Goal: Communication & Community: Ask a question

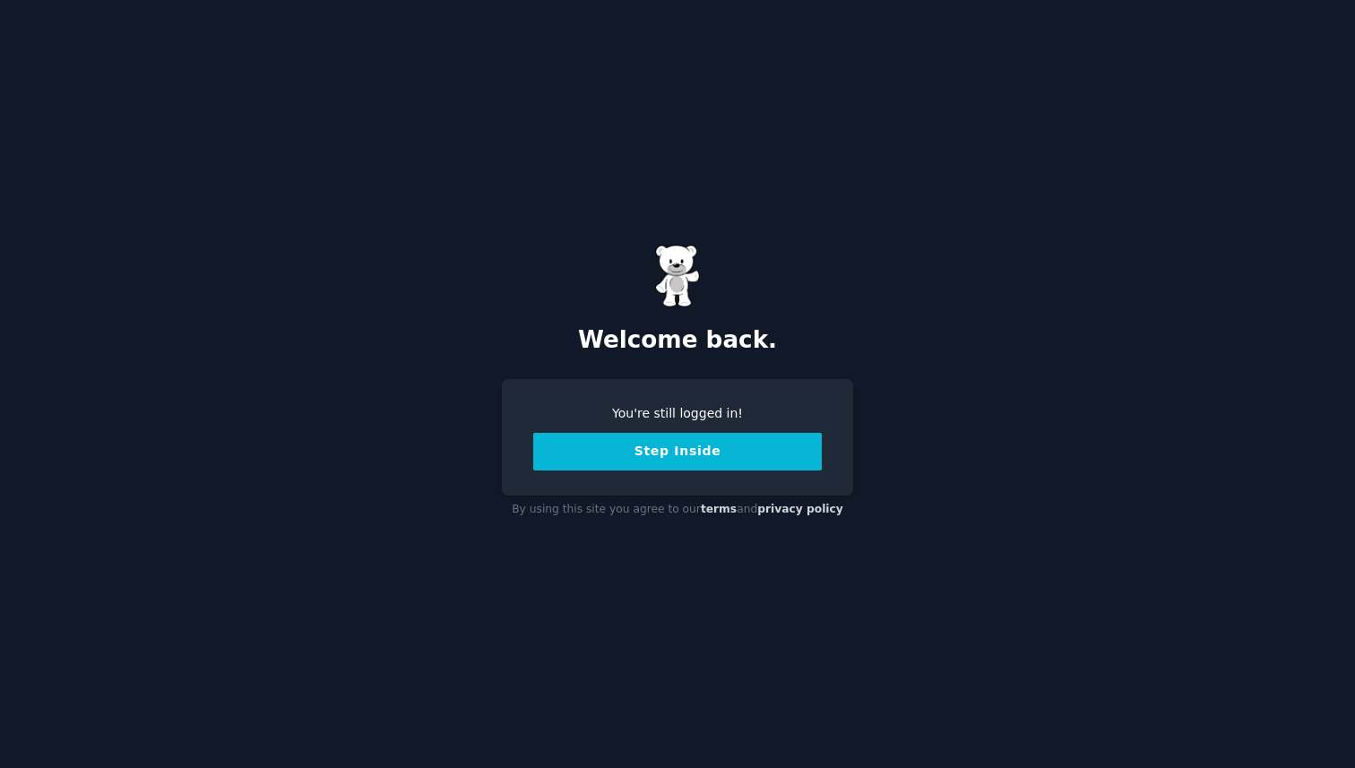
click at [733, 449] on button "Step Inside" at bounding box center [677, 452] width 289 height 38
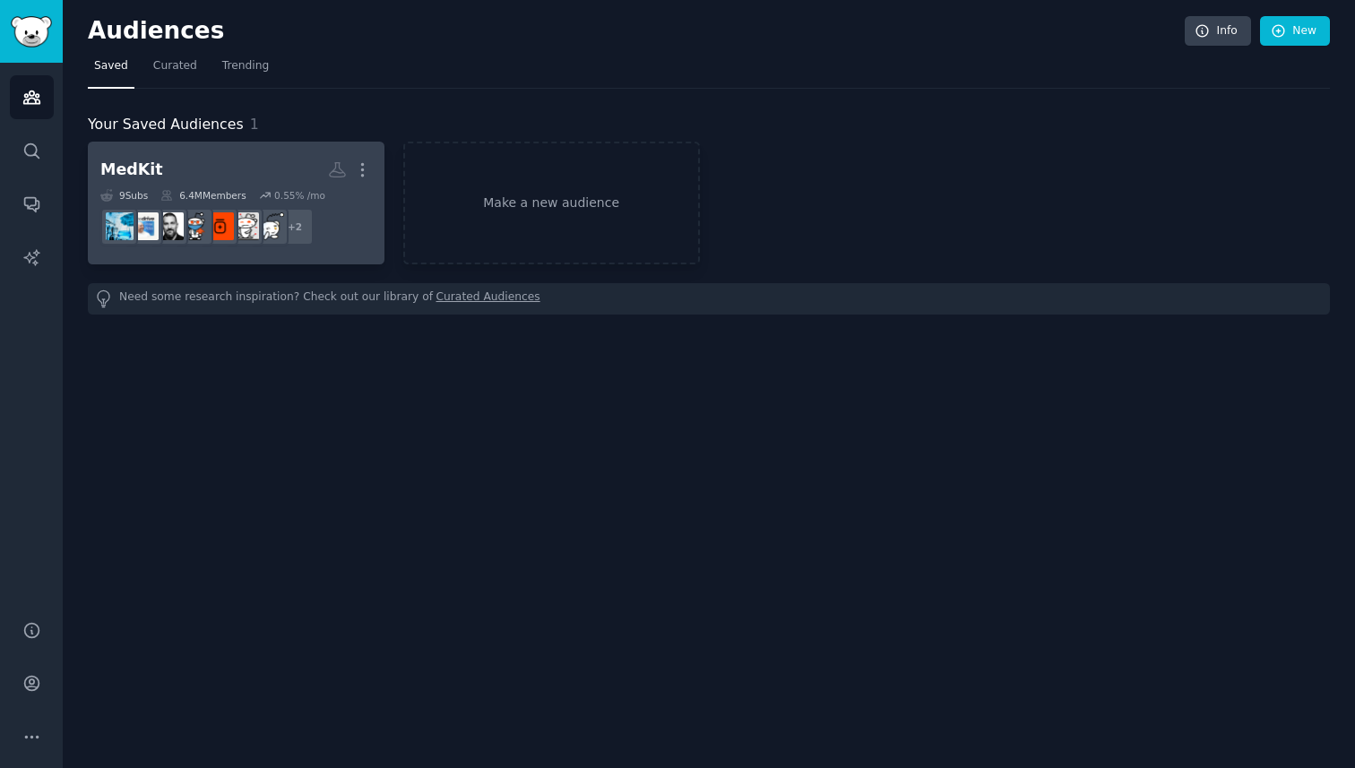
click at [283, 186] on div "MedKit More 9 Sub s 6.4M Members 0.55 % /mo + 2" at bounding box center [236, 203] width 272 height 98
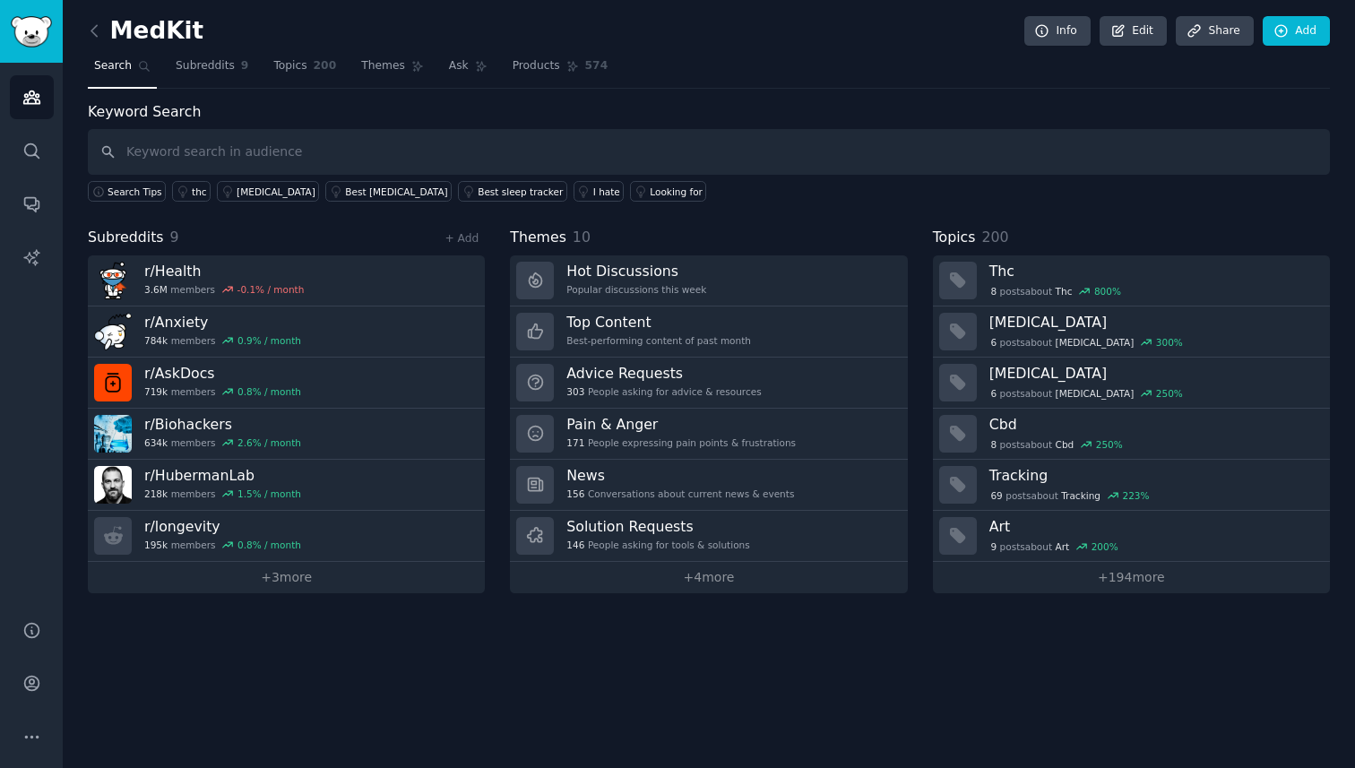
click at [184, 141] on input "text" at bounding box center [709, 152] width 1242 height 46
click at [34, 30] on img "Sidebar" at bounding box center [31, 31] width 41 height 31
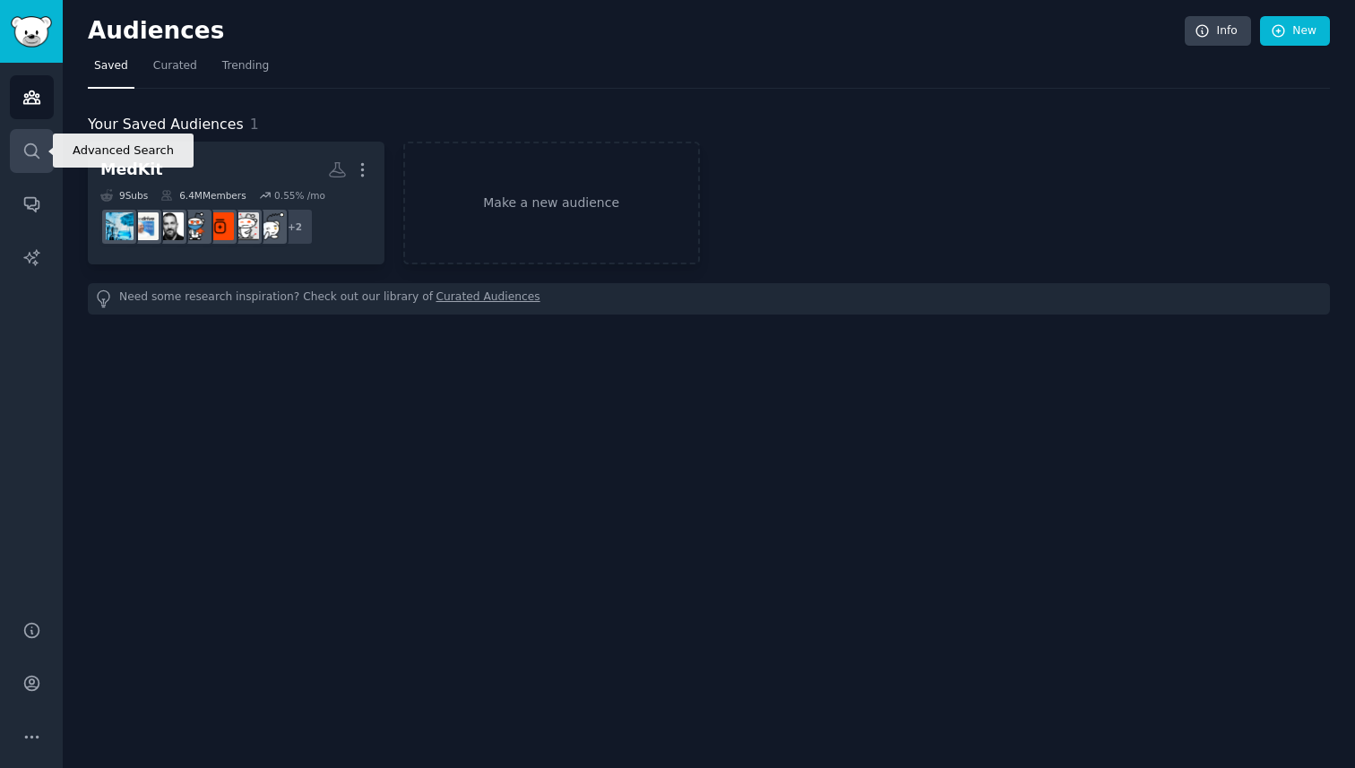
click at [38, 135] on link "Search" at bounding box center [32, 151] width 44 height 44
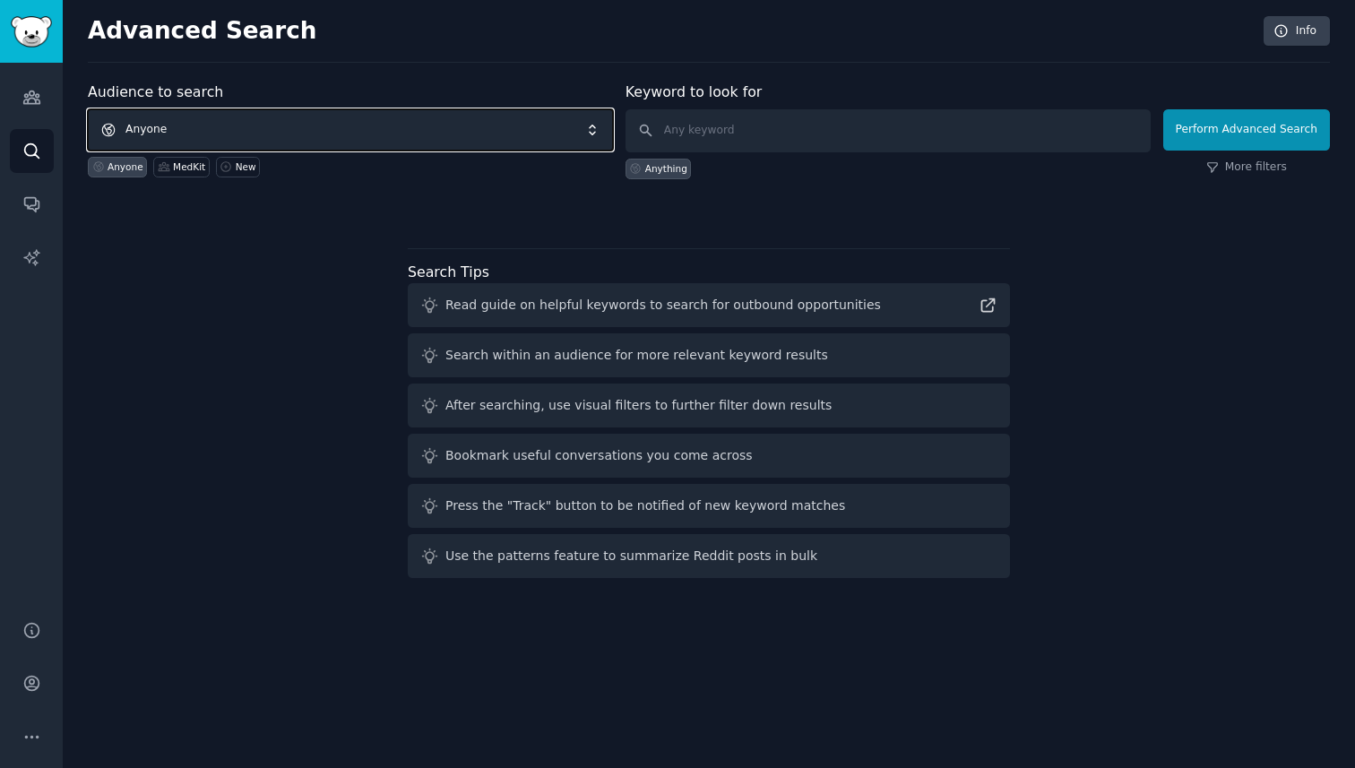
click at [291, 131] on span "Anyone" at bounding box center [350, 129] width 525 height 41
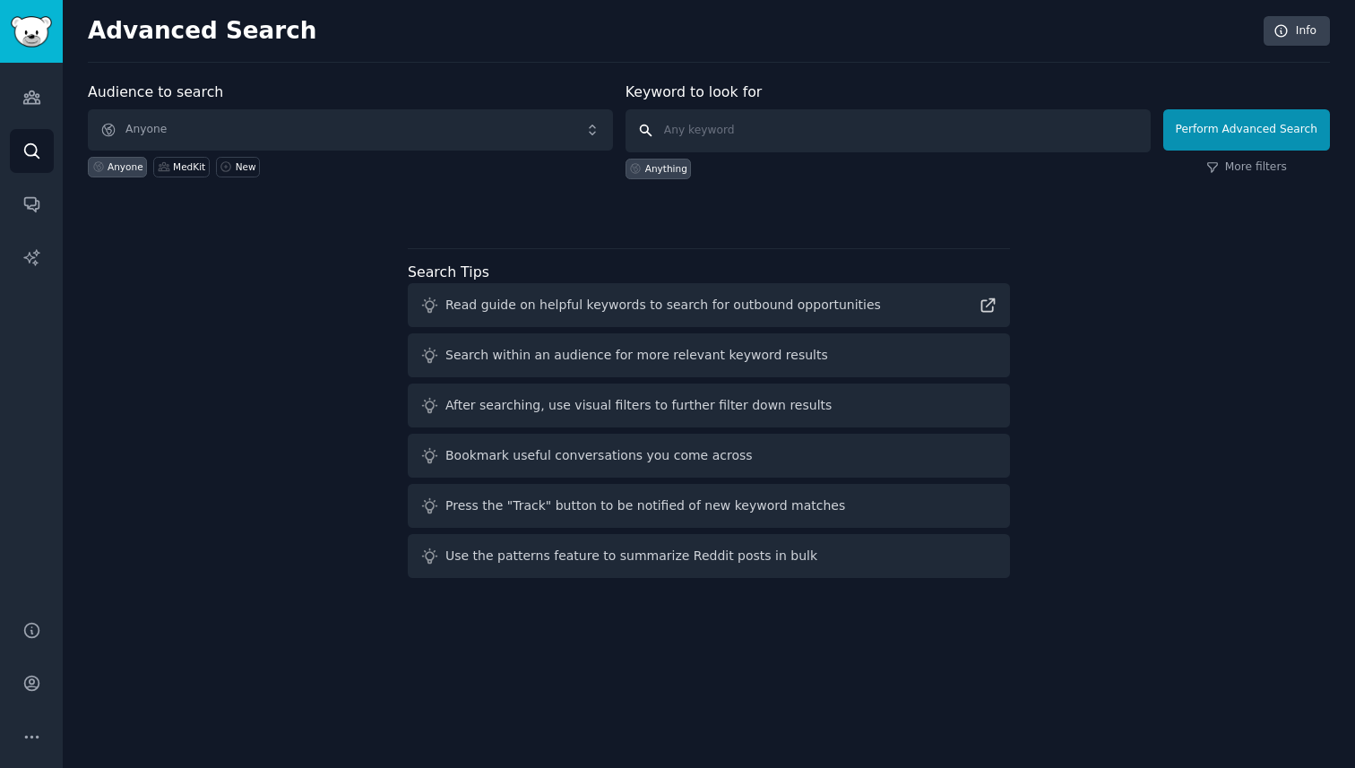
click at [707, 142] on input "text" at bounding box center [888, 130] width 525 height 43
type input "digital nomands"
click button "Perform Advanced Search" at bounding box center [1246, 129] width 167 height 41
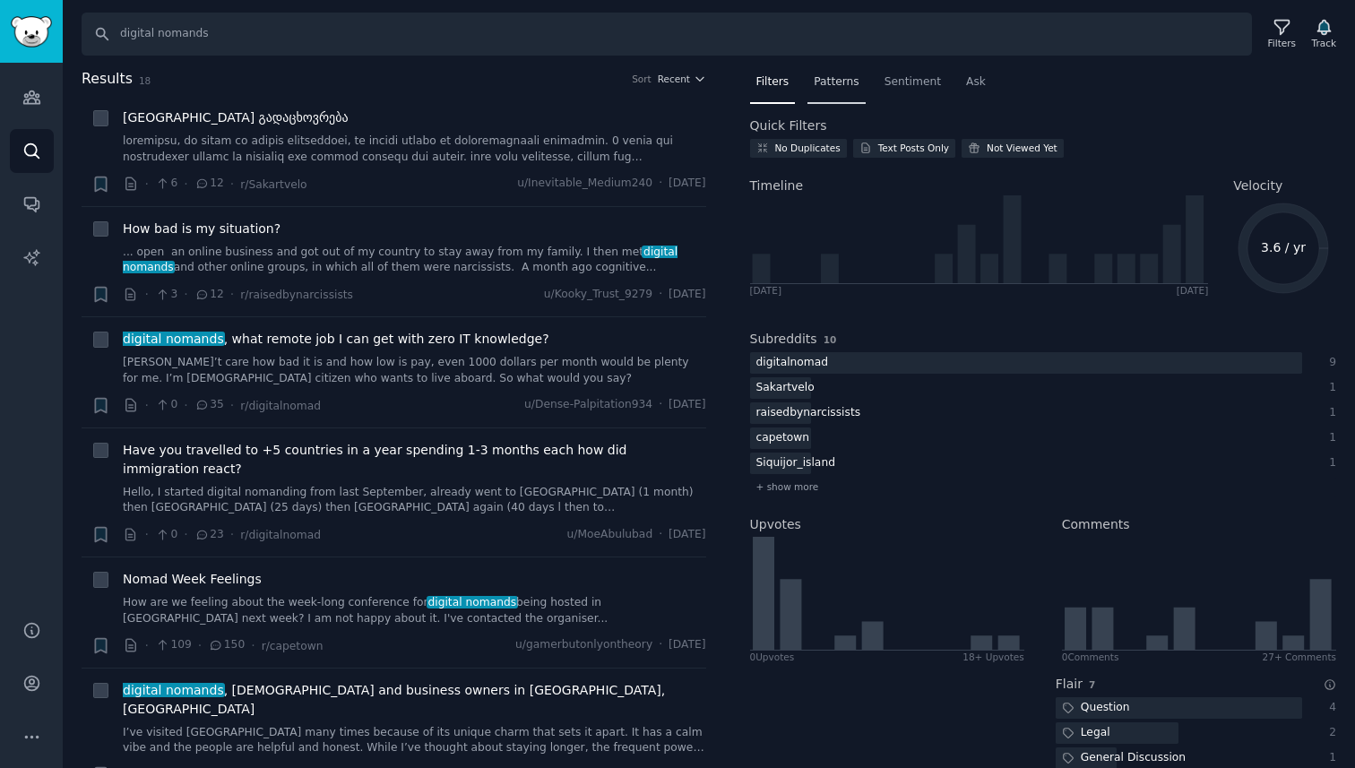
click at [837, 88] on span "Patterns" at bounding box center [836, 82] width 45 height 16
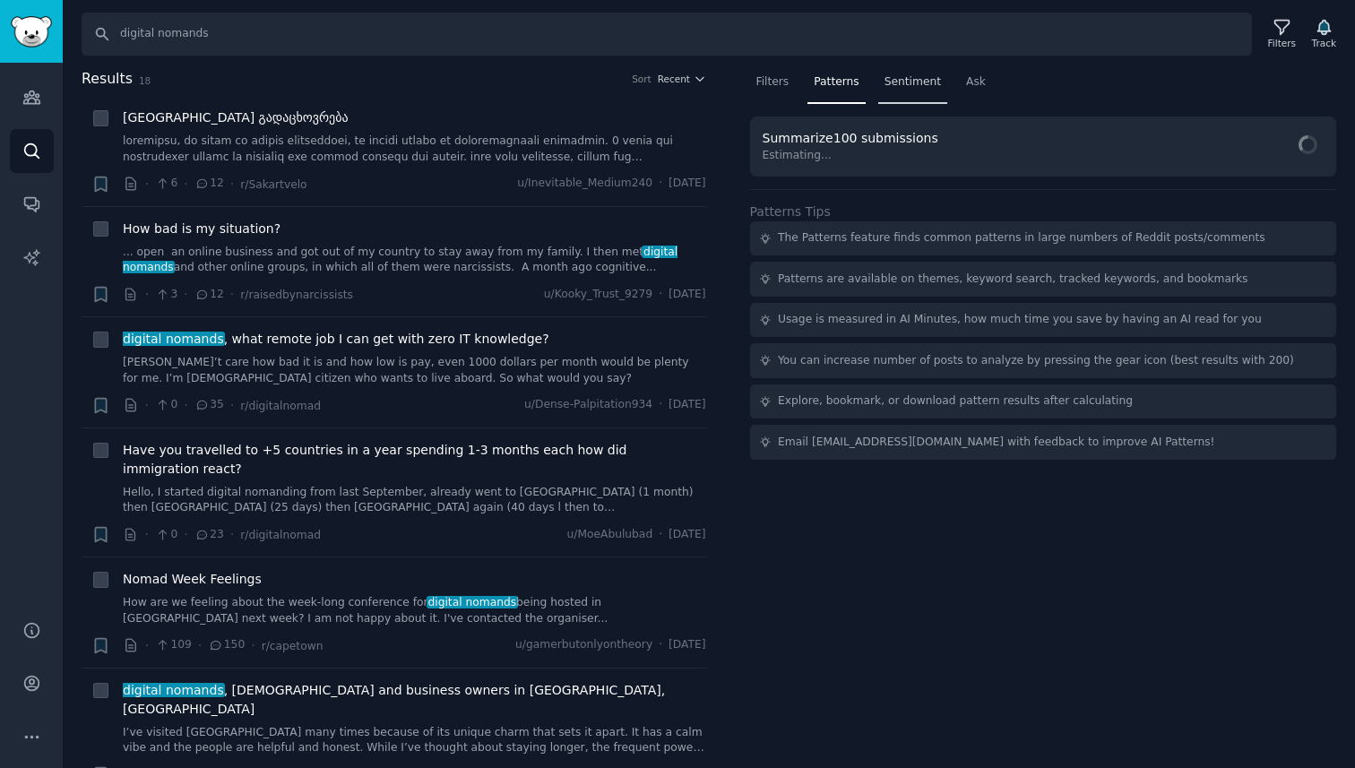
click at [882, 84] on div "Sentiment" at bounding box center [912, 86] width 69 height 37
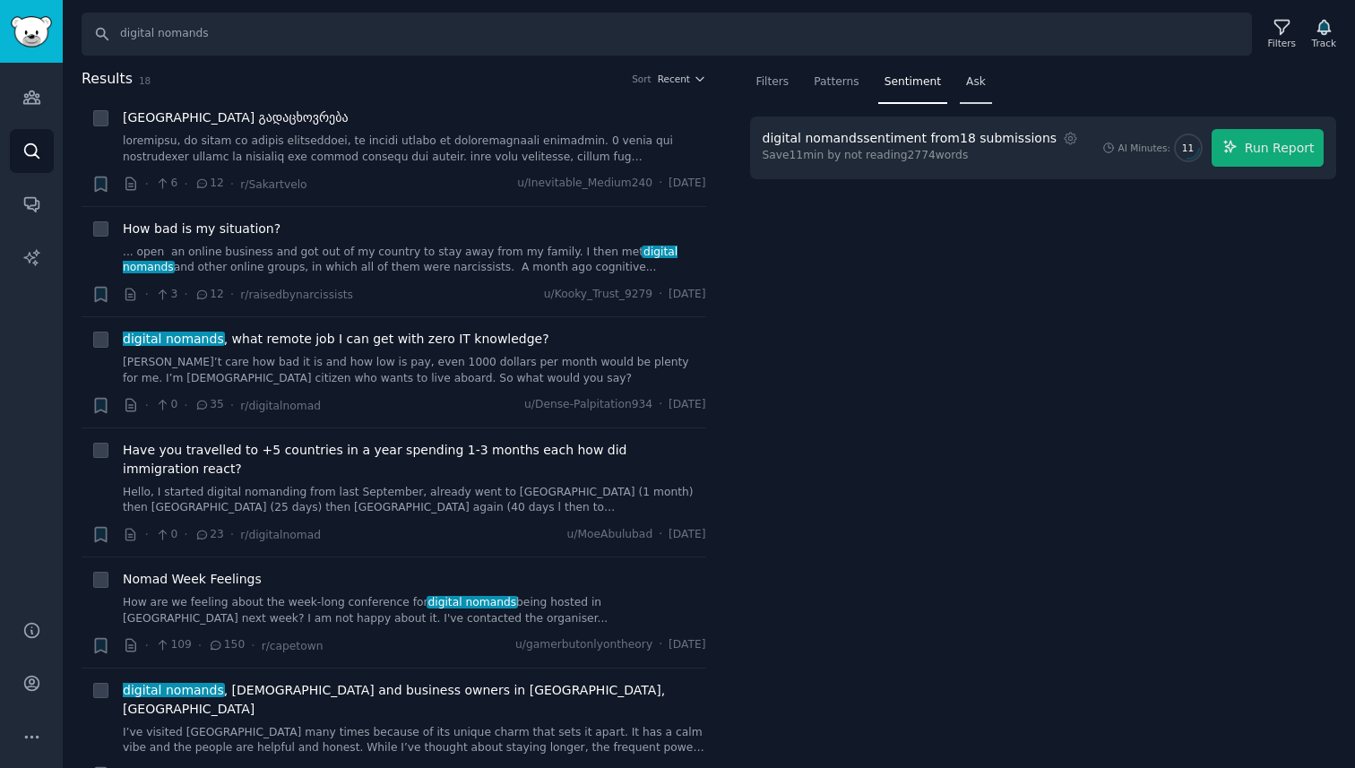
click at [966, 81] on span "Ask" at bounding box center [976, 82] width 20 height 16
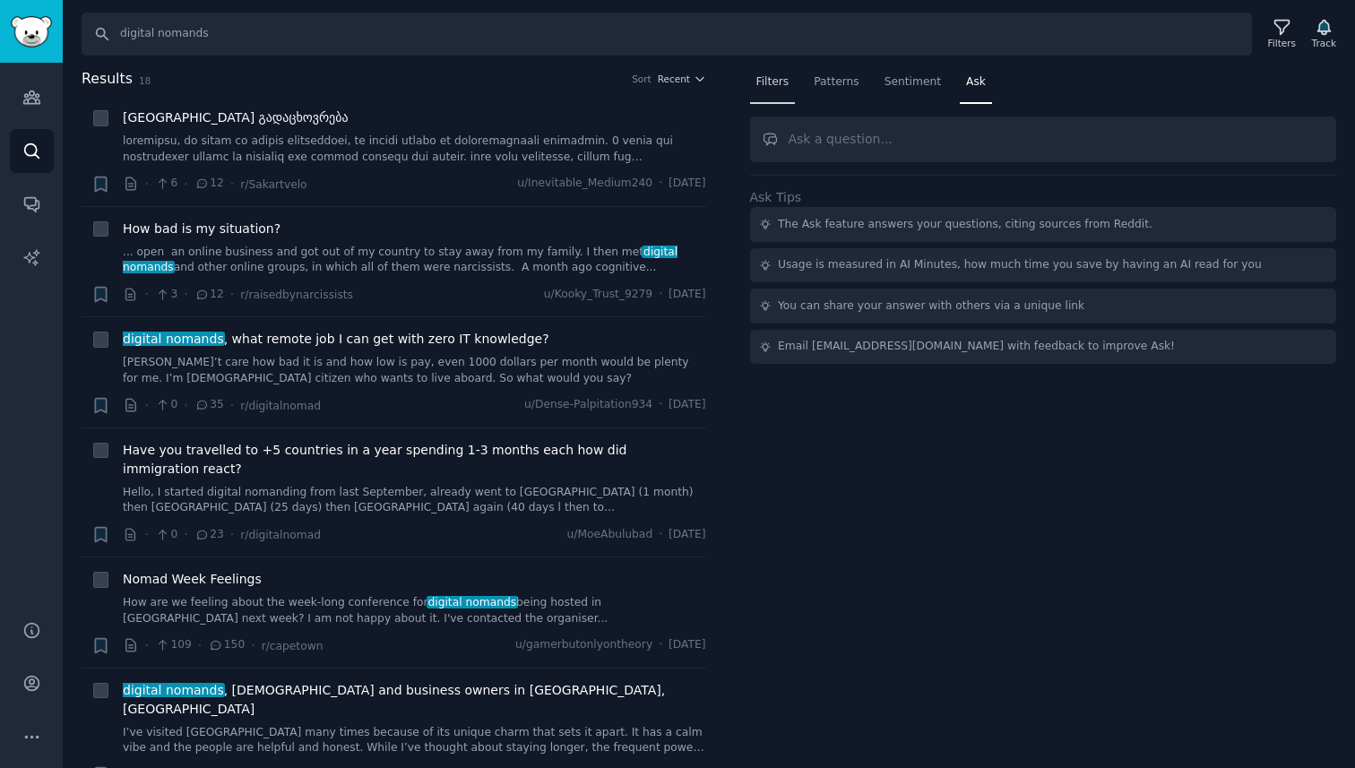
click at [794, 81] on div "Filters" at bounding box center [773, 86] width 46 height 37
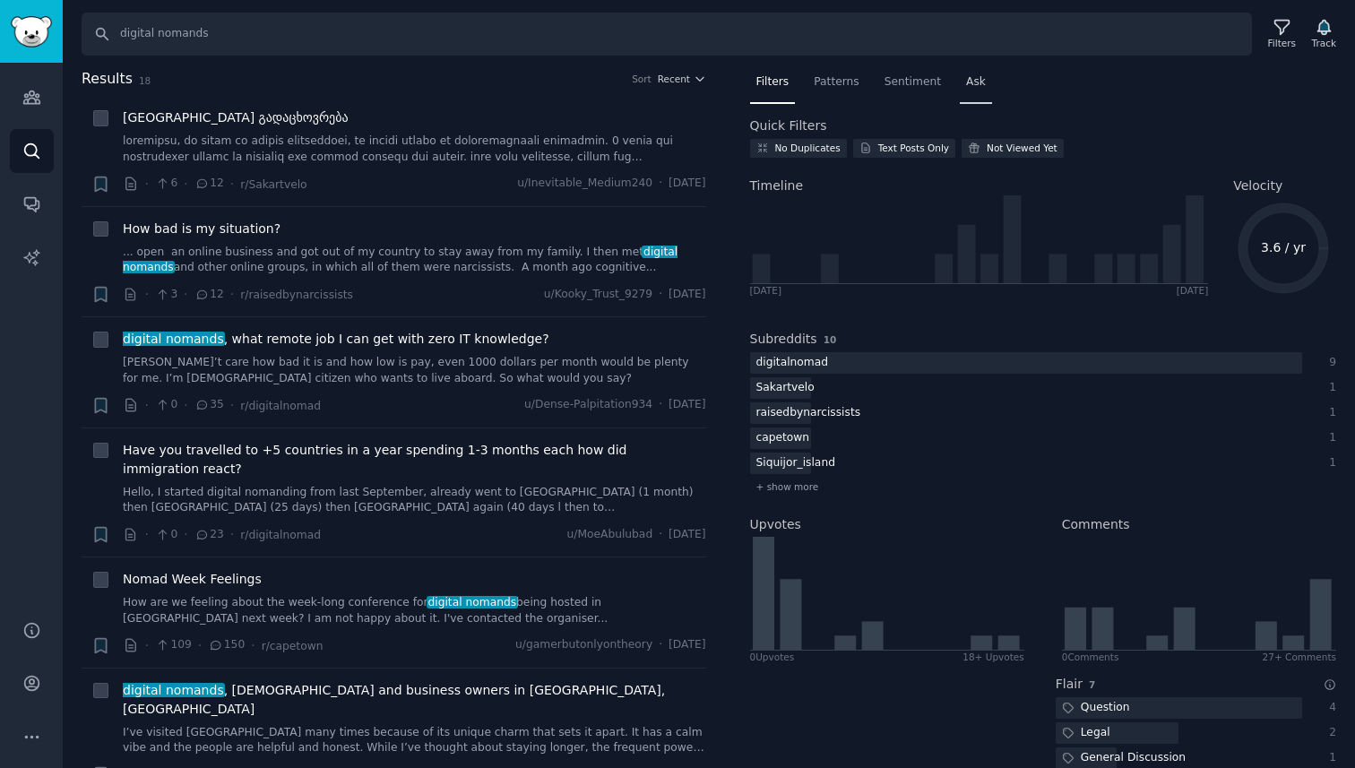
click at [981, 77] on span "Ask" at bounding box center [976, 82] width 20 height 16
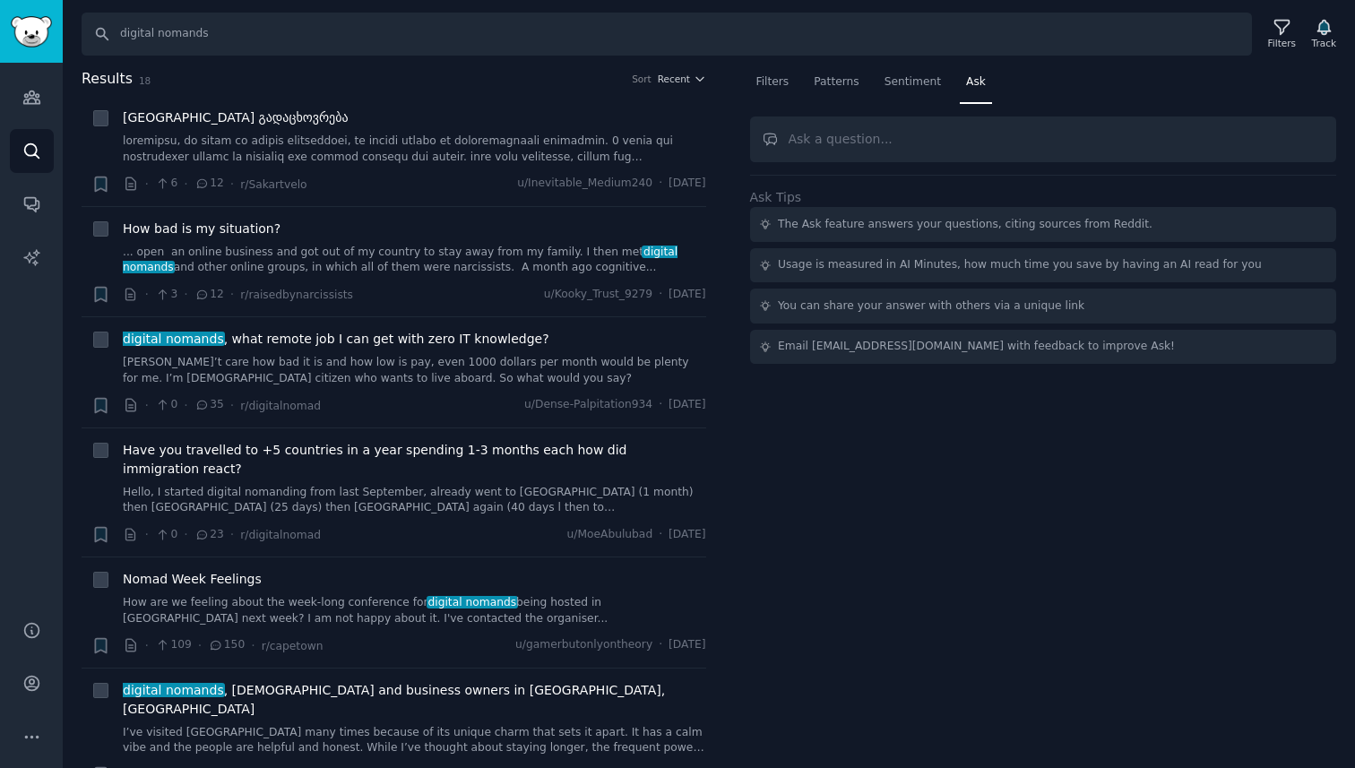
click at [861, 130] on input "text" at bounding box center [1043, 140] width 587 height 46
type input "я хочу найти didgital nomand с хроничекскими заболеваниями"
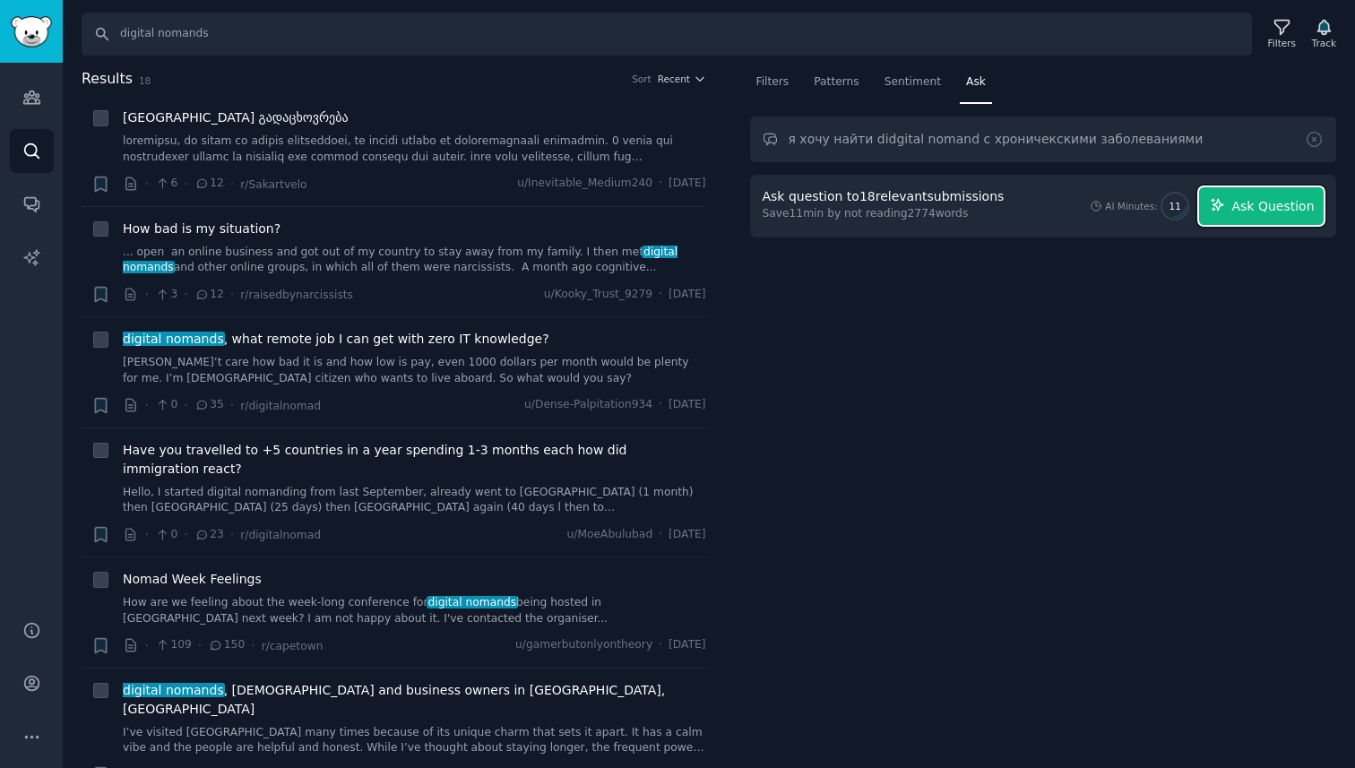
click at [1256, 221] on button "Ask Question" at bounding box center [1261, 206] width 125 height 38
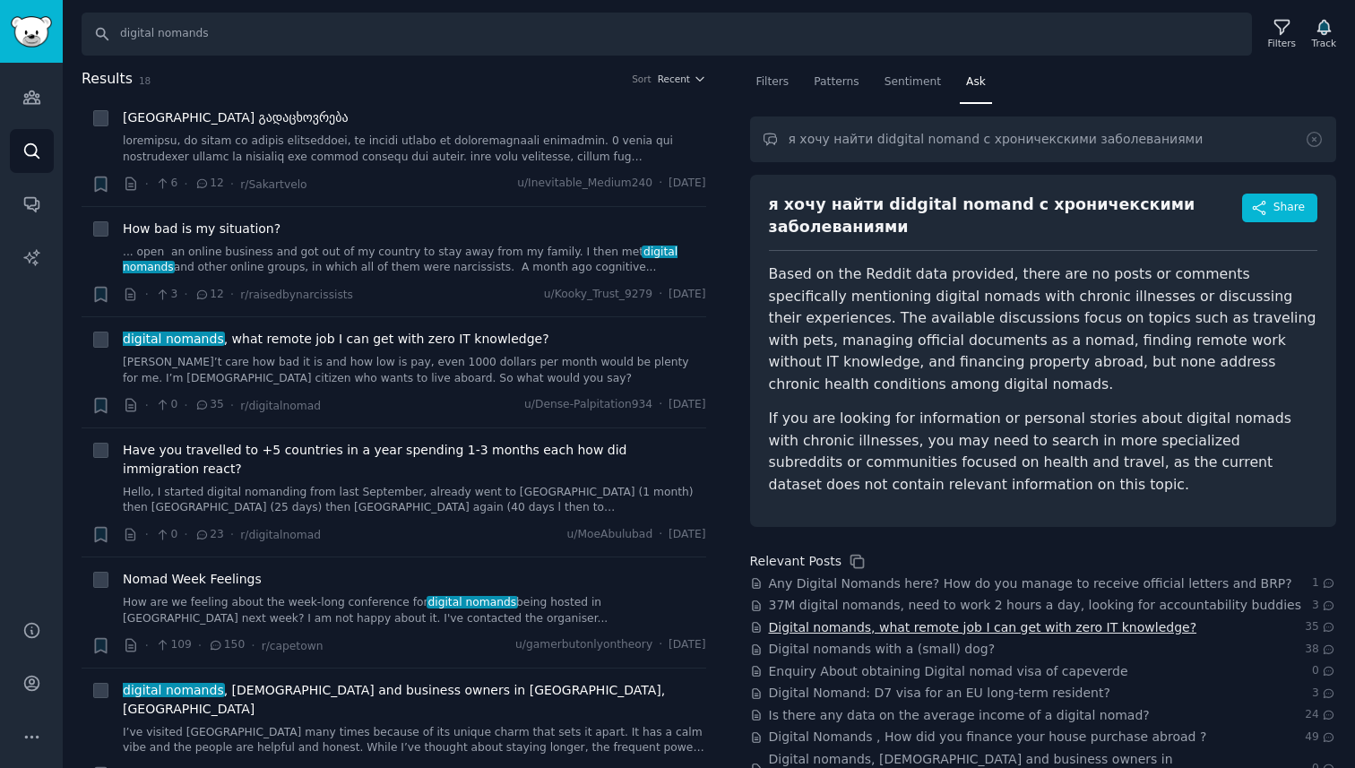
click at [997, 618] on span "Digital nomands, what remote job I can get with zero IT knowledge?" at bounding box center [983, 627] width 428 height 19
click at [994, 596] on span "37M digital nomands, need to work 2 hours a day, looking for accountability bud…" at bounding box center [1035, 605] width 532 height 19
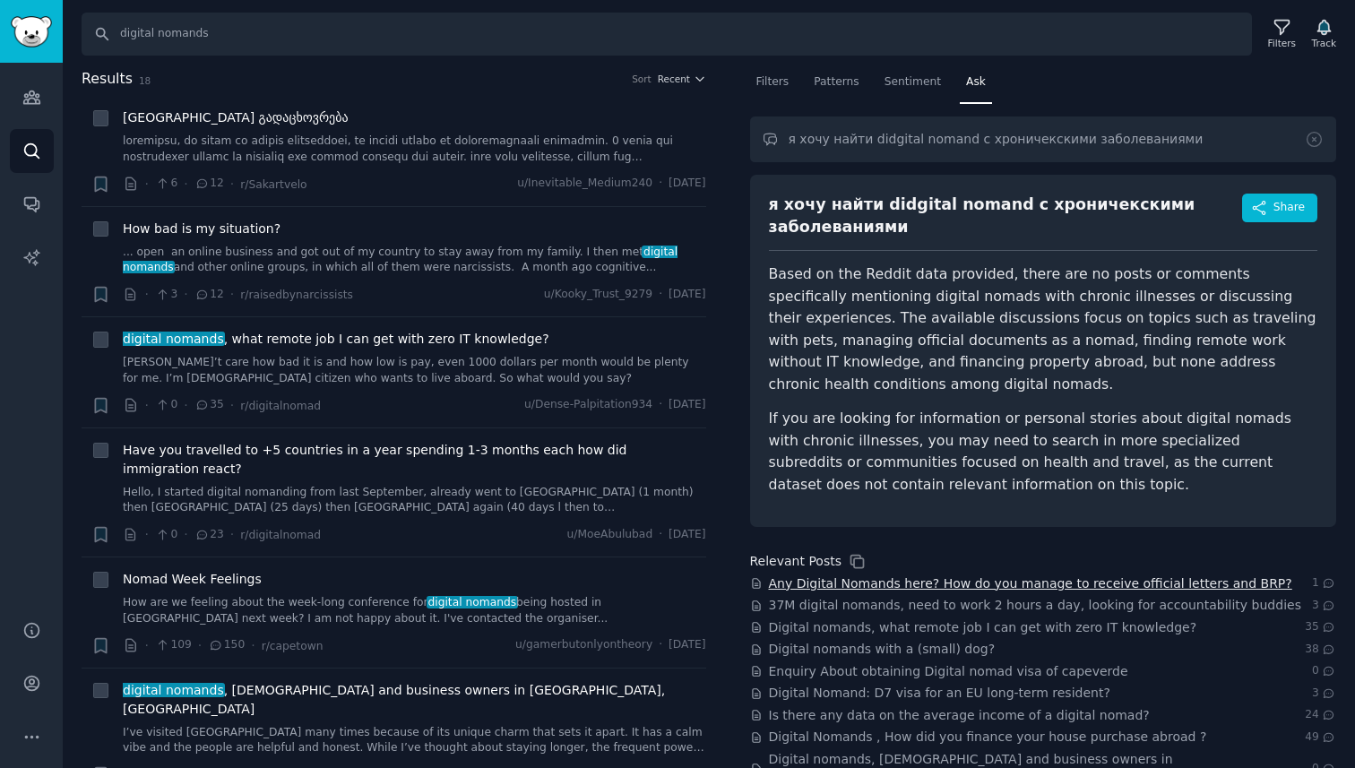
click at [992, 574] on span "Any Digital Nomands here? How do you manage to receive official letters and BRP?" at bounding box center [1030, 583] width 523 height 19
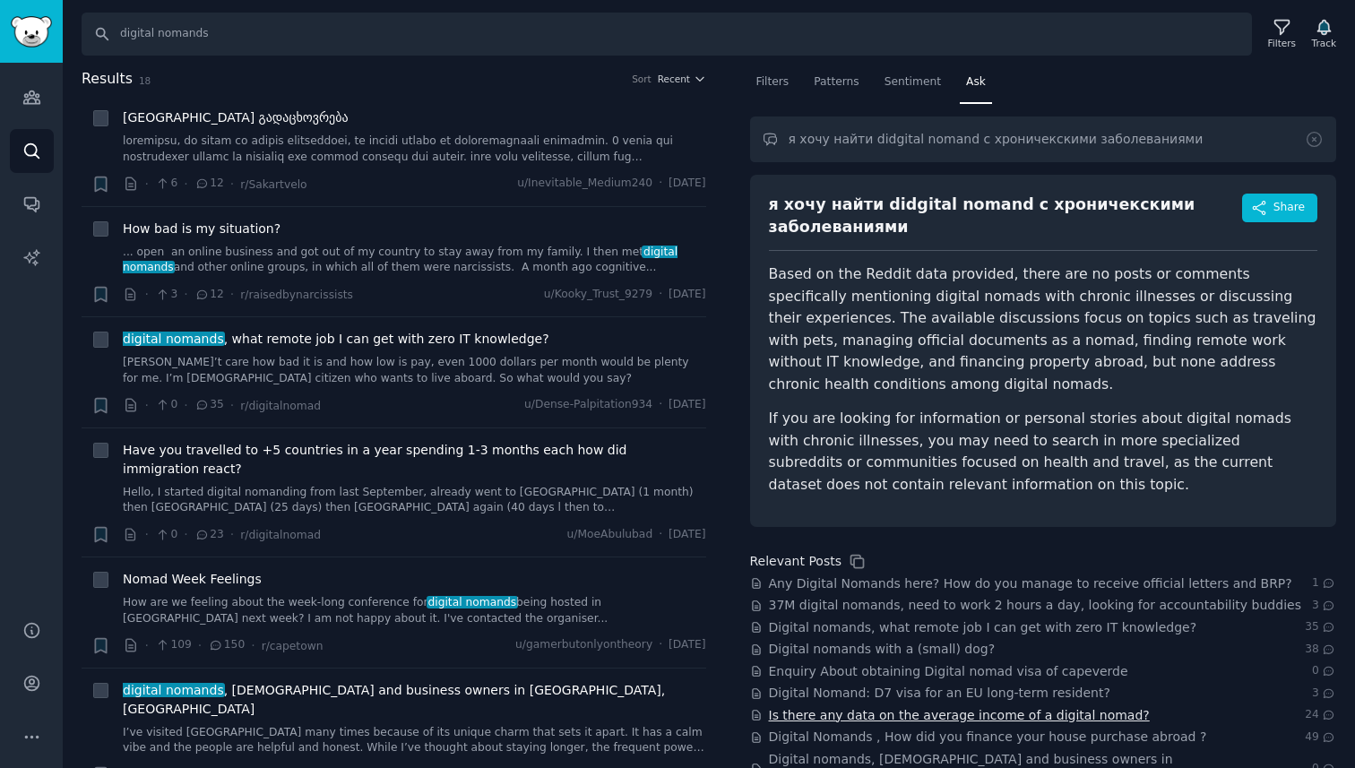
click at [947, 706] on span "Is there any data on the average income of a digital nomad?" at bounding box center [959, 715] width 381 height 19
click at [52, 47] on link "Sidebar" at bounding box center [31, 31] width 63 height 63
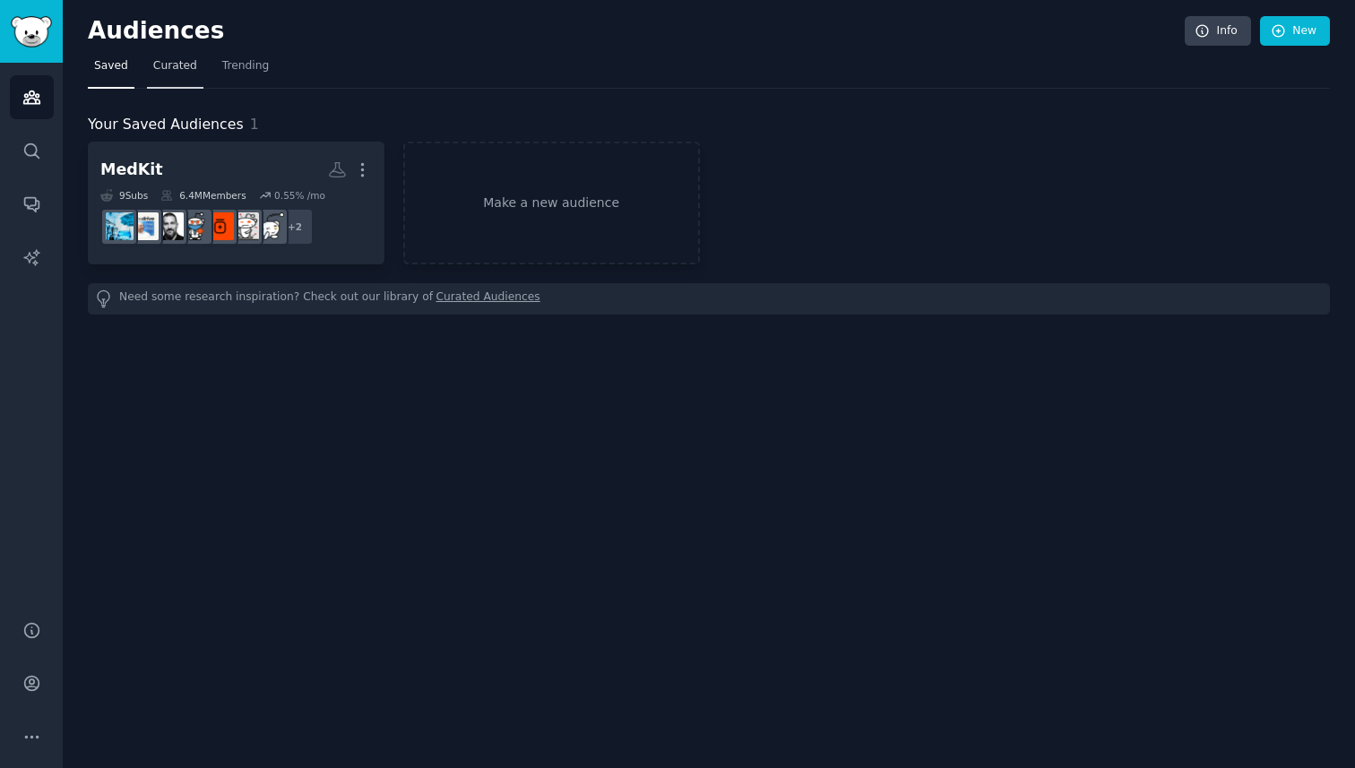
click at [161, 82] on link "Curated" at bounding box center [175, 70] width 56 height 37
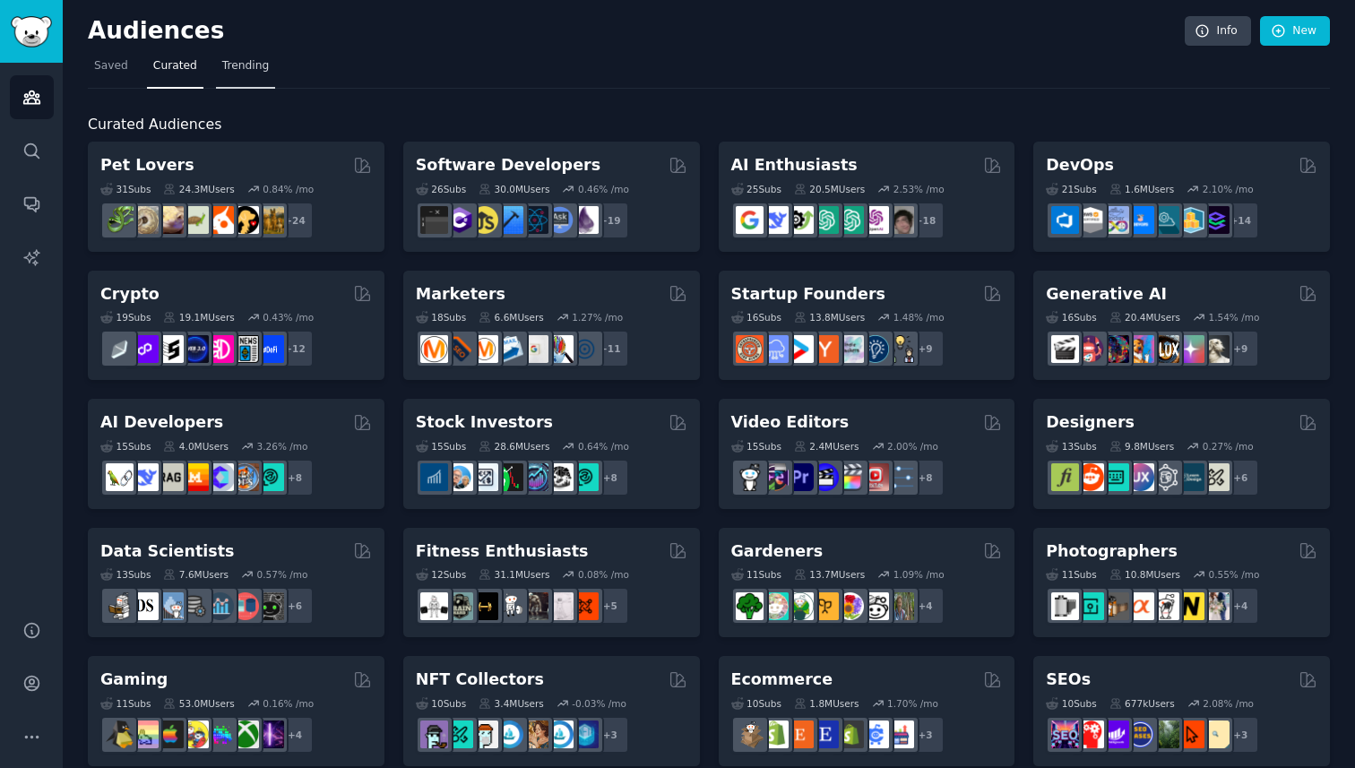
click at [252, 86] on link "Trending" at bounding box center [245, 70] width 59 height 37
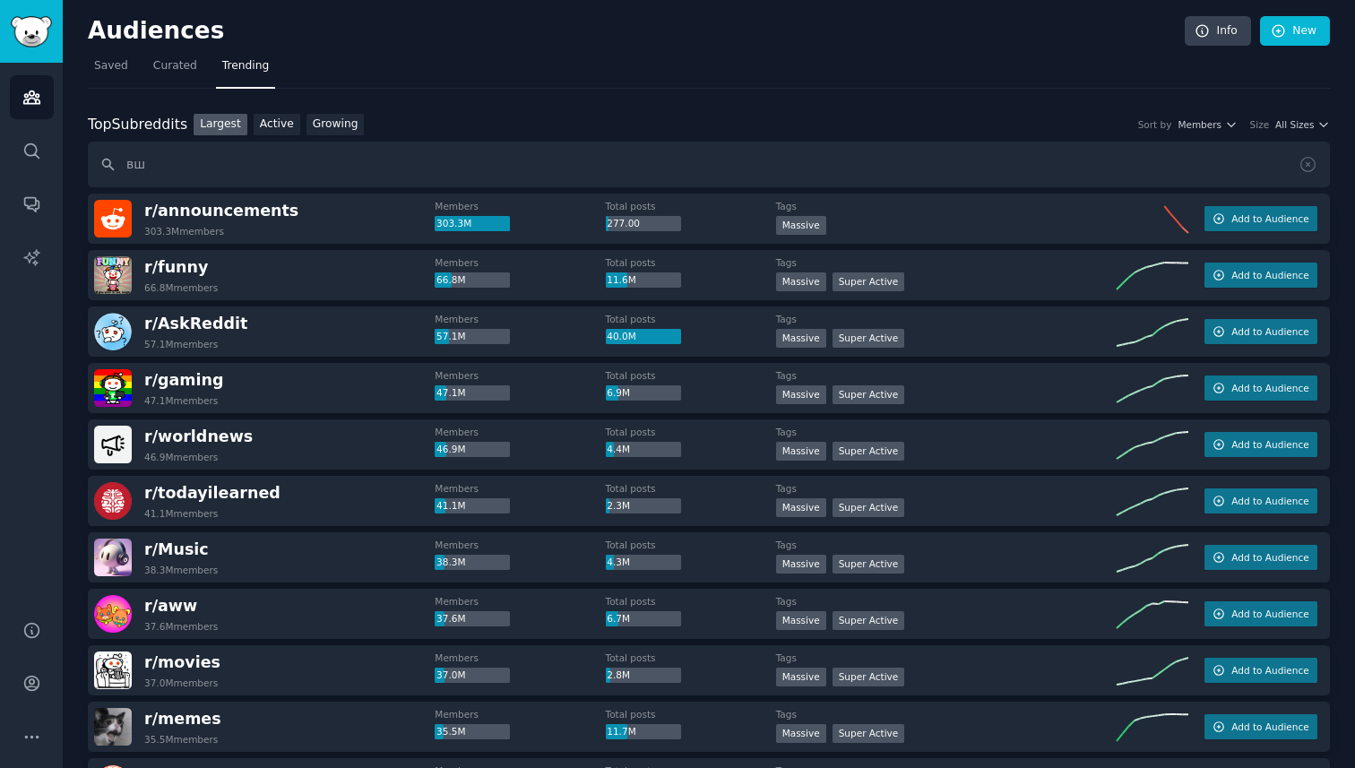
type input "в"
click at [278, 159] on input "digitalnomands" at bounding box center [709, 165] width 1242 height 46
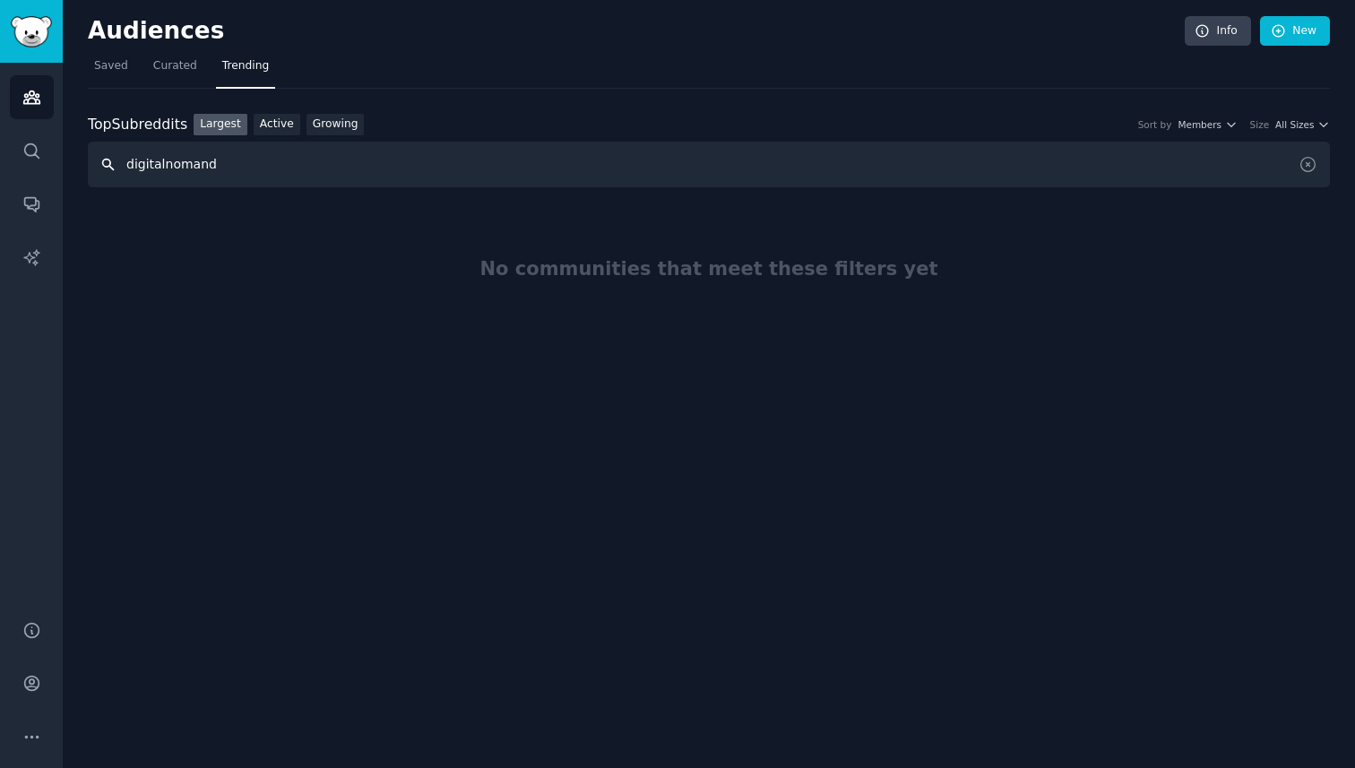
type input "digitalnomand"
type input "nomand"
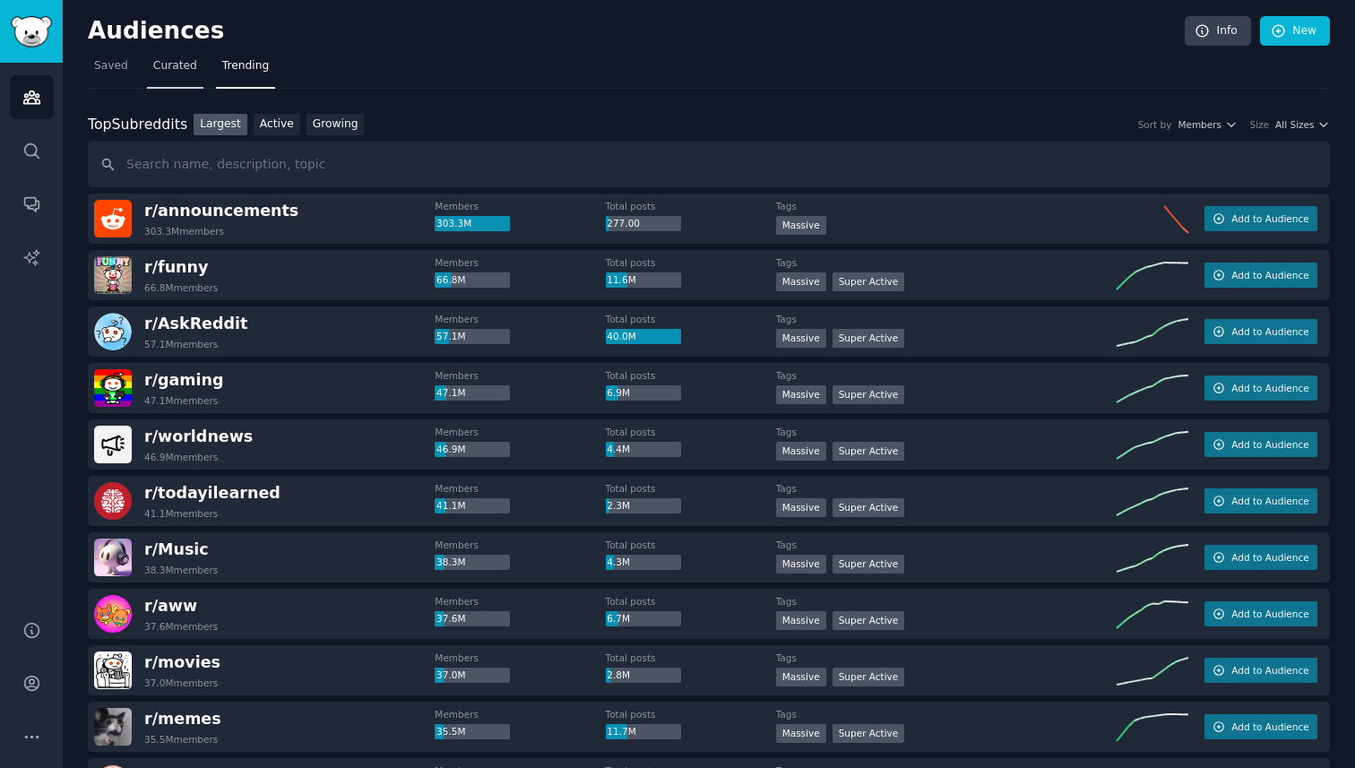
click at [173, 80] on link "Curated" at bounding box center [175, 70] width 56 height 37
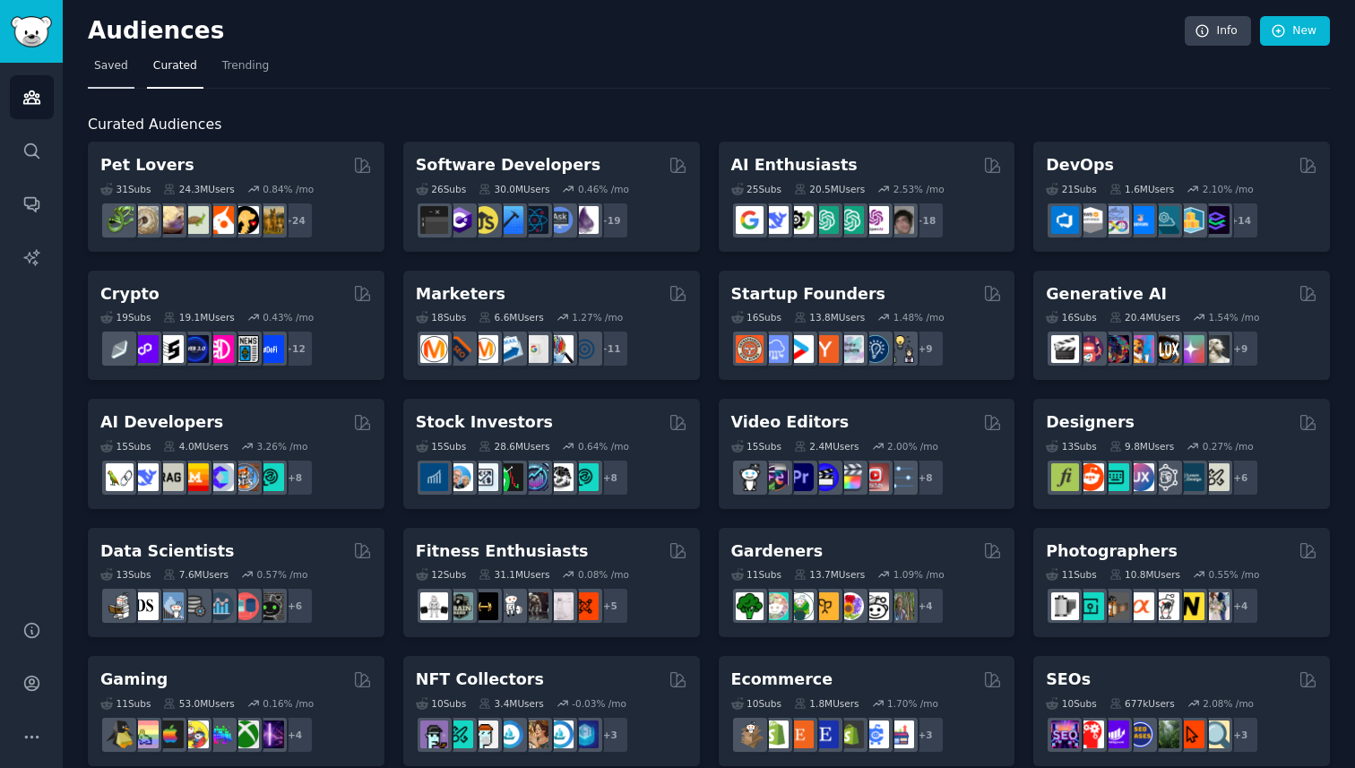
click at [110, 68] on span "Saved" at bounding box center [111, 66] width 34 height 16
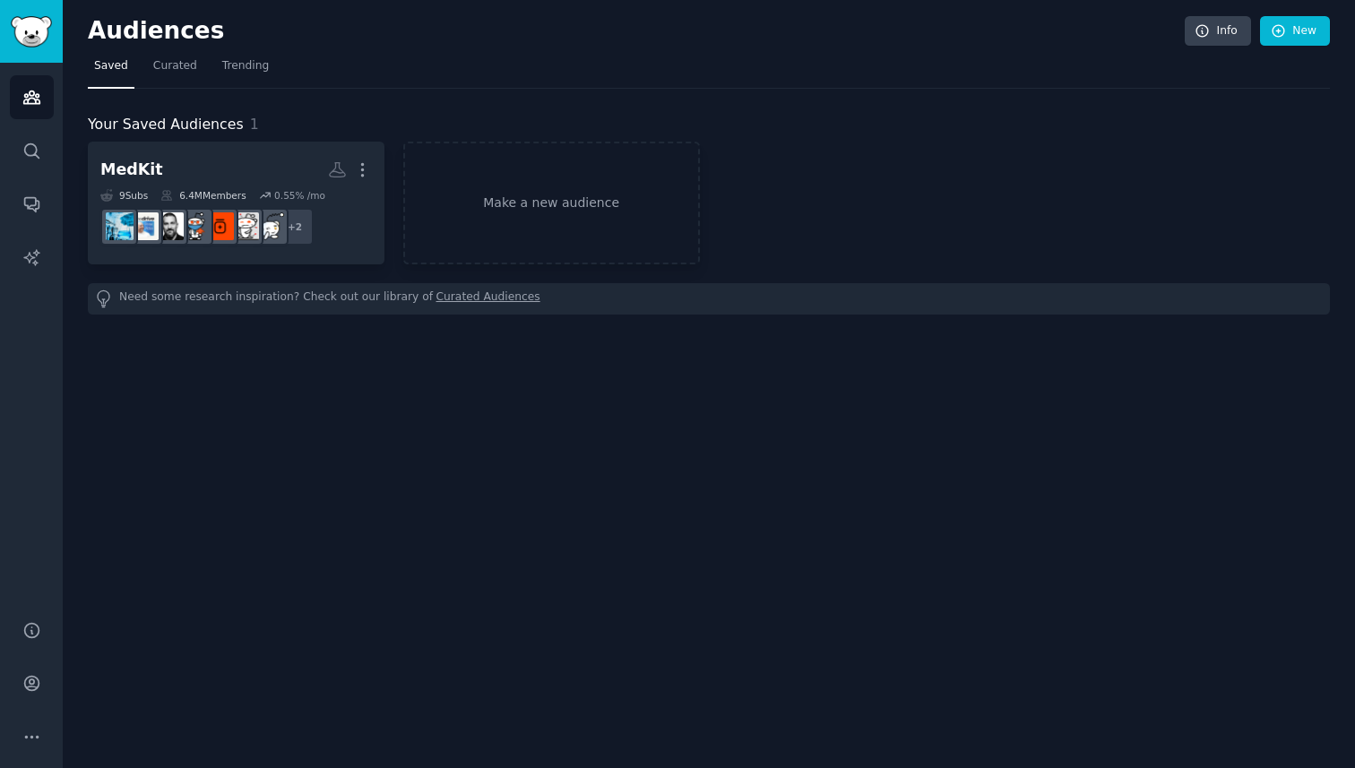
click at [11, 171] on div "Audiences Search Conversations AI Reports" at bounding box center [31, 331] width 63 height 536
click at [45, 142] on link "Search" at bounding box center [32, 151] width 44 height 44
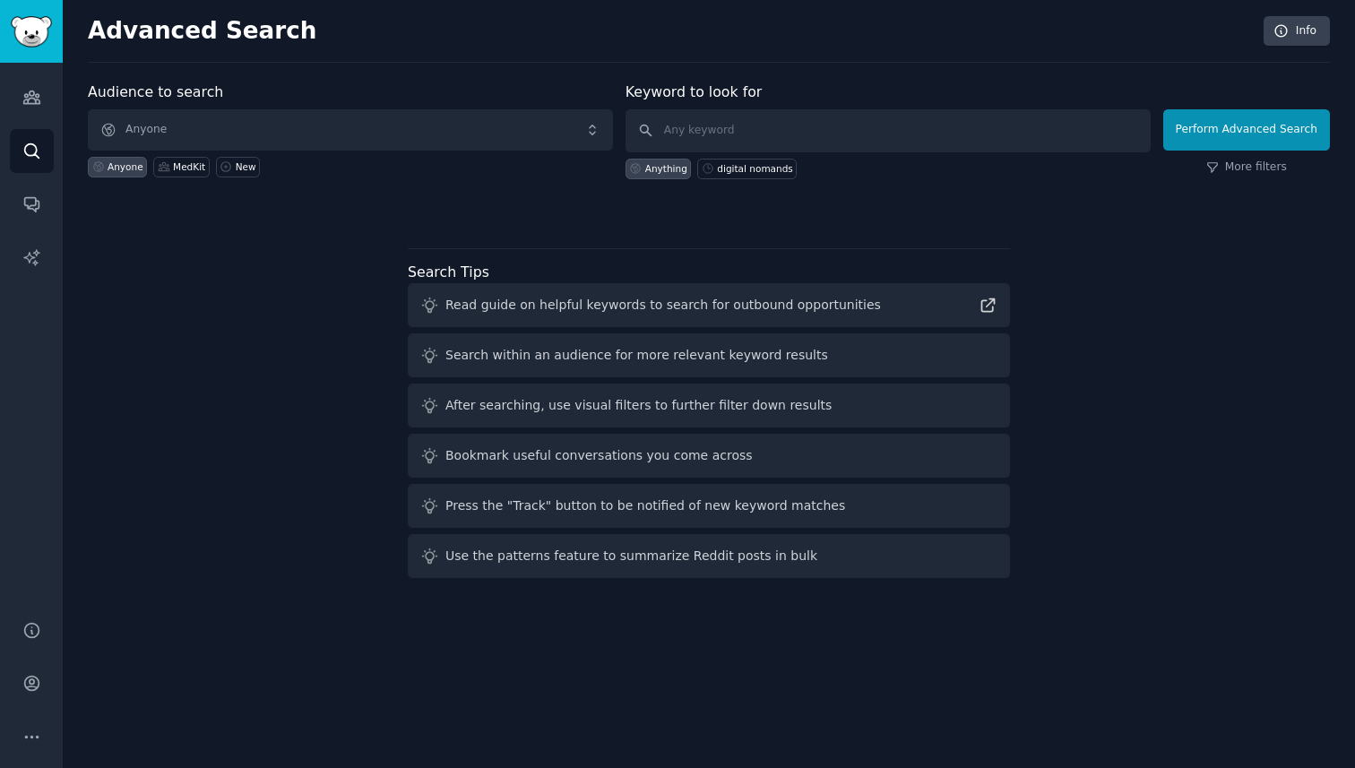
click at [489, 140] on span "Anyone" at bounding box center [350, 129] width 525 height 41
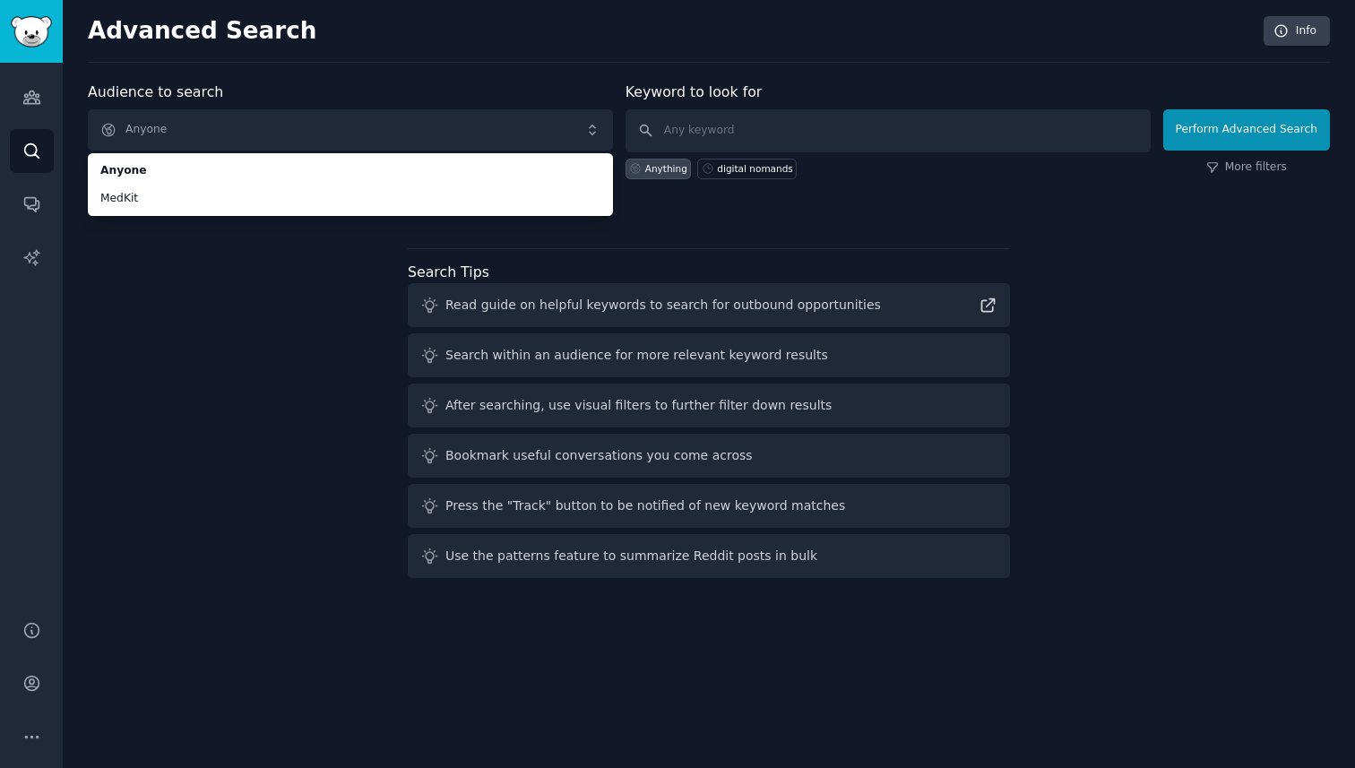
click at [486, 123] on span "Anyone" at bounding box center [350, 129] width 525 height 41
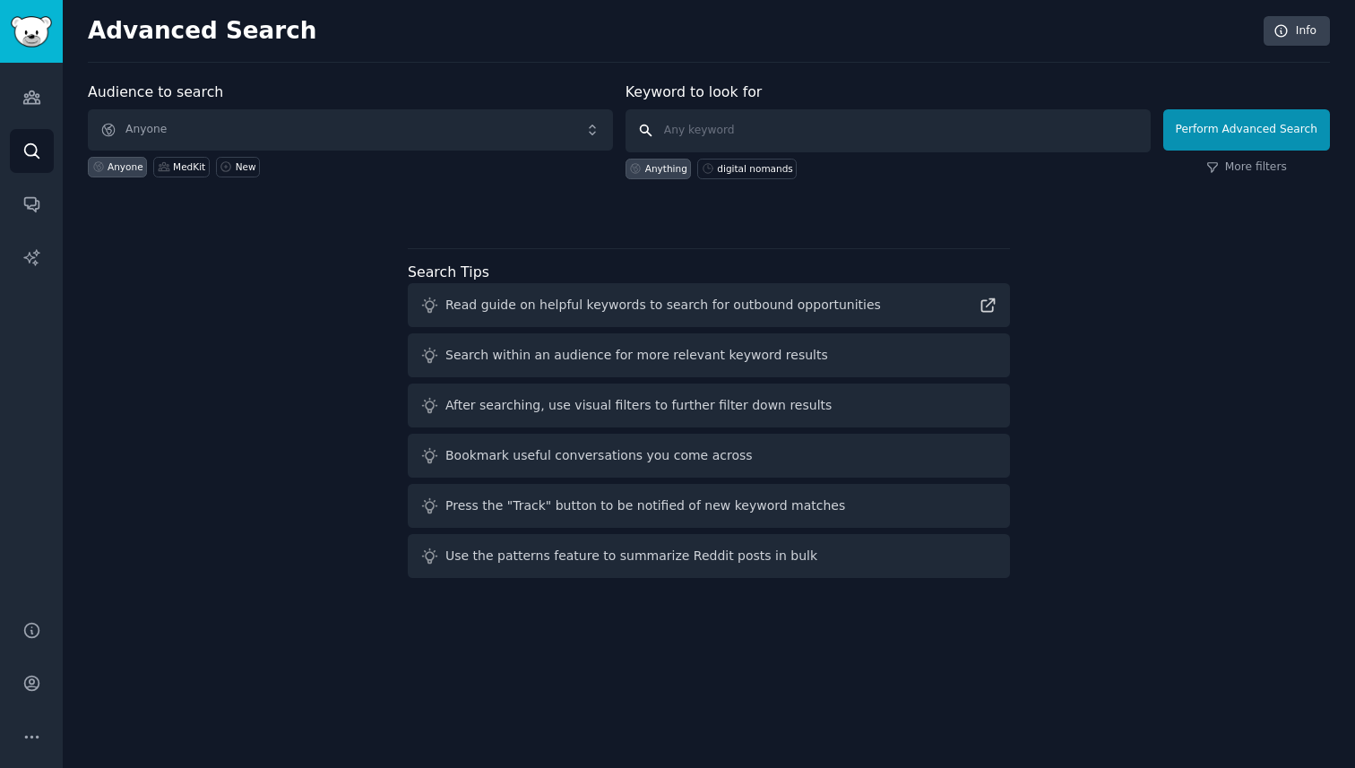
click at [741, 134] on input "text" at bounding box center [888, 130] width 525 height 43
paste input "fragmentation of medical data"
type input "fragmentation of medical data"
click button "Perform Advanced Search" at bounding box center [1246, 129] width 167 height 41
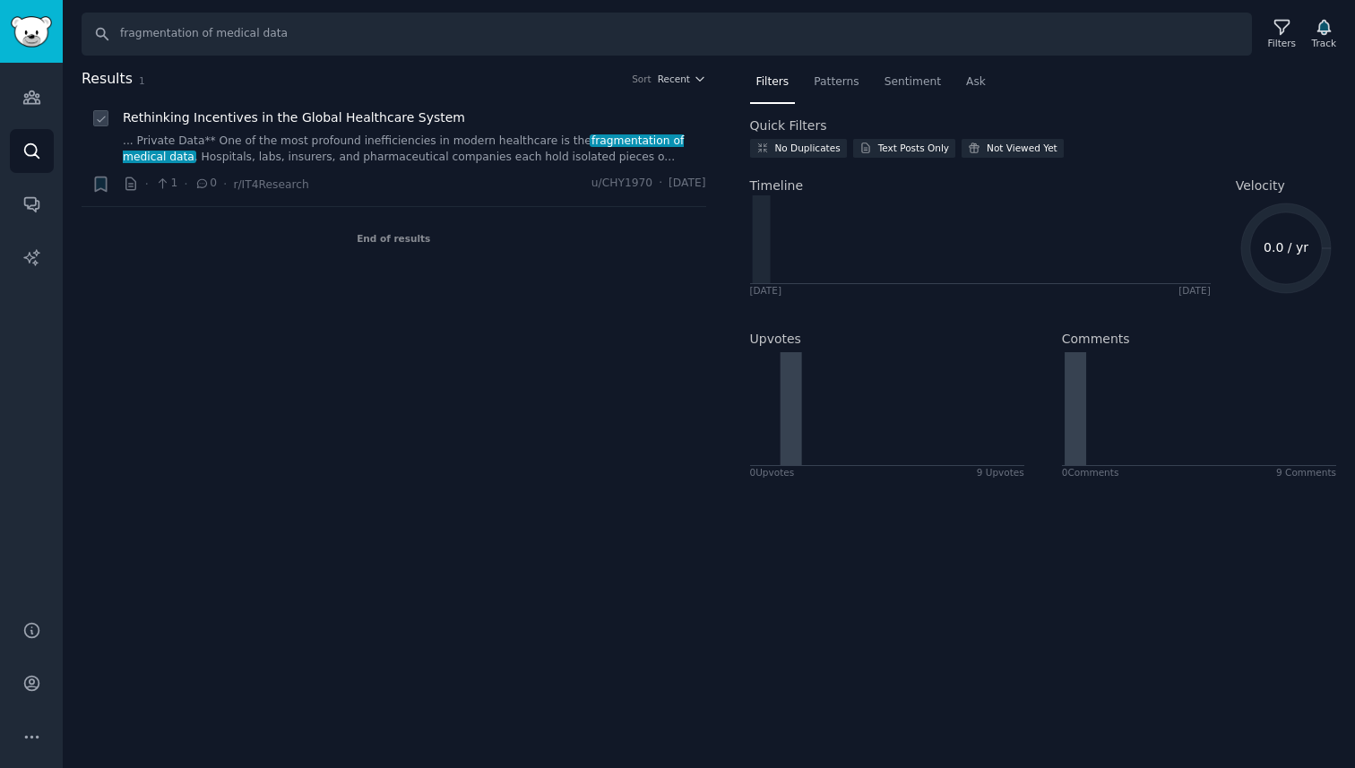
click at [446, 151] on link "... Private Data** One of the most profound inefficiencies in modern healthcare…" at bounding box center [414, 149] width 583 height 31
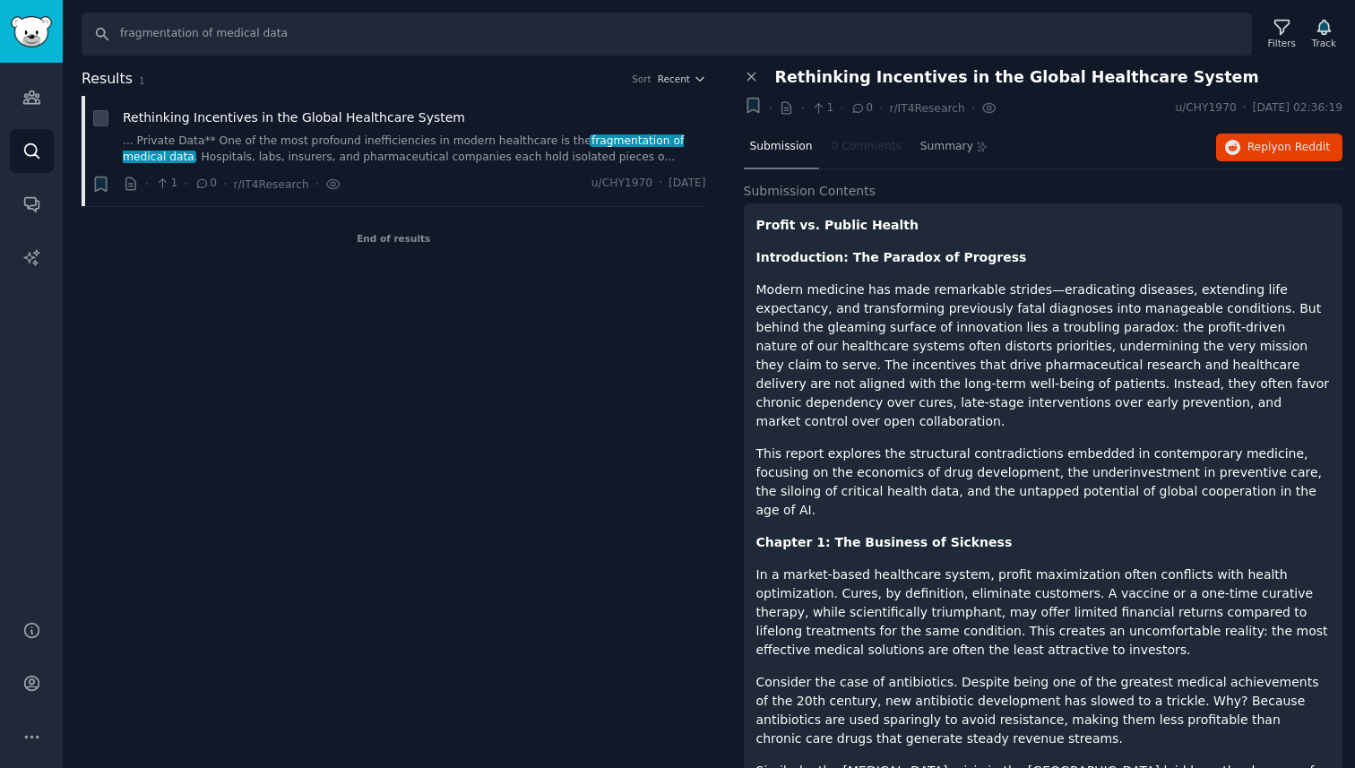
click at [1128, 75] on span "Rethinking Incentives in the Global Healthcare System" at bounding box center [1017, 77] width 484 height 19
click at [1294, 141] on span "on Reddit" at bounding box center [1304, 147] width 52 height 13
click at [761, 68] on div "Close panel" at bounding box center [753, 77] width 19 height 19
click at [752, 73] on icon at bounding box center [752, 77] width 16 height 16
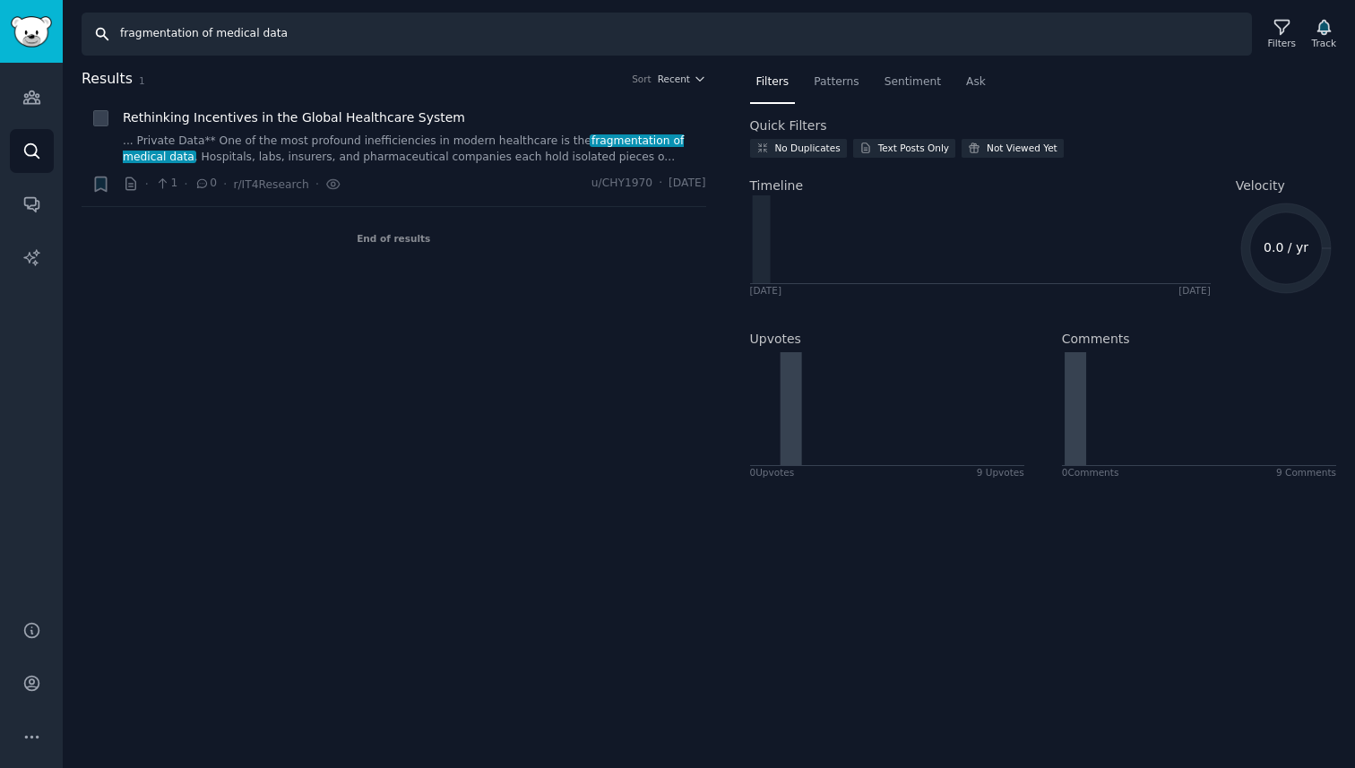
click at [749, 28] on input "fragmentation of medical data" at bounding box center [667, 34] width 1170 height 43
type input "в"
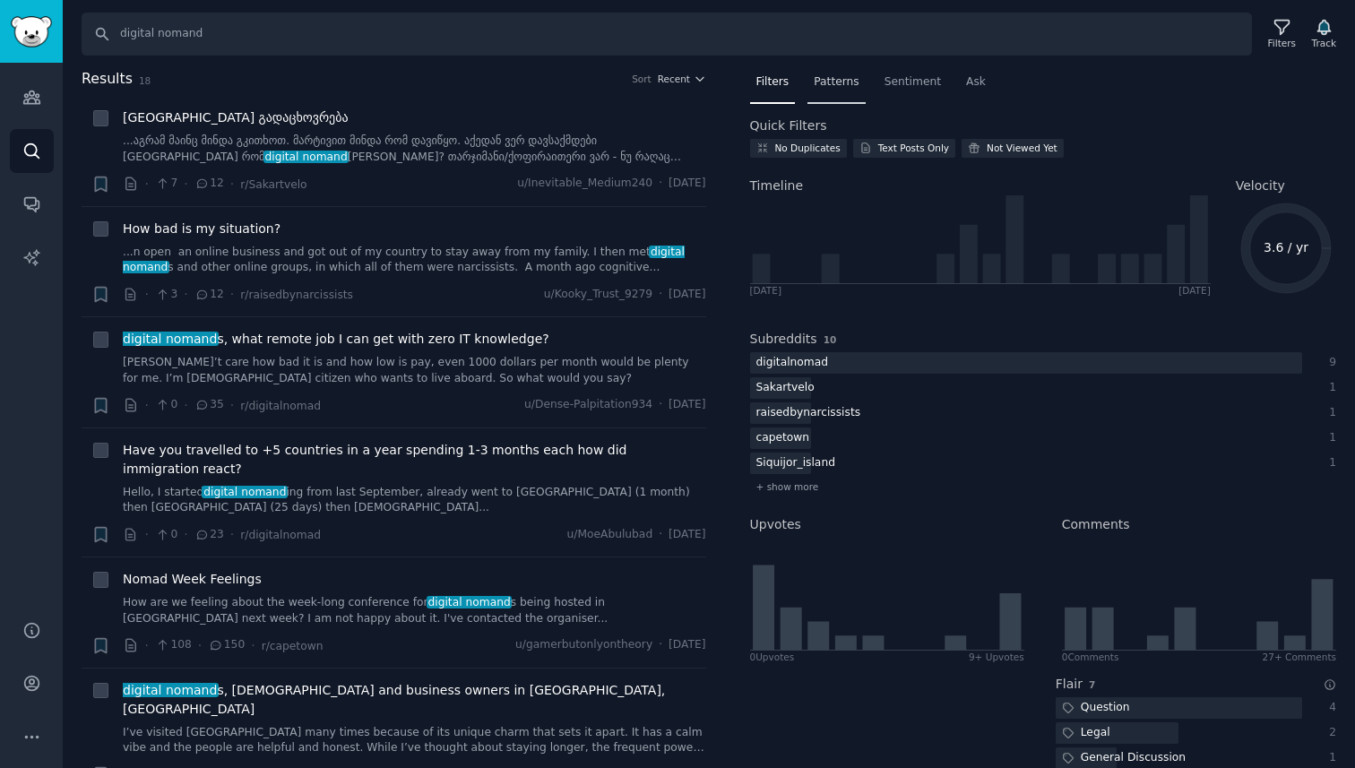
click at [834, 87] on span "Patterns" at bounding box center [836, 82] width 45 height 16
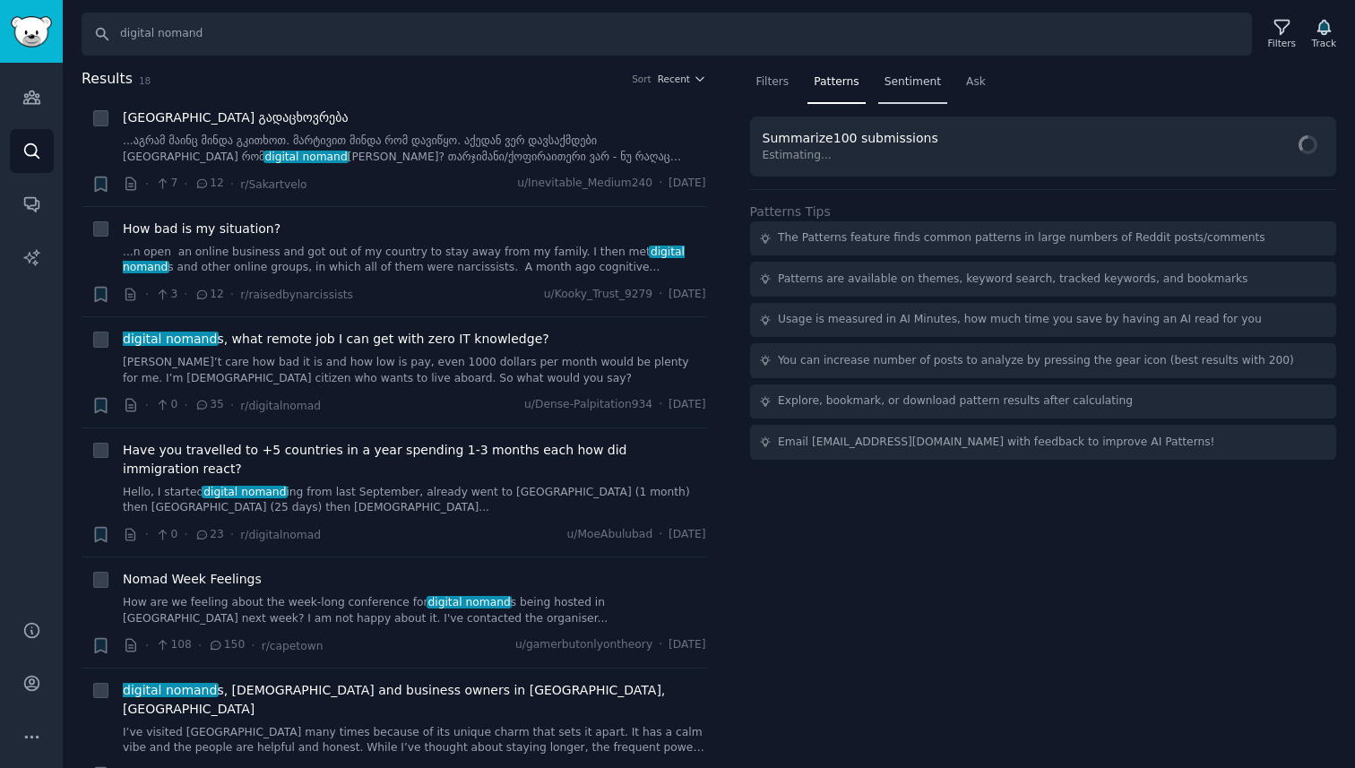
click at [893, 91] on div "Sentiment" at bounding box center [912, 86] width 69 height 37
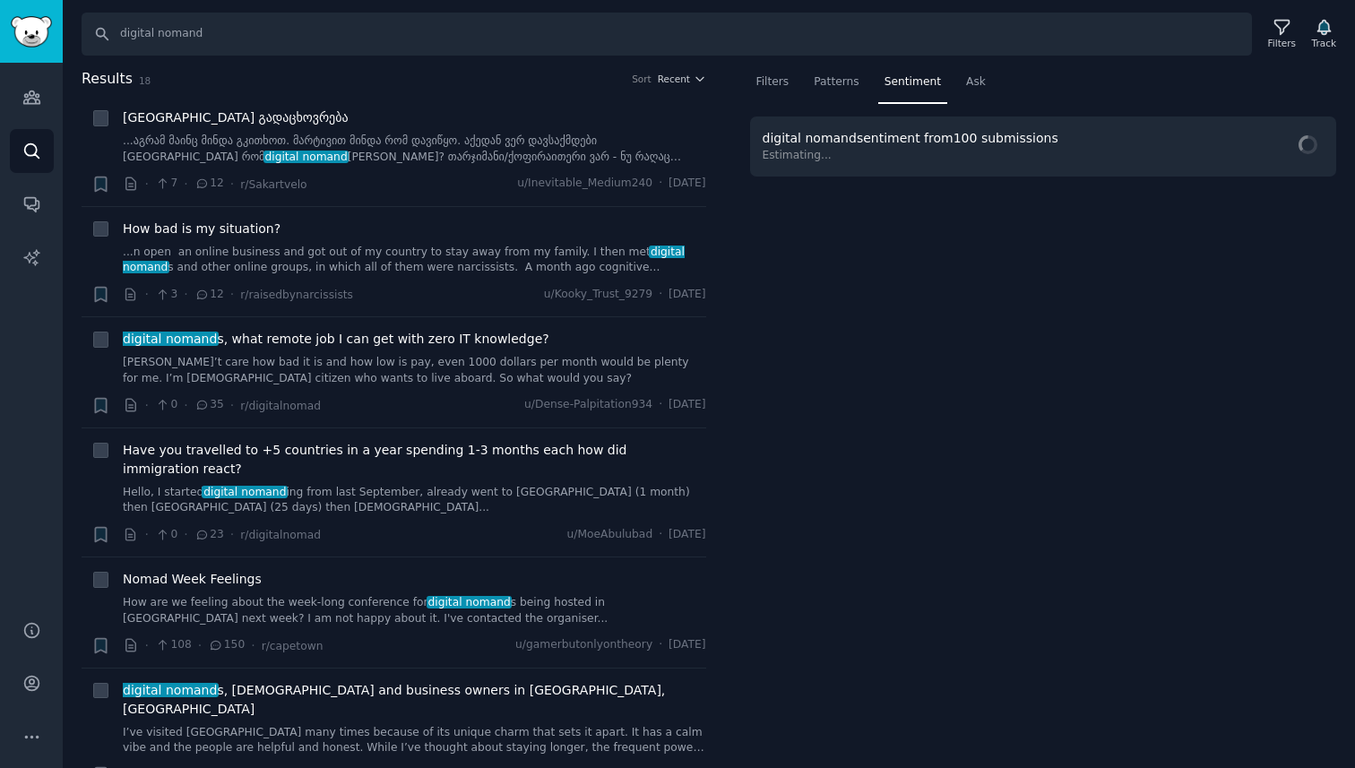
click at [930, 93] on div "Sentiment" at bounding box center [912, 86] width 69 height 37
click at [826, 92] on div "Patterns" at bounding box center [835, 86] width 57 height 37
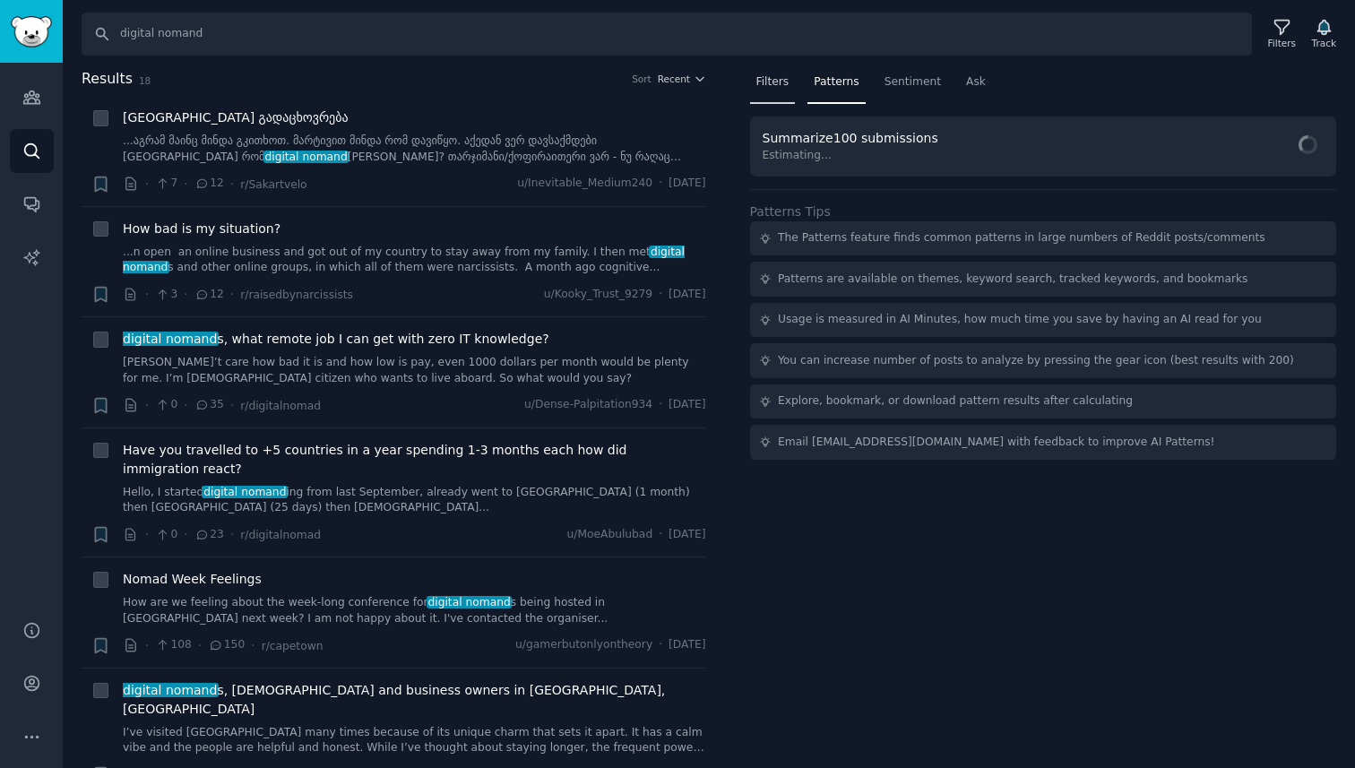
click at [779, 90] on div "Filters" at bounding box center [773, 86] width 46 height 37
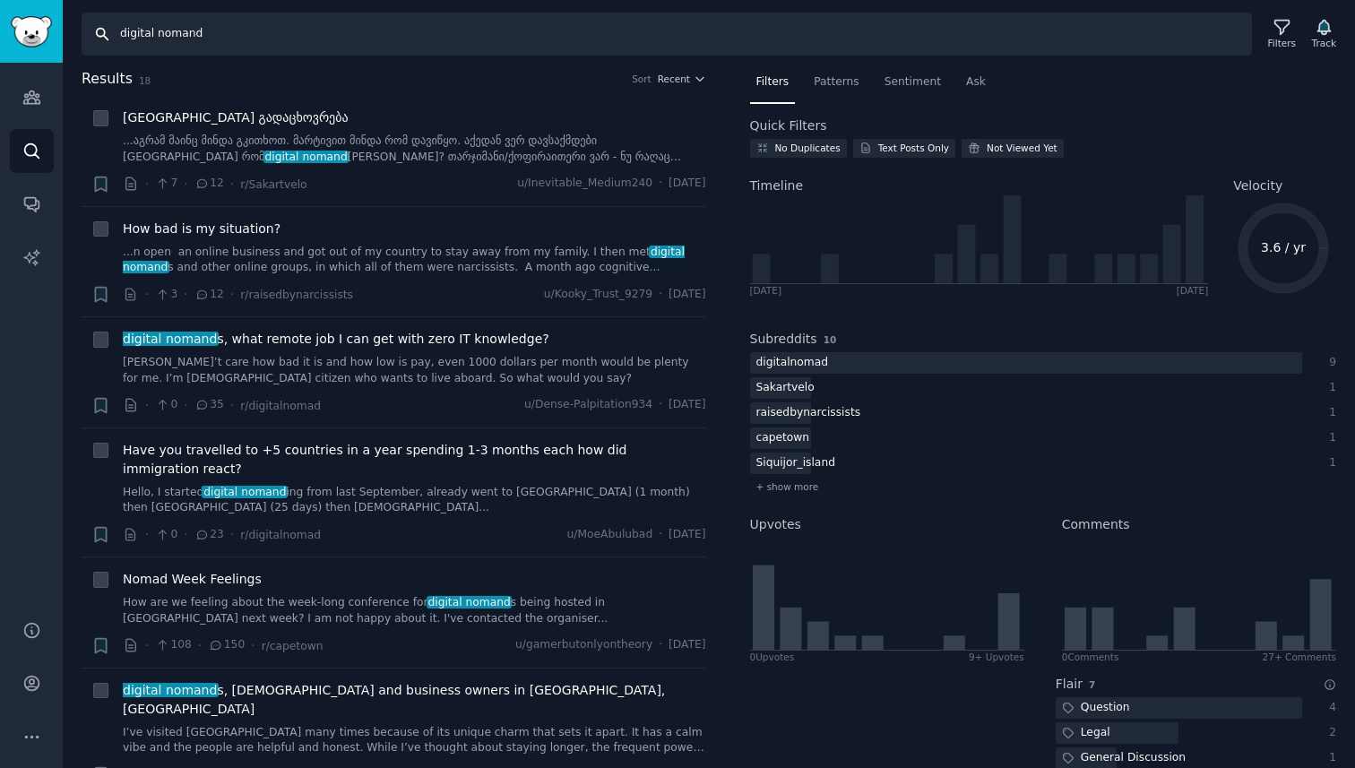
click at [305, 37] on input "digital nomand" at bounding box center [667, 34] width 1170 height 43
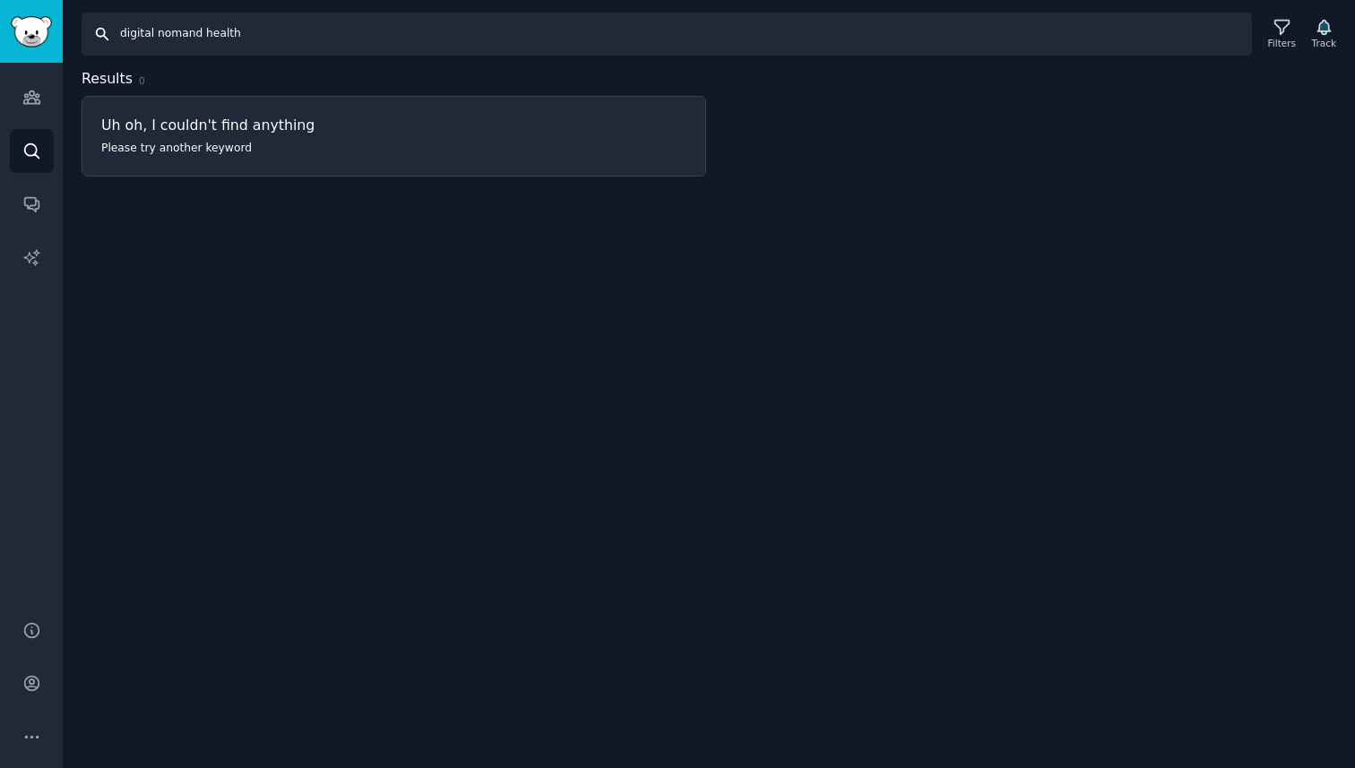
click at [197, 39] on input "digital nomand health" at bounding box center [667, 34] width 1170 height 43
click at [255, 34] on input "digitalnomands health" at bounding box center [667, 34] width 1170 height 43
type input "digitalnomands"
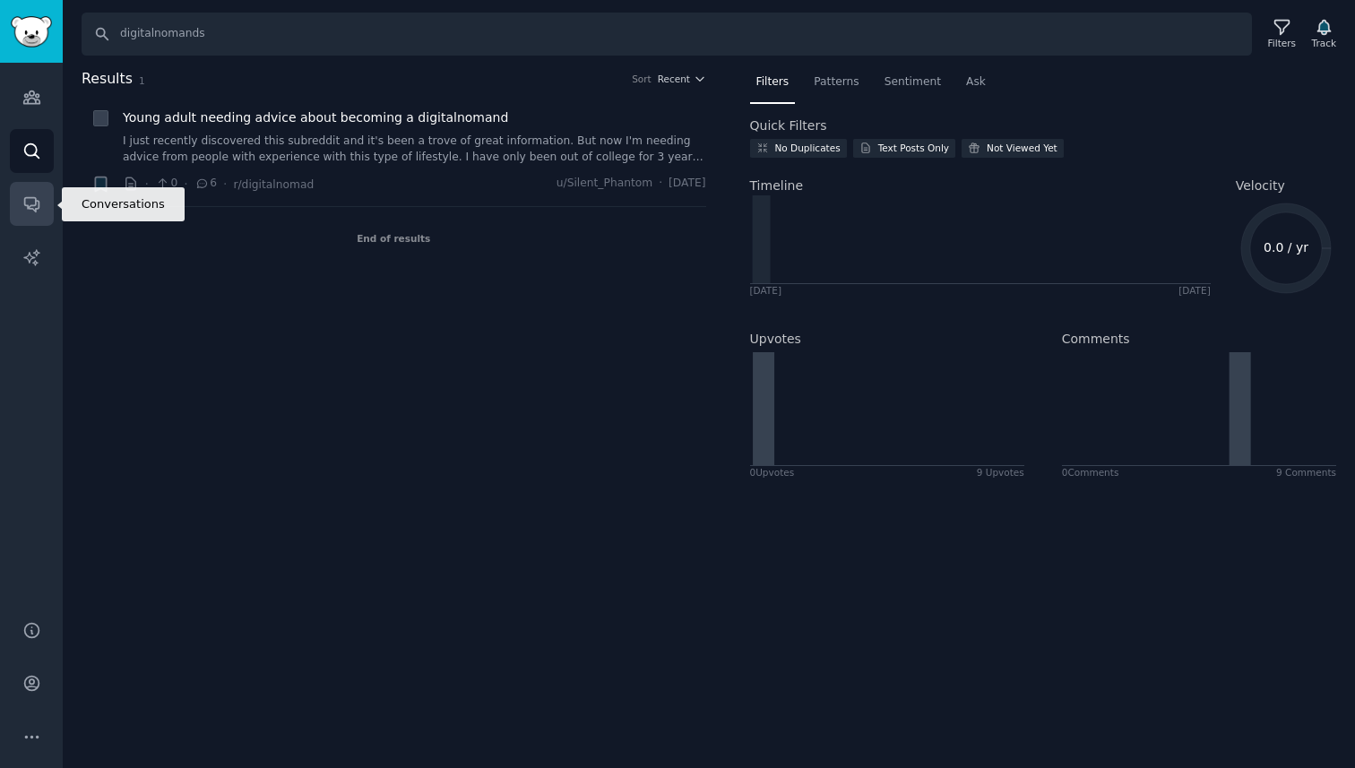
click at [14, 225] on link "Conversations" at bounding box center [32, 204] width 44 height 44
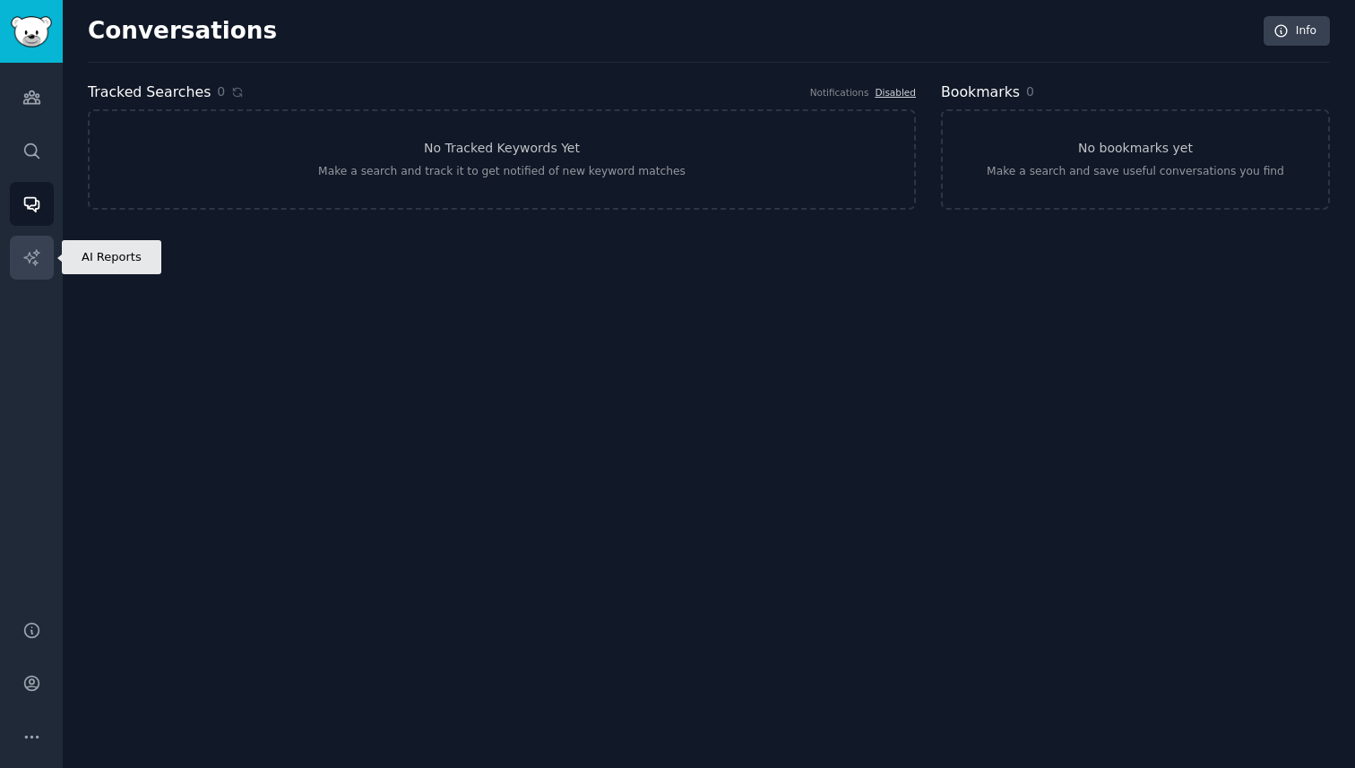
click at [44, 268] on link "AI Reports" at bounding box center [32, 258] width 44 height 44
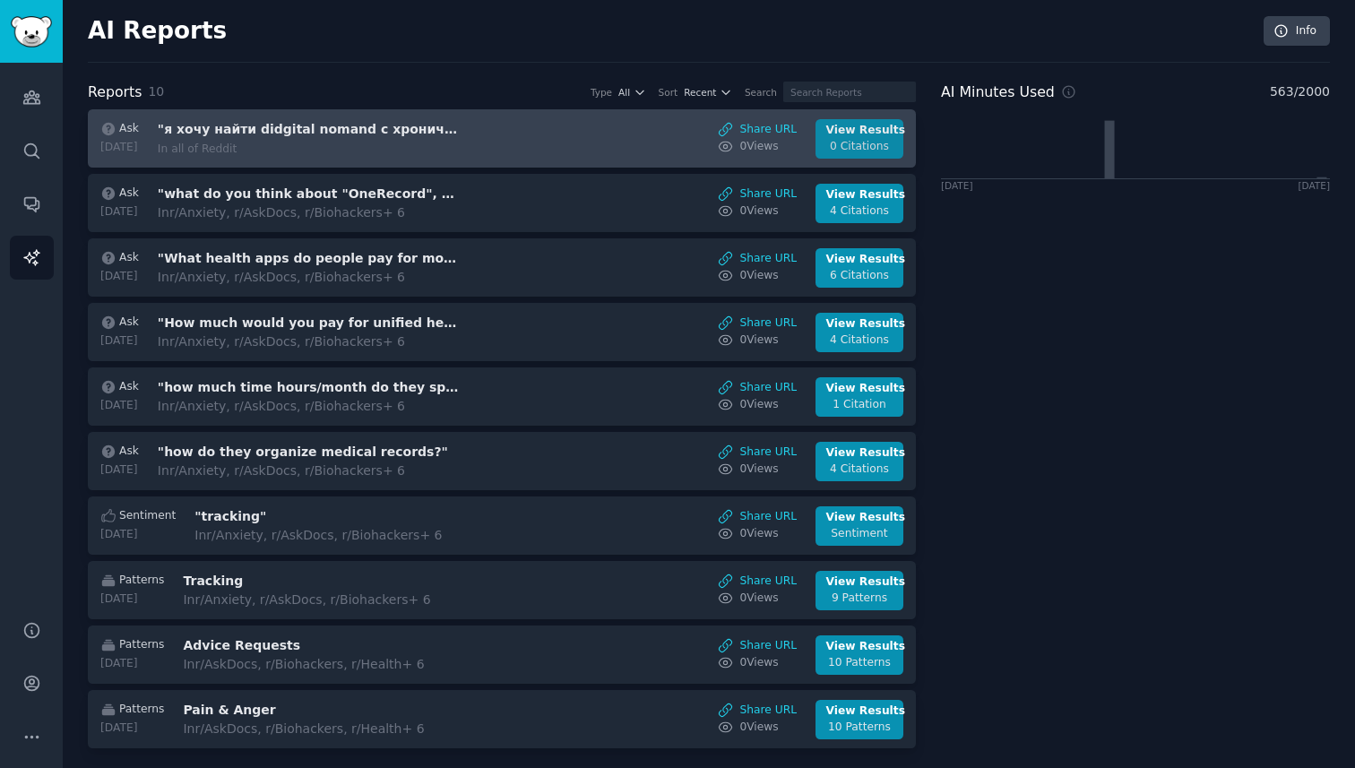
click at [867, 139] on div "0 Citations" at bounding box center [859, 147] width 67 height 16
click at [585, 151] on div "Ask [DATE] "я хочу найти didgital nomand с хроничекскими заболеваниями" In all …" at bounding box center [502, 138] width 809 height 39
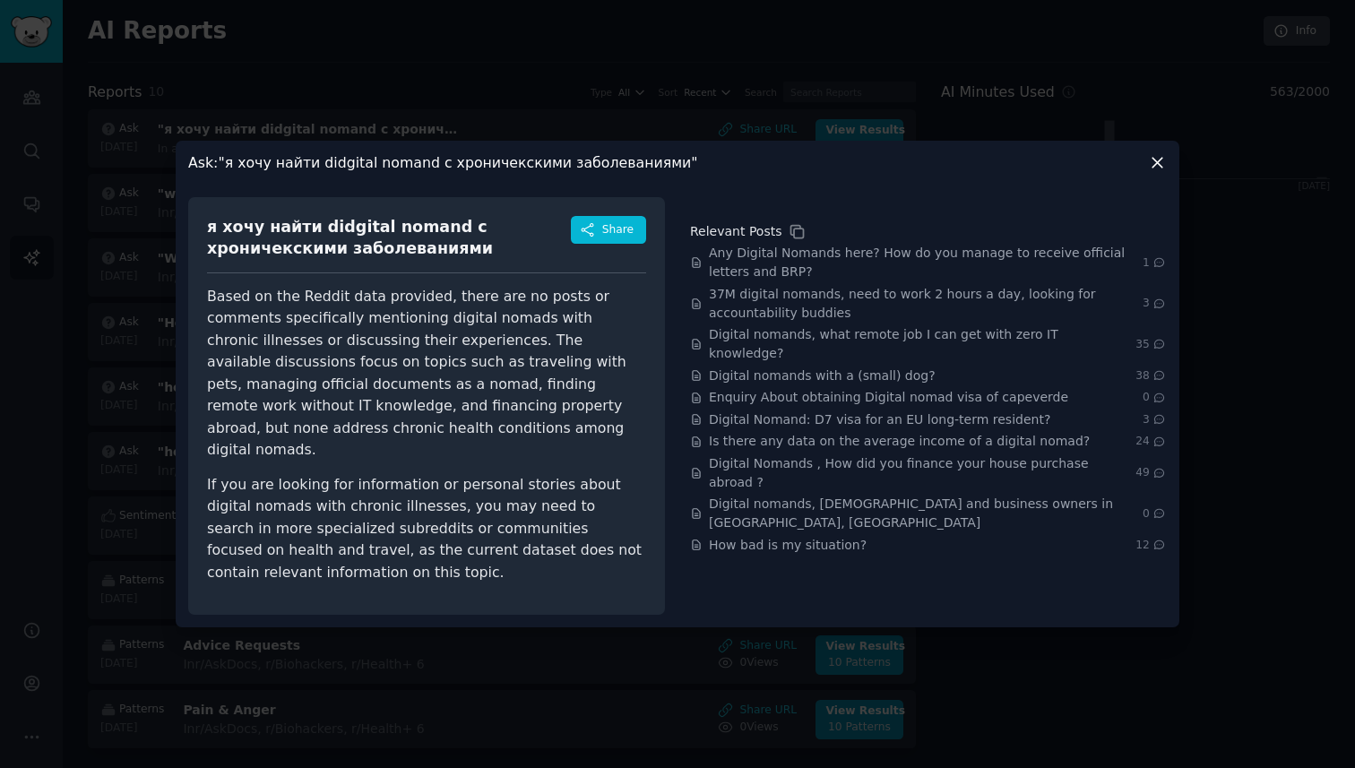
click at [487, 172] on h3 "Ask : "я хочу найти didgital nomand с хроничекскими заболеваниями"" at bounding box center [443, 162] width 510 height 19
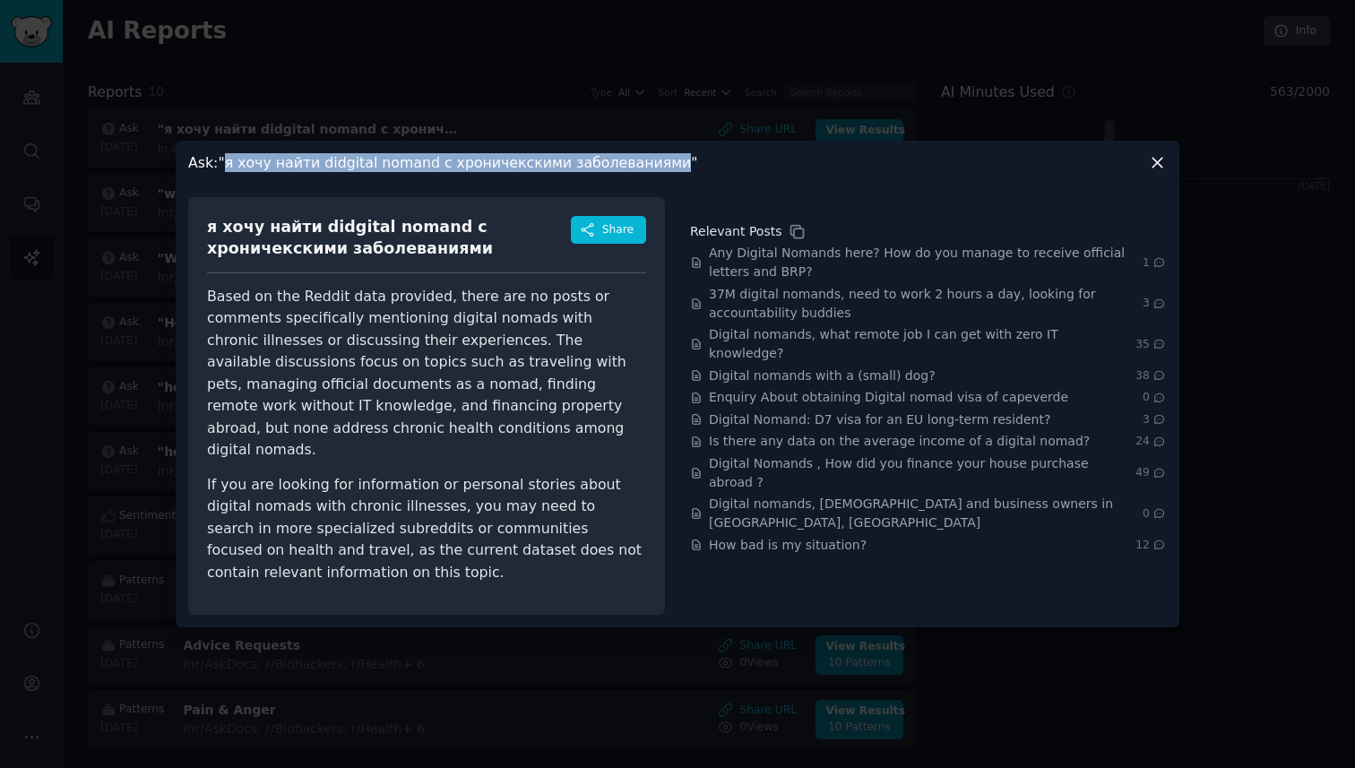
drag, startPoint x: 656, startPoint y: 173, endPoint x: 229, endPoint y: 176, distance: 426.6
click at [229, 172] on h3 "Ask : "я хочу найти didgital nomand с хроничекскими заболеваниями"" at bounding box center [443, 162] width 510 height 19
click at [392, 80] on div at bounding box center [677, 384] width 1355 height 768
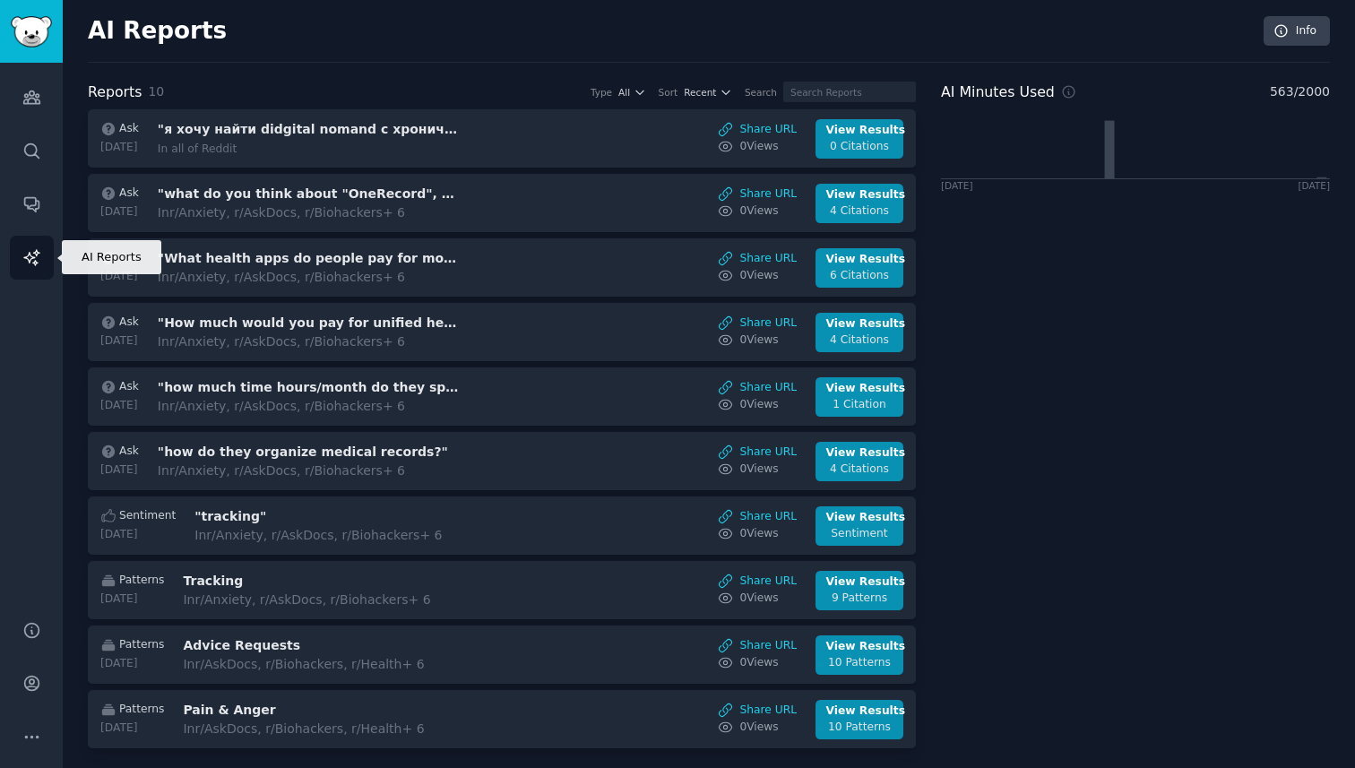
click at [13, 252] on link "AI Reports" at bounding box center [32, 258] width 44 height 44
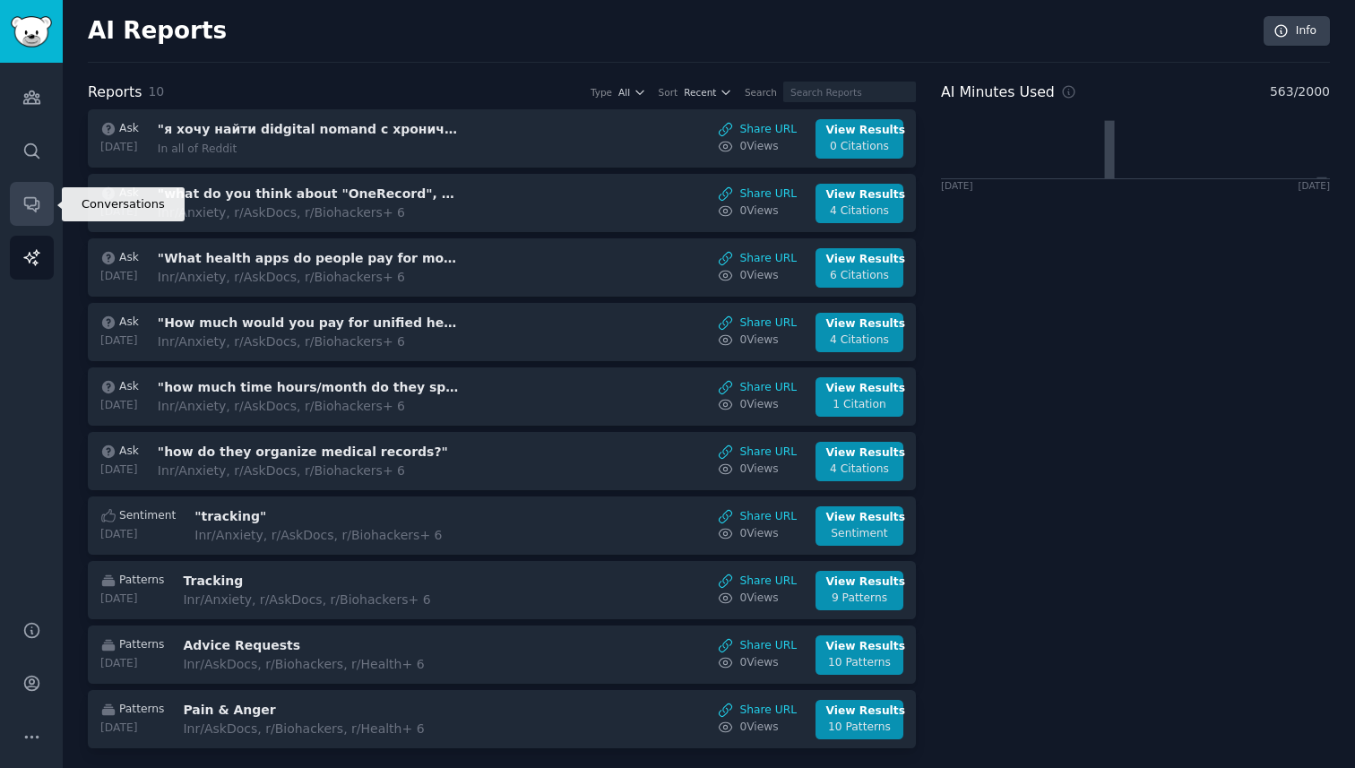
click at [30, 214] on link "Conversations" at bounding box center [32, 204] width 44 height 44
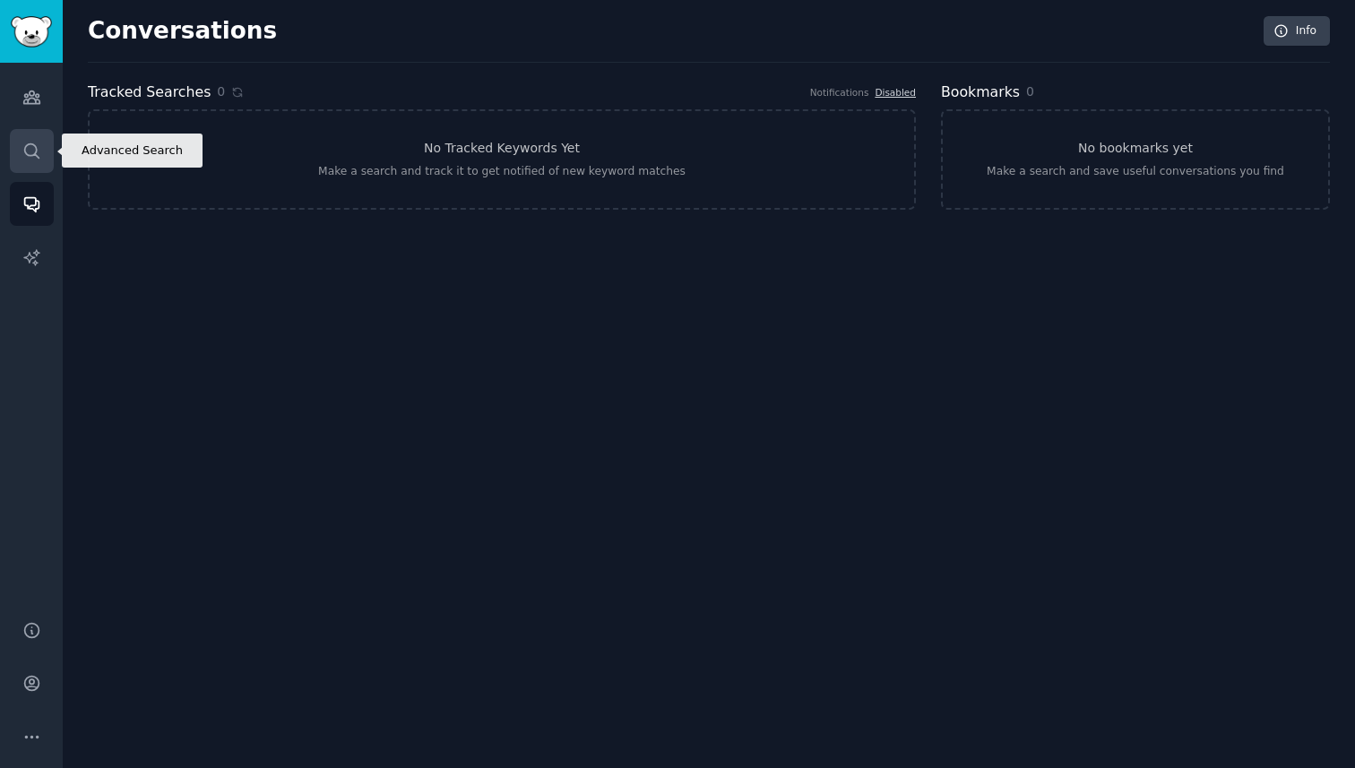
click at [13, 148] on link "Search" at bounding box center [32, 151] width 44 height 44
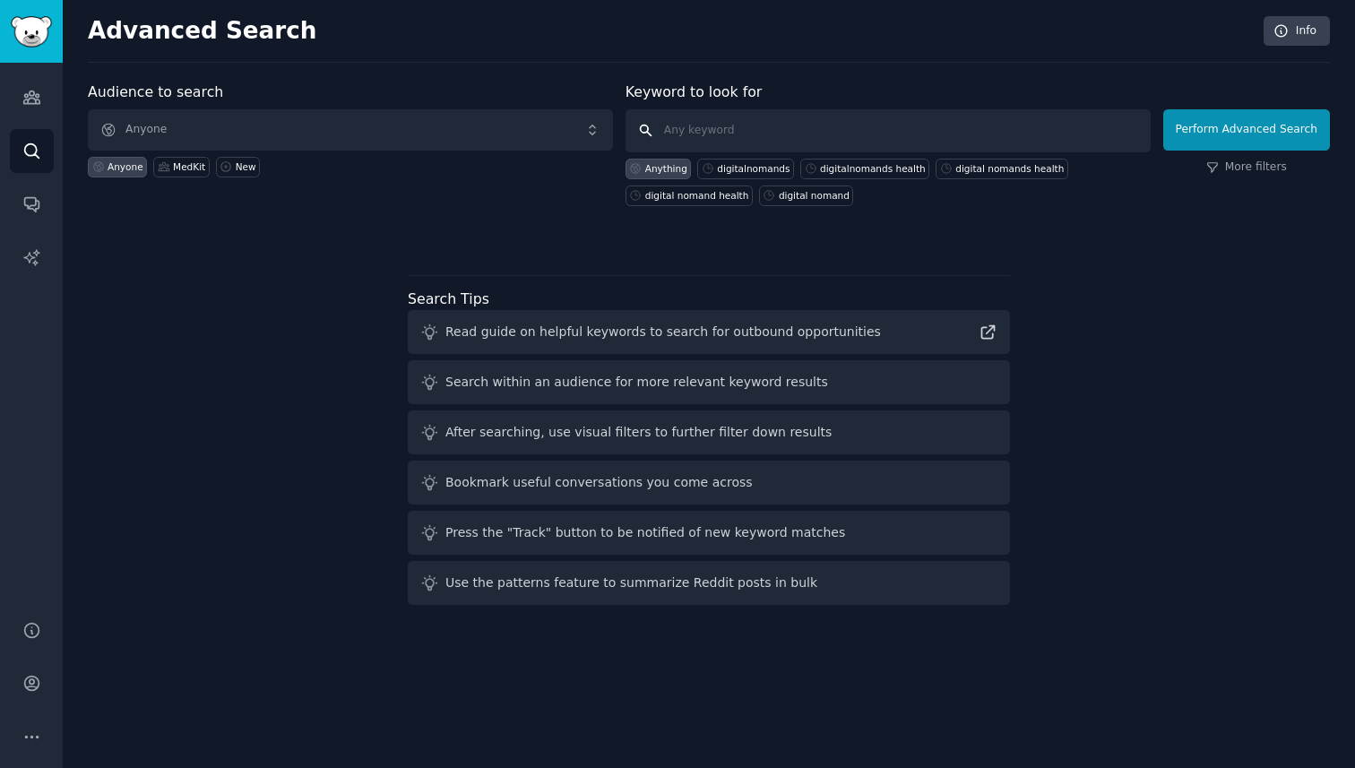
click at [755, 128] on input "text" at bounding box center [888, 130] width 525 height 43
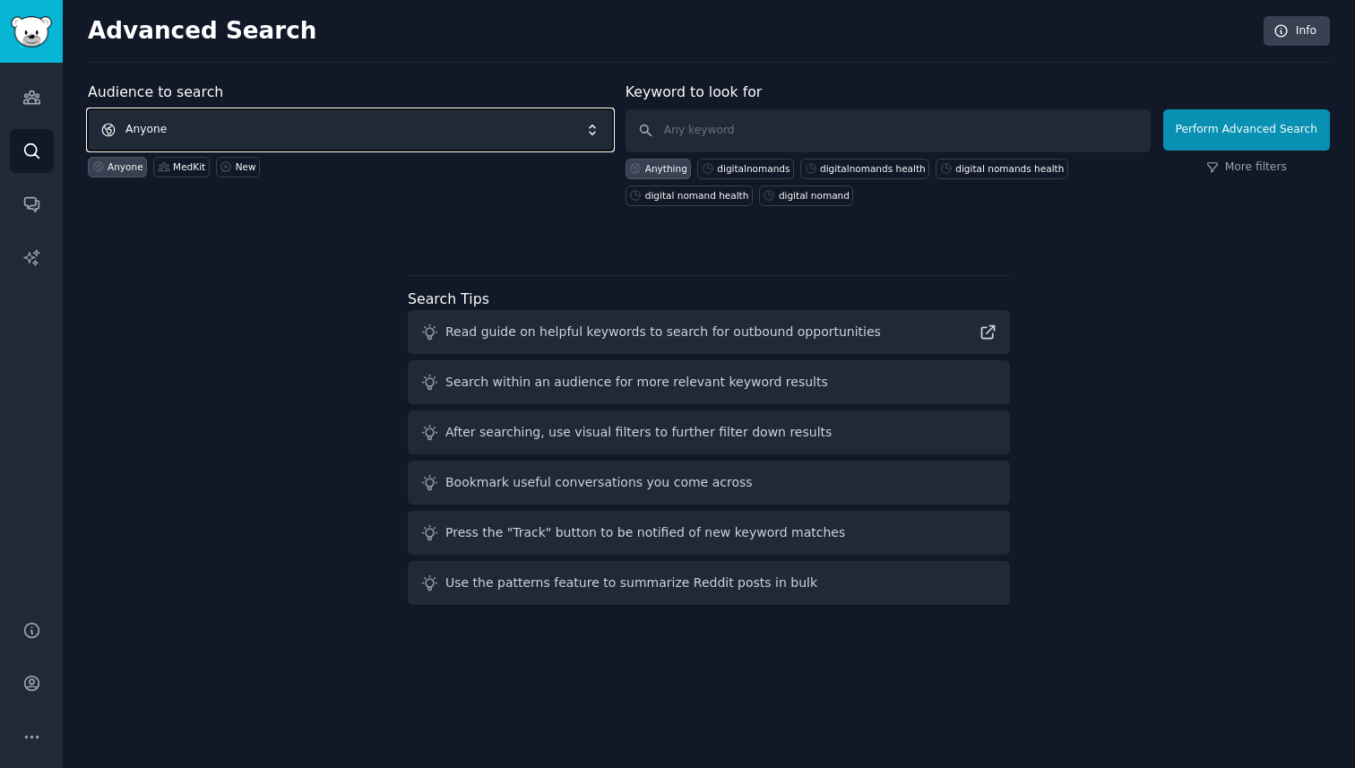
click at [555, 134] on span "Anyone" at bounding box center [350, 129] width 525 height 41
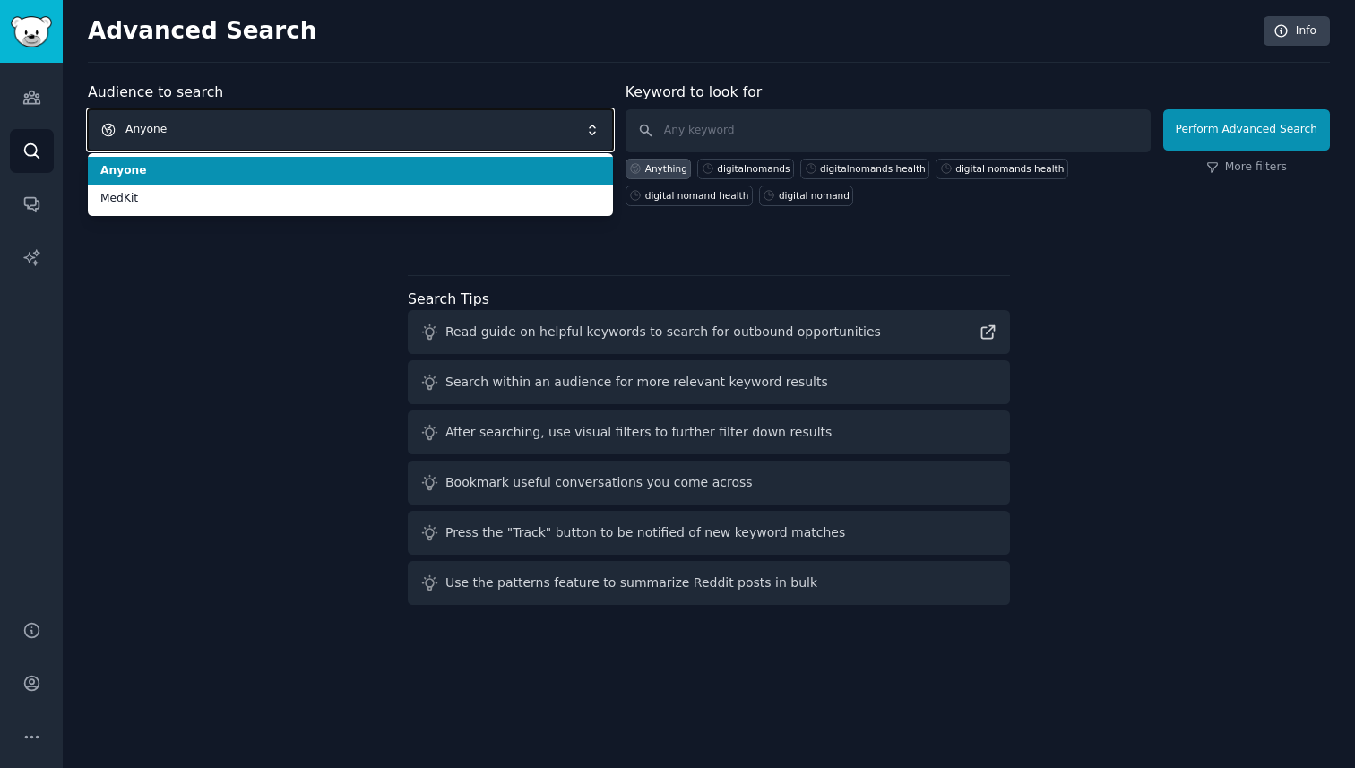
click at [551, 134] on span "Anyone" at bounding box center [350, 129] width 525 height 41
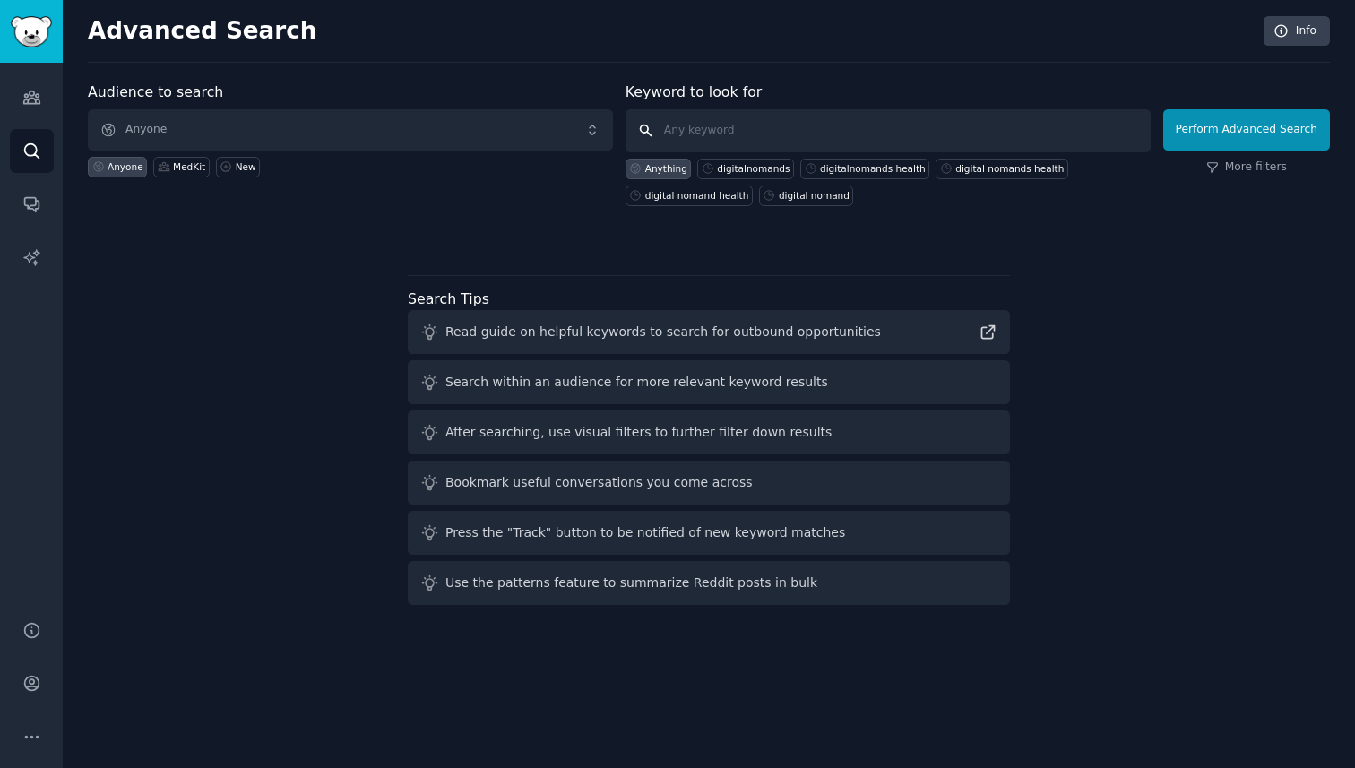
click at [736, 122] on input "text" at bounding box center [888, 130] width 525 height 43
type input "вшпшеф"
click at [830, 200] on div "digital nomand" at bounding box center [814, 195] width 71 height 13
type input "digital nomand"
click at [1258, 142] on button "Perform Advanced Search" at bounding box center [1246, 129] width 167 height 41
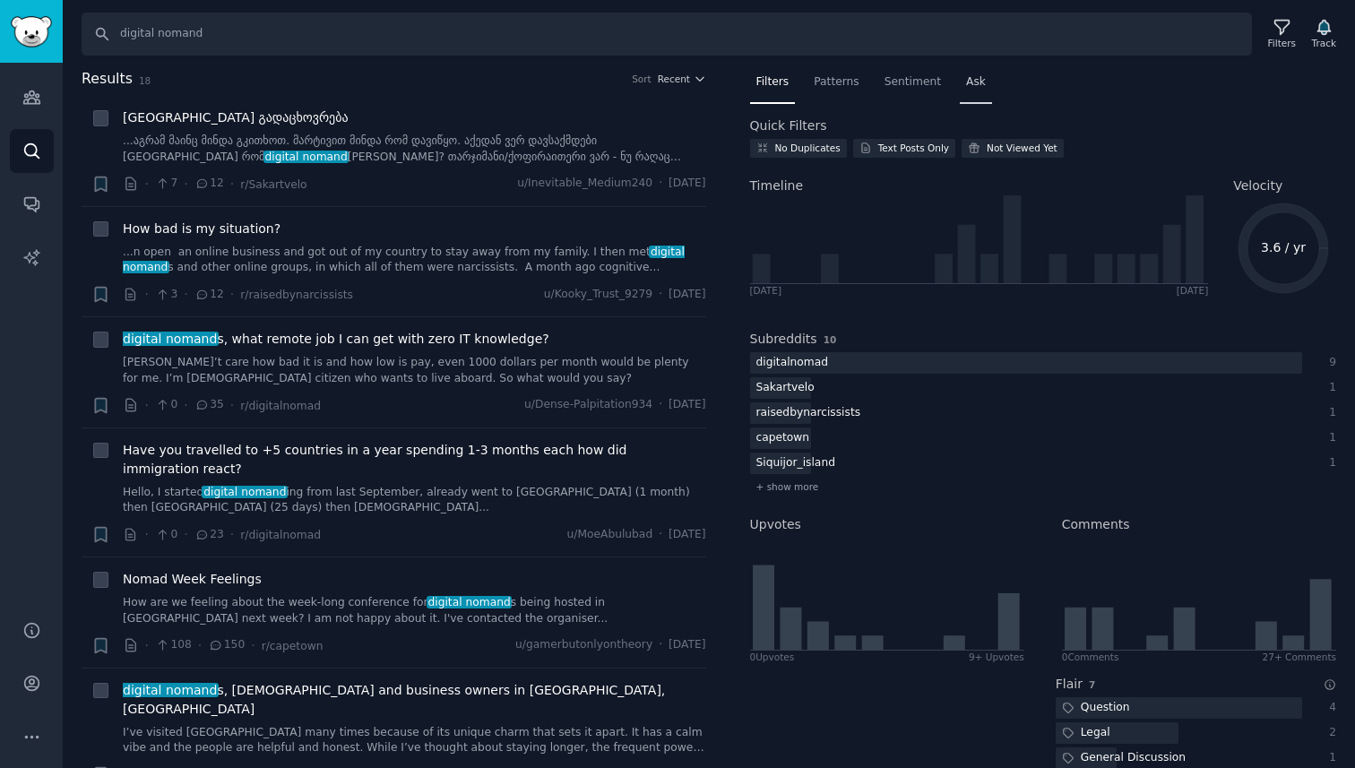
click at [972, 82] on span "Ask" at bounding box center [976, 82] width 20 height 16
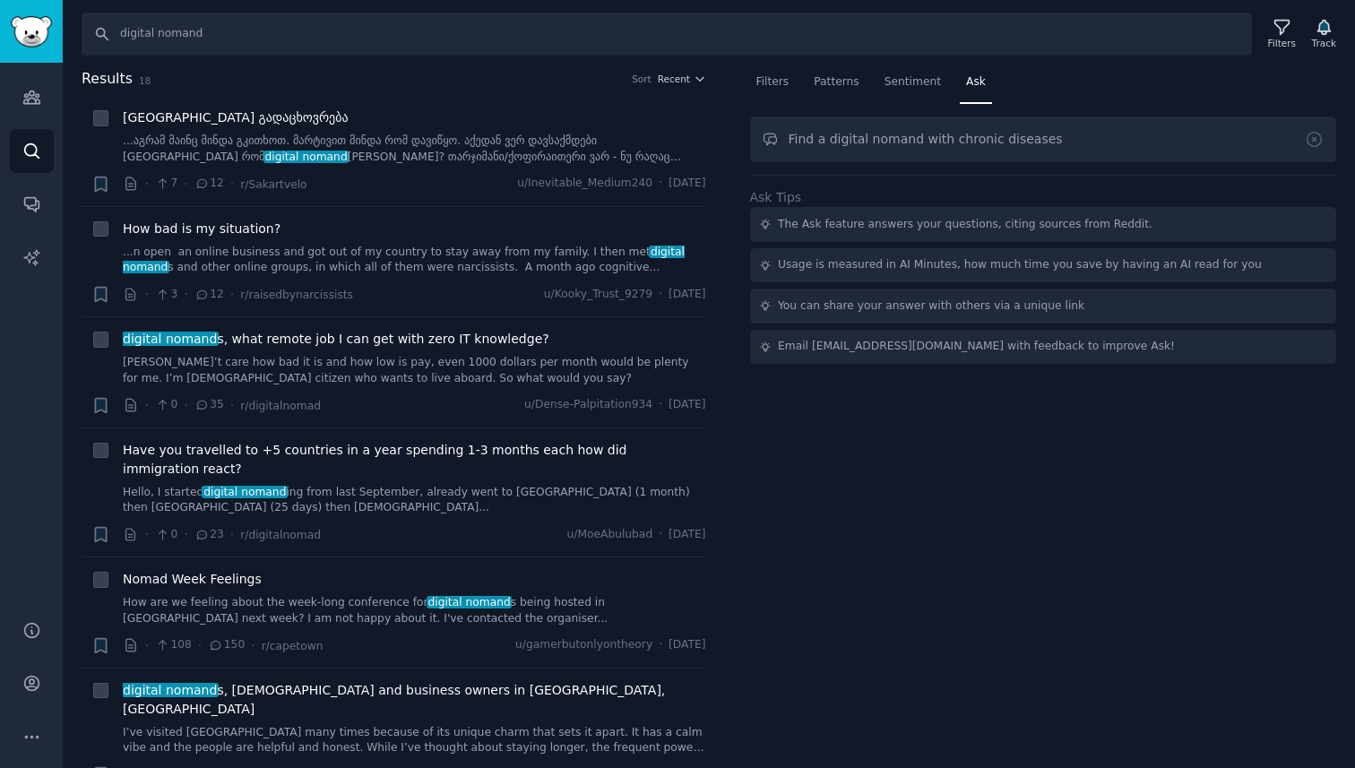
type input "Find a digital nomand with chronic diseases"
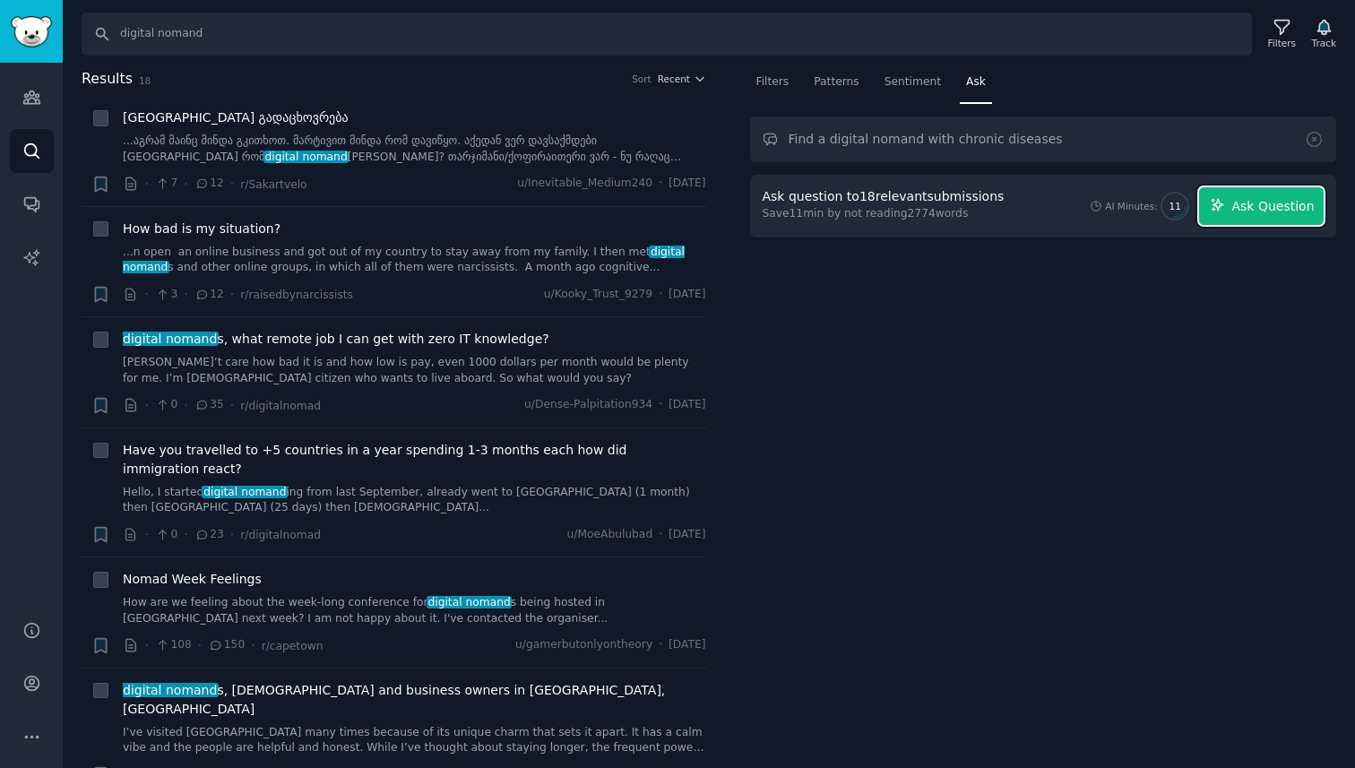
click at [1282, 209] on span "Ask Question" at bounding box center [1272, 206] width 82 height 19
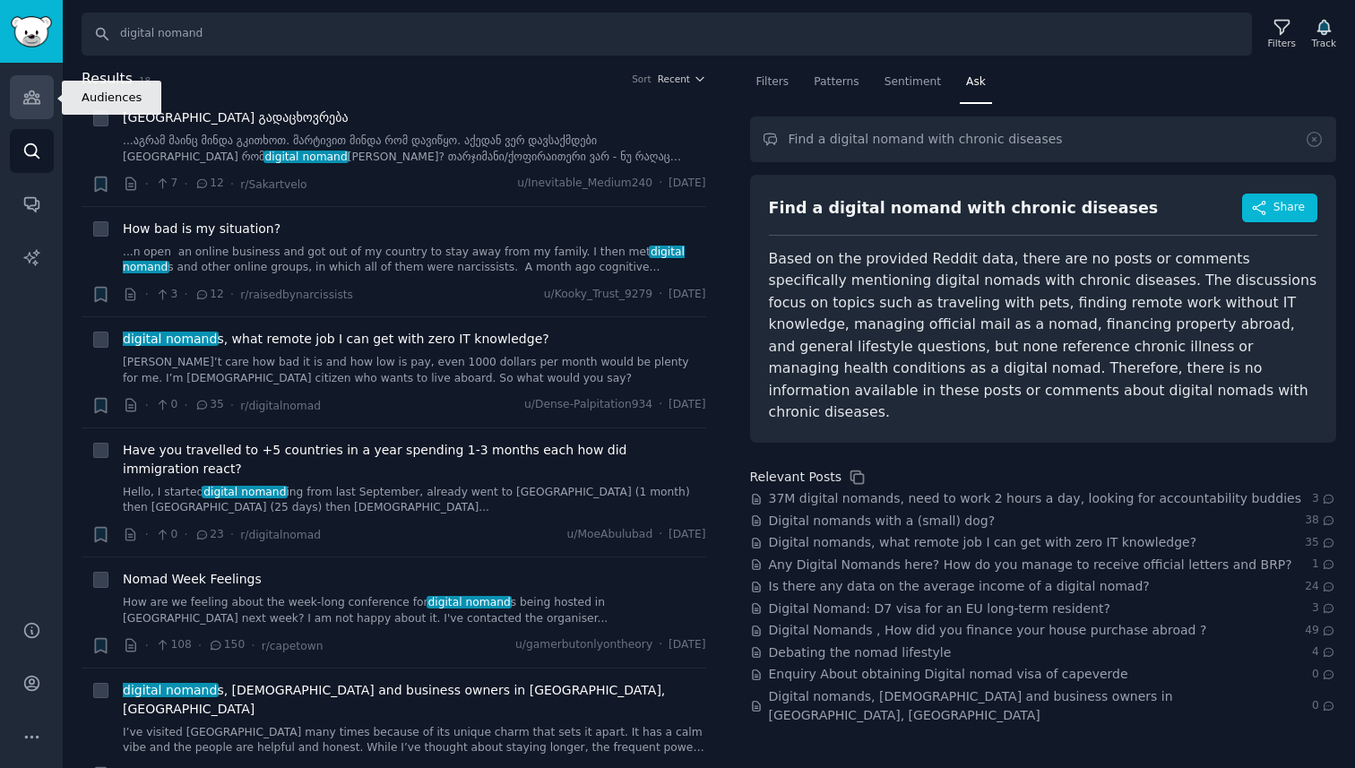
click at [37, 91] on icon "Sidebar" at bounding box center [31, 97] width 19 height 19
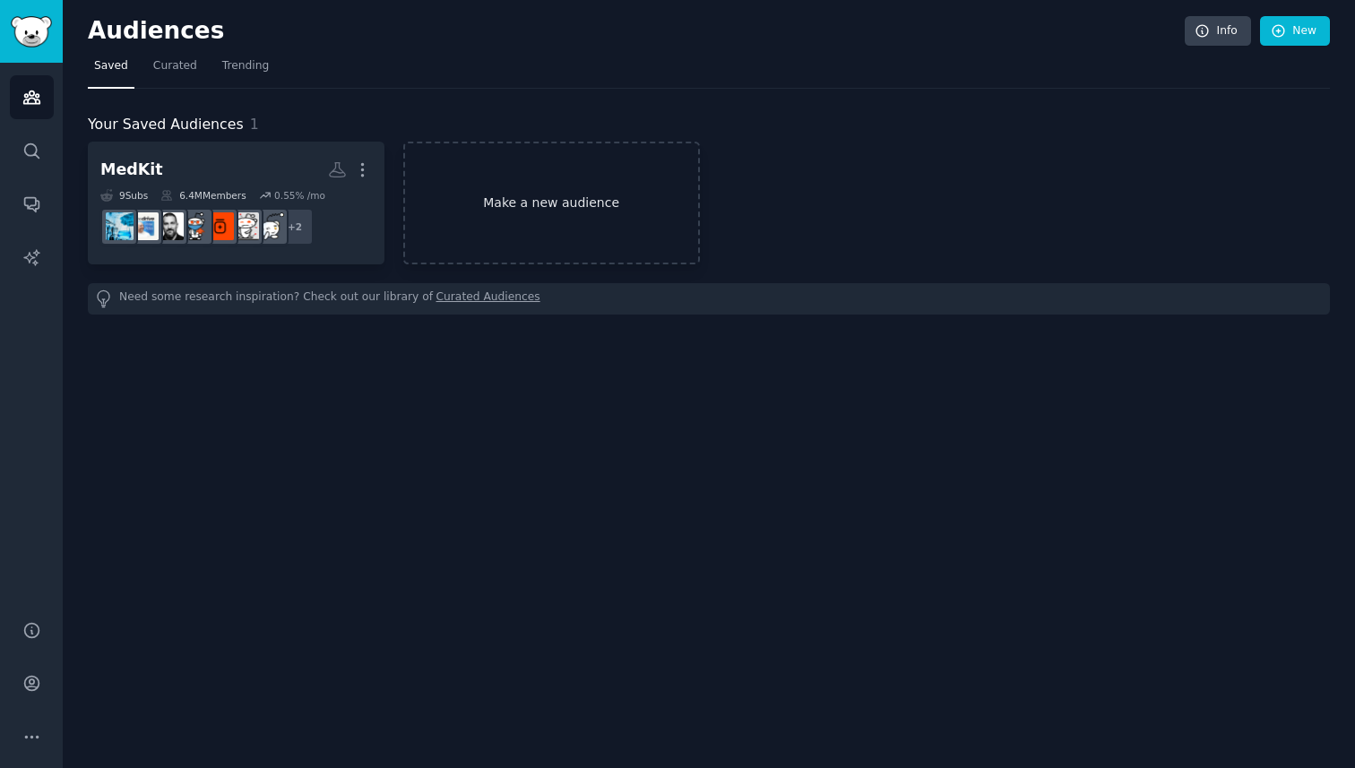
click at [469, 220] on link "Make a new audience" at bounding box center [551, 203] width 297 height 123
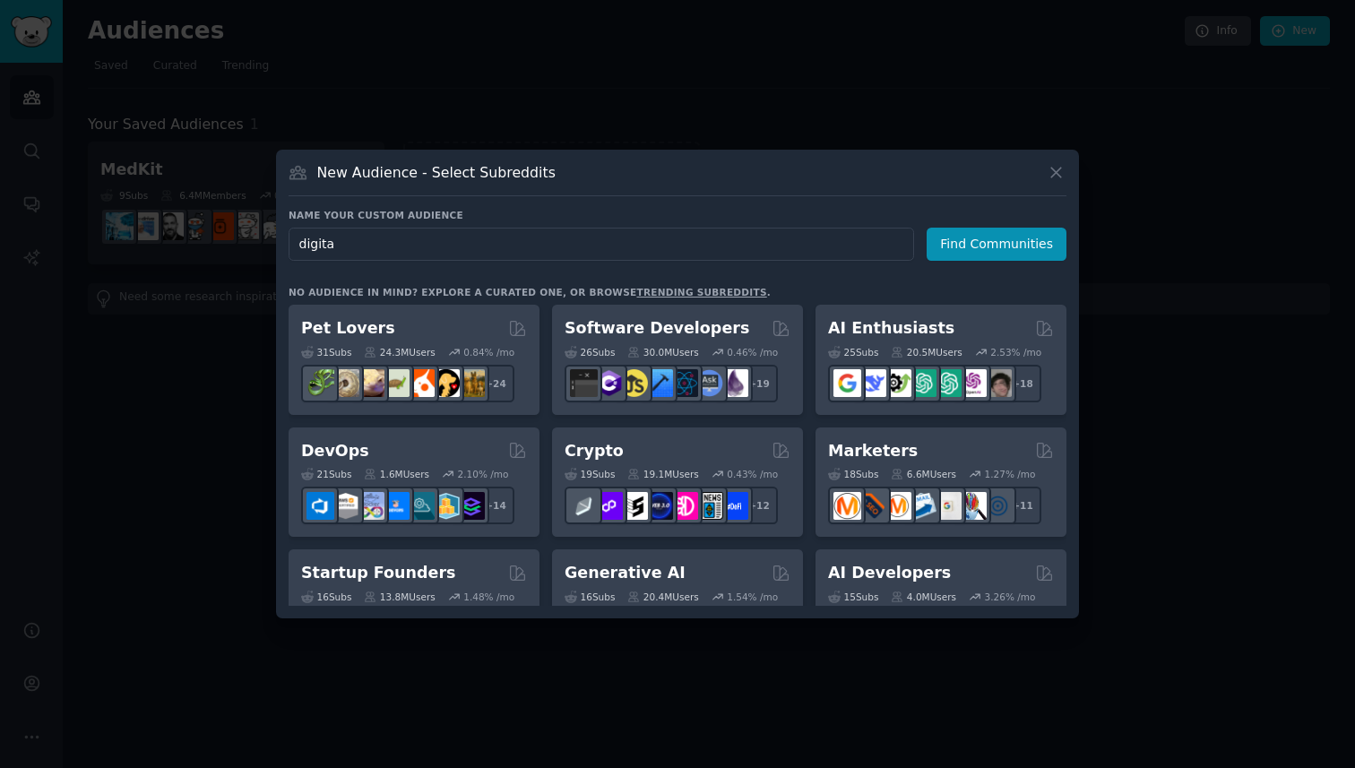
click at [531, 254] on input "digita" at bounding box center [602, 244] width 626 height 33
type input "digital nomand"
click button "Find Communities" at bounding box center [997, 244] width 140 height 33
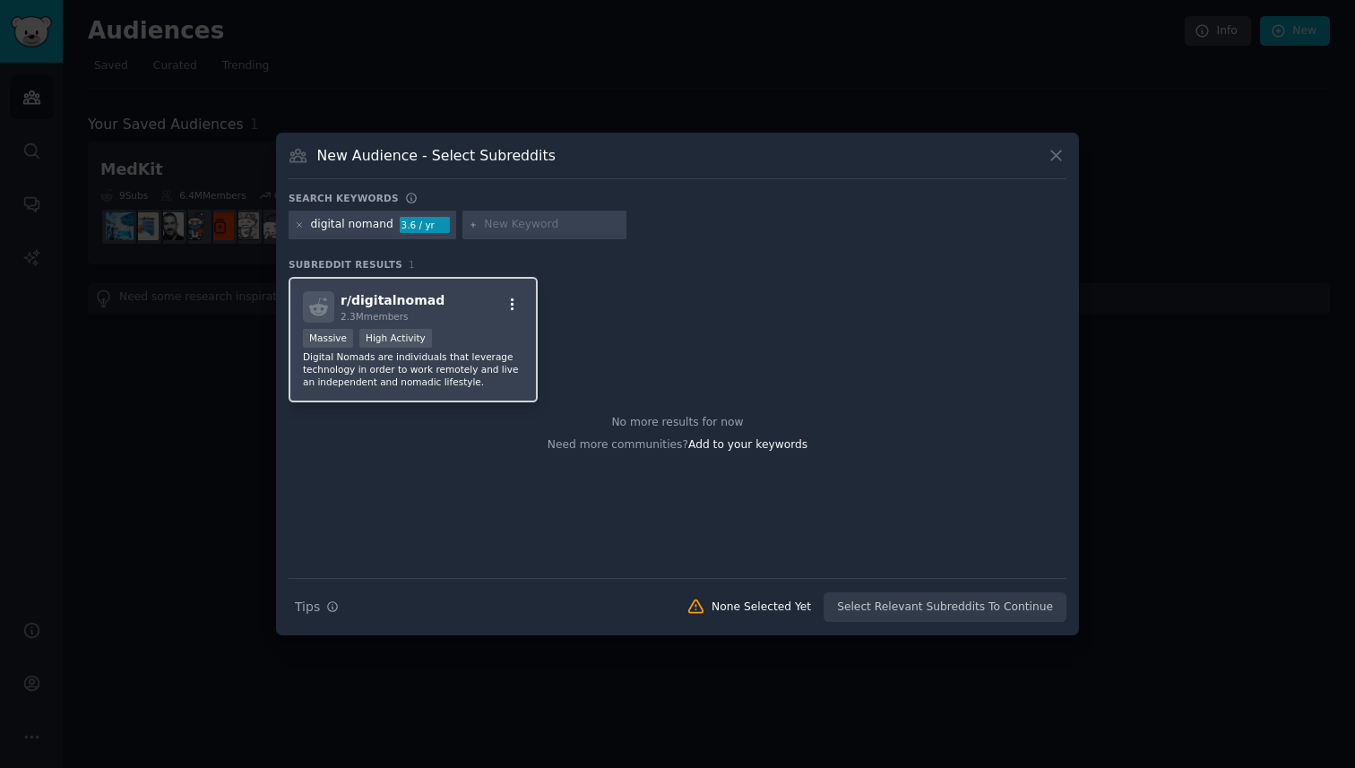
click at [505, 303] on icon "button" at bounding box center [513, 305] width 16 height 16
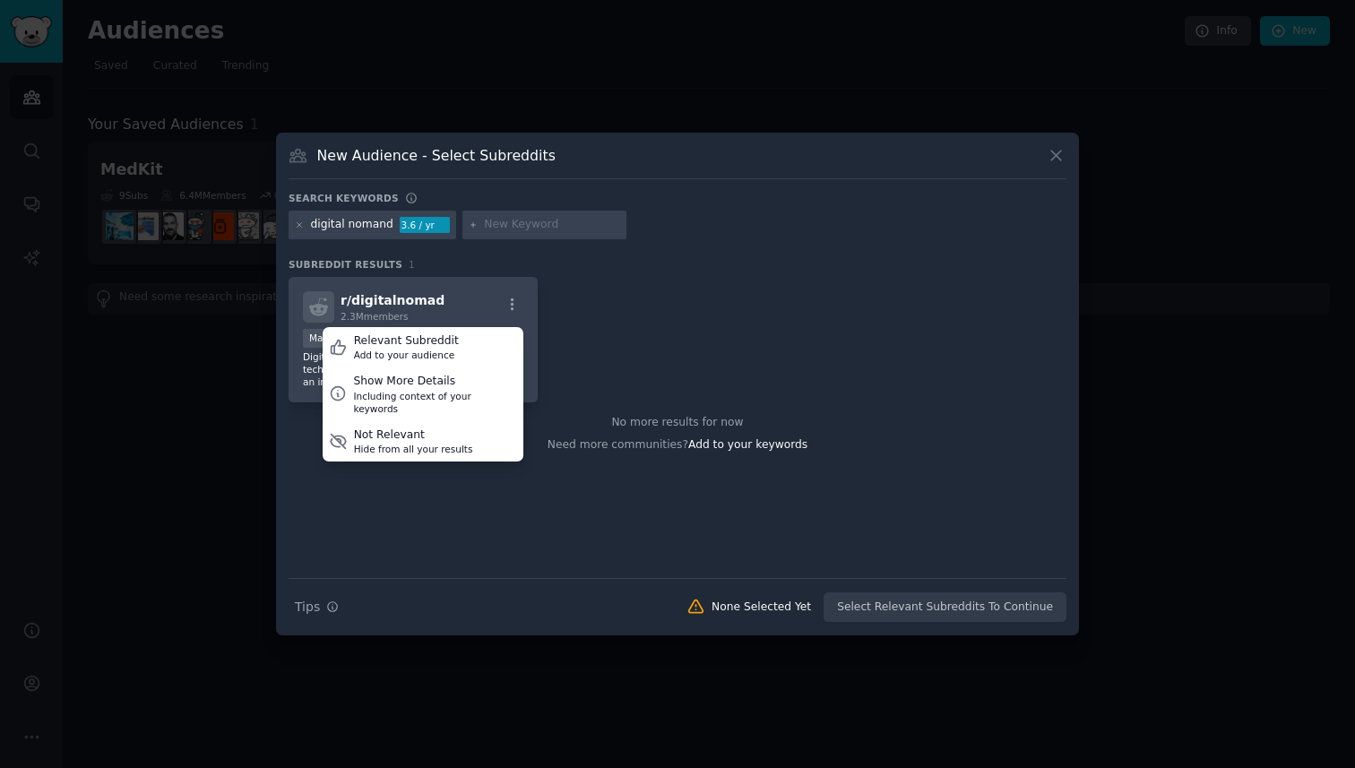
click at [594, 290] on div "r/ digitalnomad 2.3M members Relevant Subreddit Add to your audience Show More …" at bounding box center [678, 340] width 778 height 126
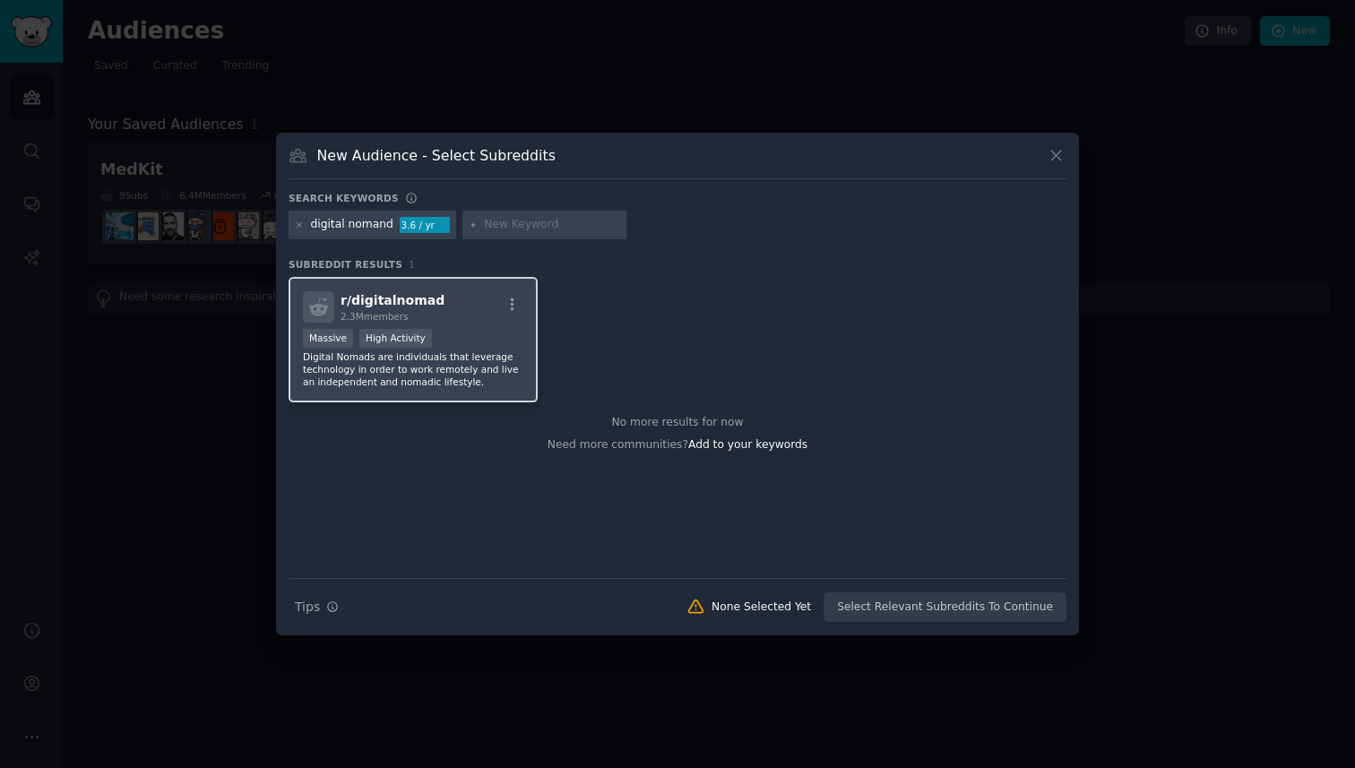
click at [507, 334] on div "Massive High Activity" at bounding box center [413, 340] width 220 height 22
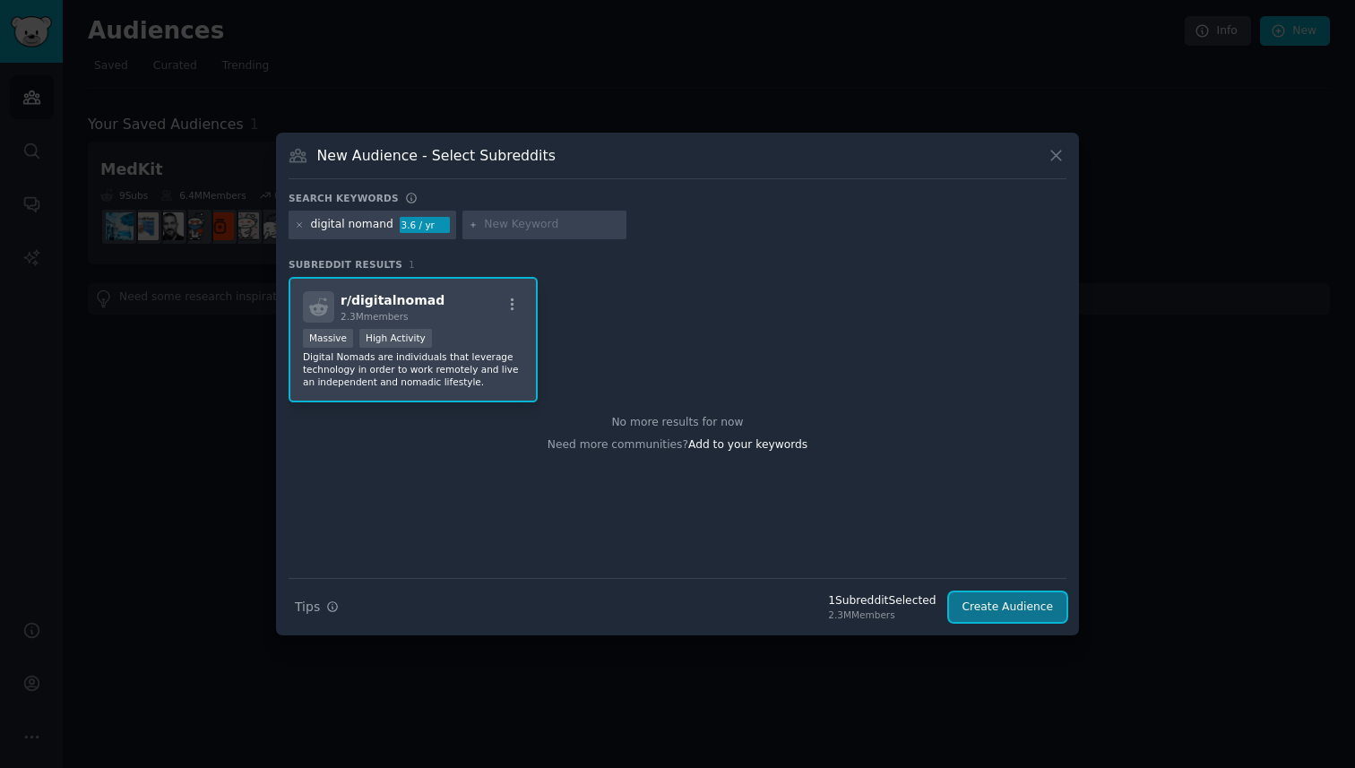
click at [997, 601] on button "Create Audience" at bounding box center [1008, 607] width 118 height 30
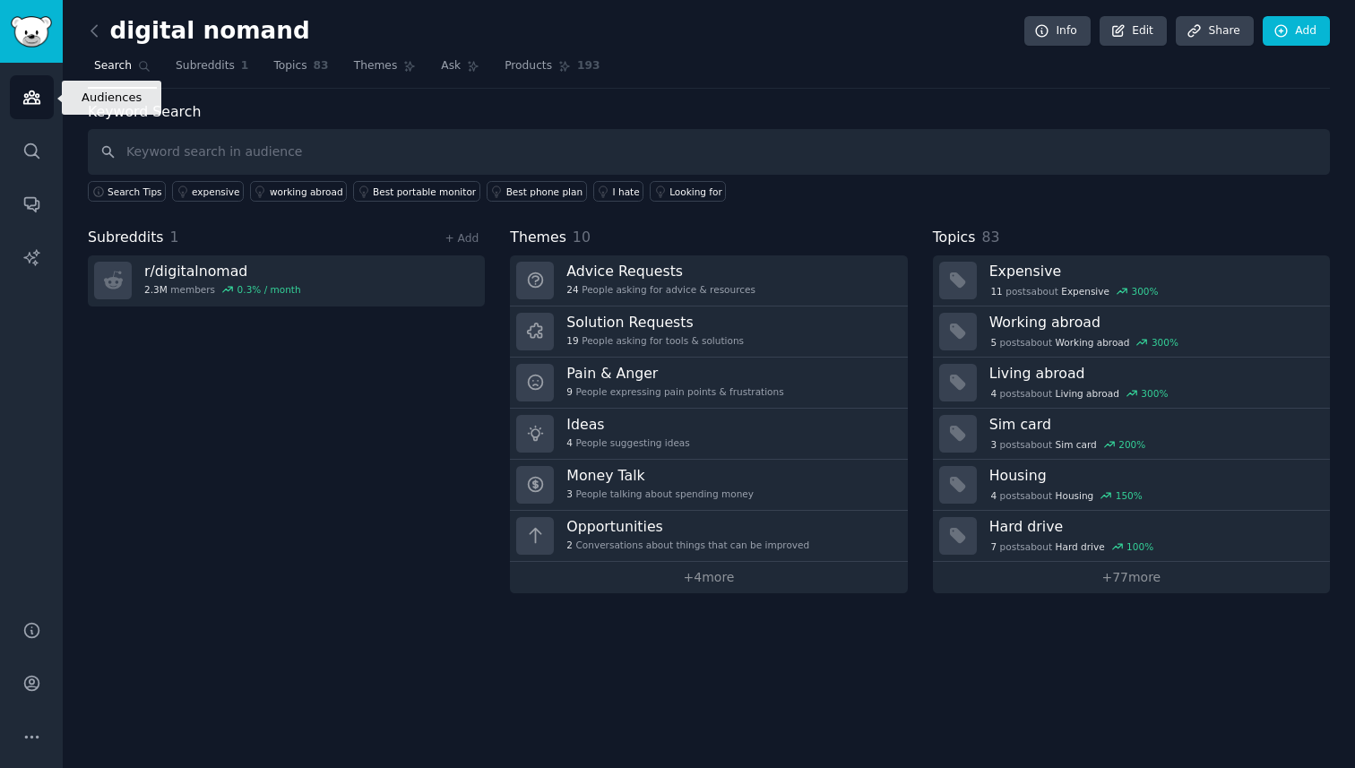
click at [30, 109] on link "Audiences" at bounding box center [32, 97] width 44 height 44
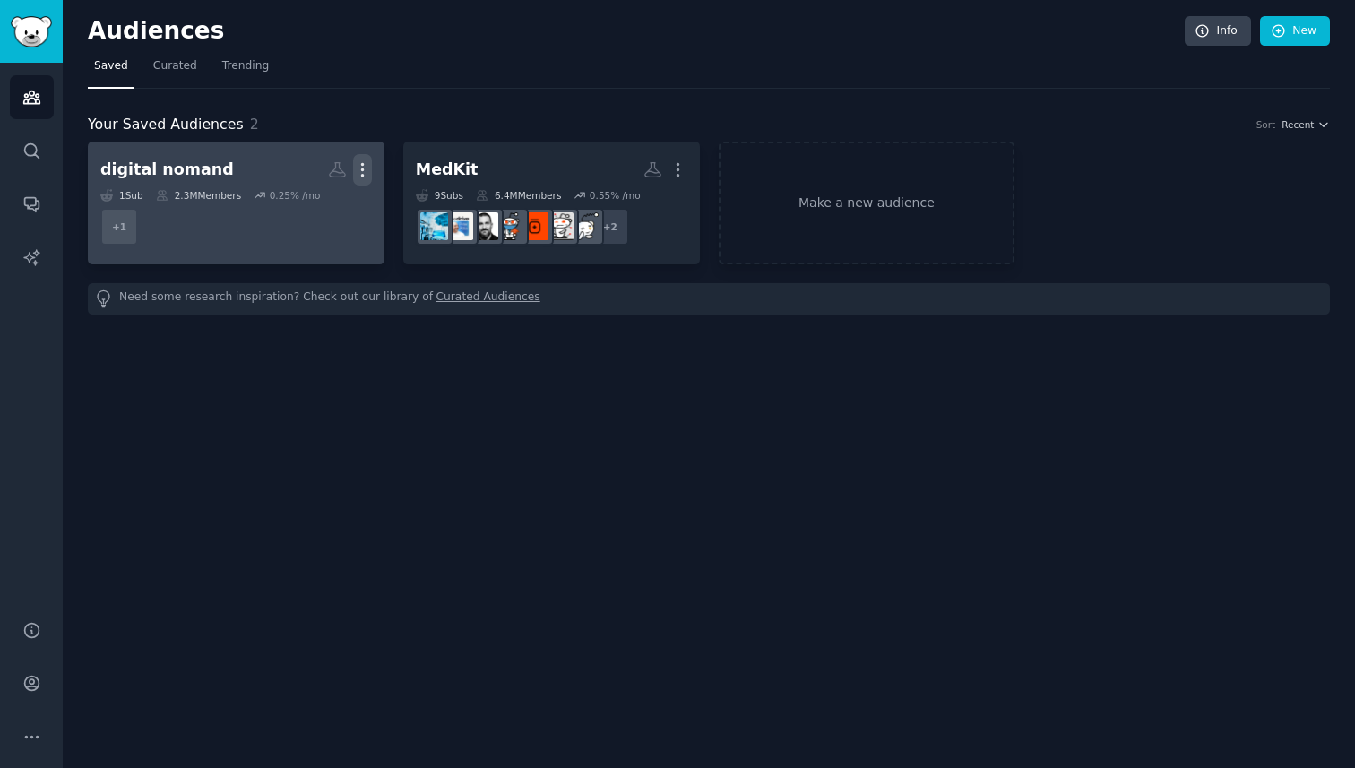
click at [368, 168] on icon "button" at bounding box center [362, 169] width 19 height 19
click at [327, 174] on link "View" at bounding box center [300, 177] width 85 height 38
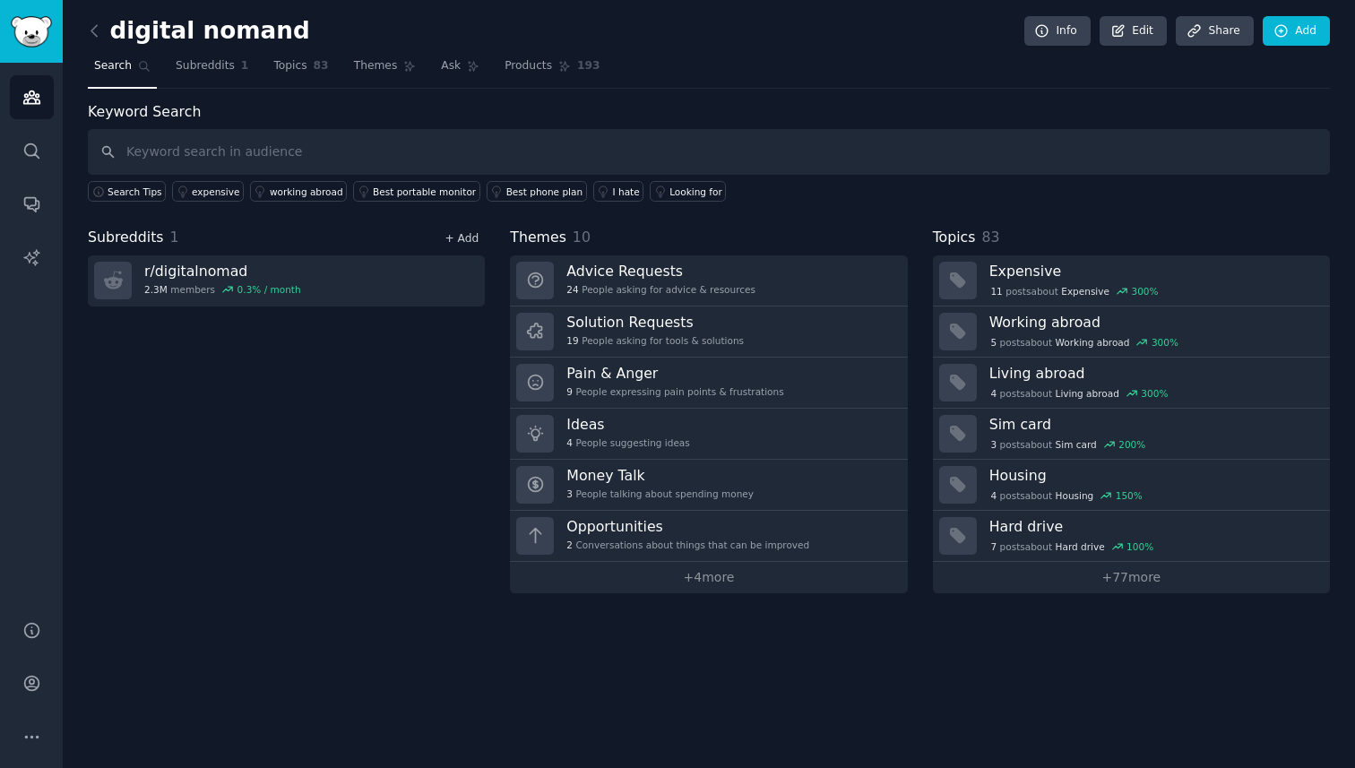
click at [464, 241] on link "+ Add" at bounding box center [461, 238] width 34 height 13
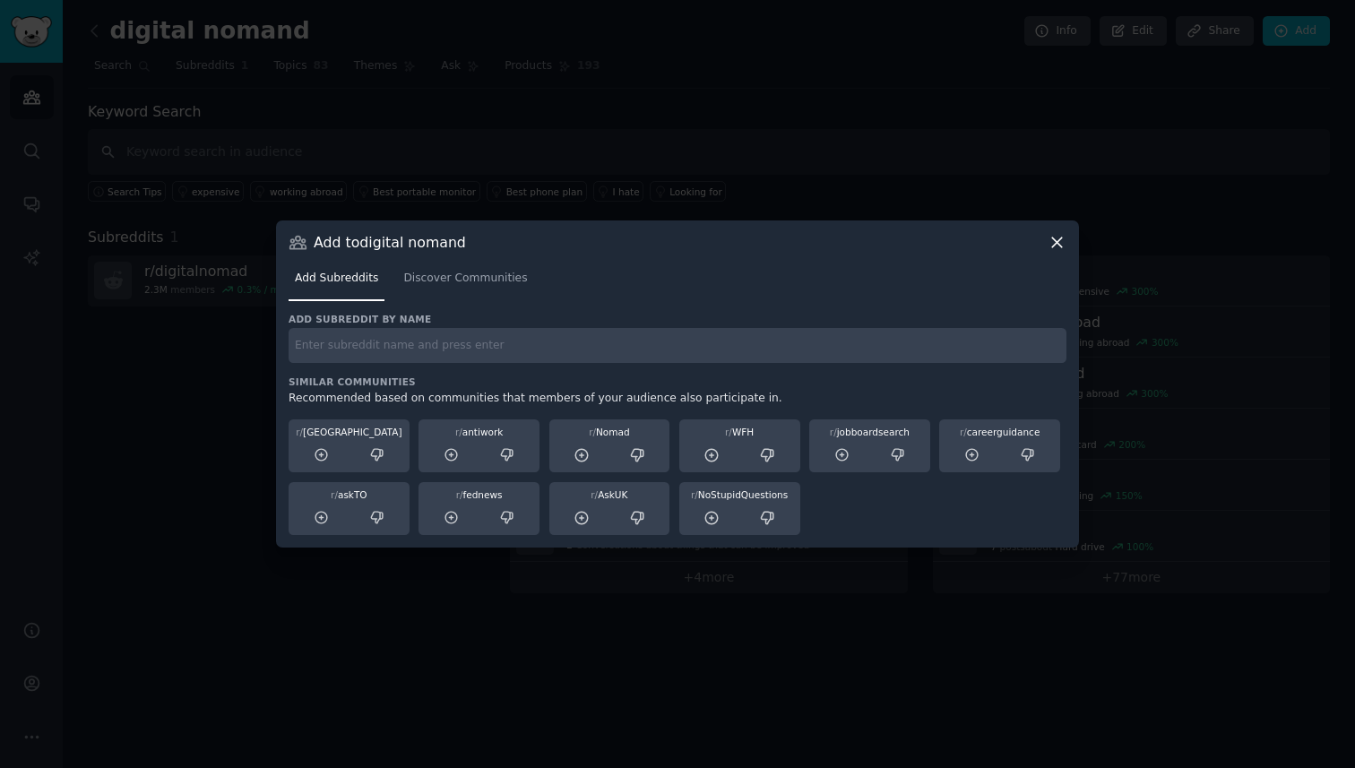
click at [361, 350] on input "text" at bounding box center [678, 345] width 778 height 35
paste input "xpats"
type input "expats"
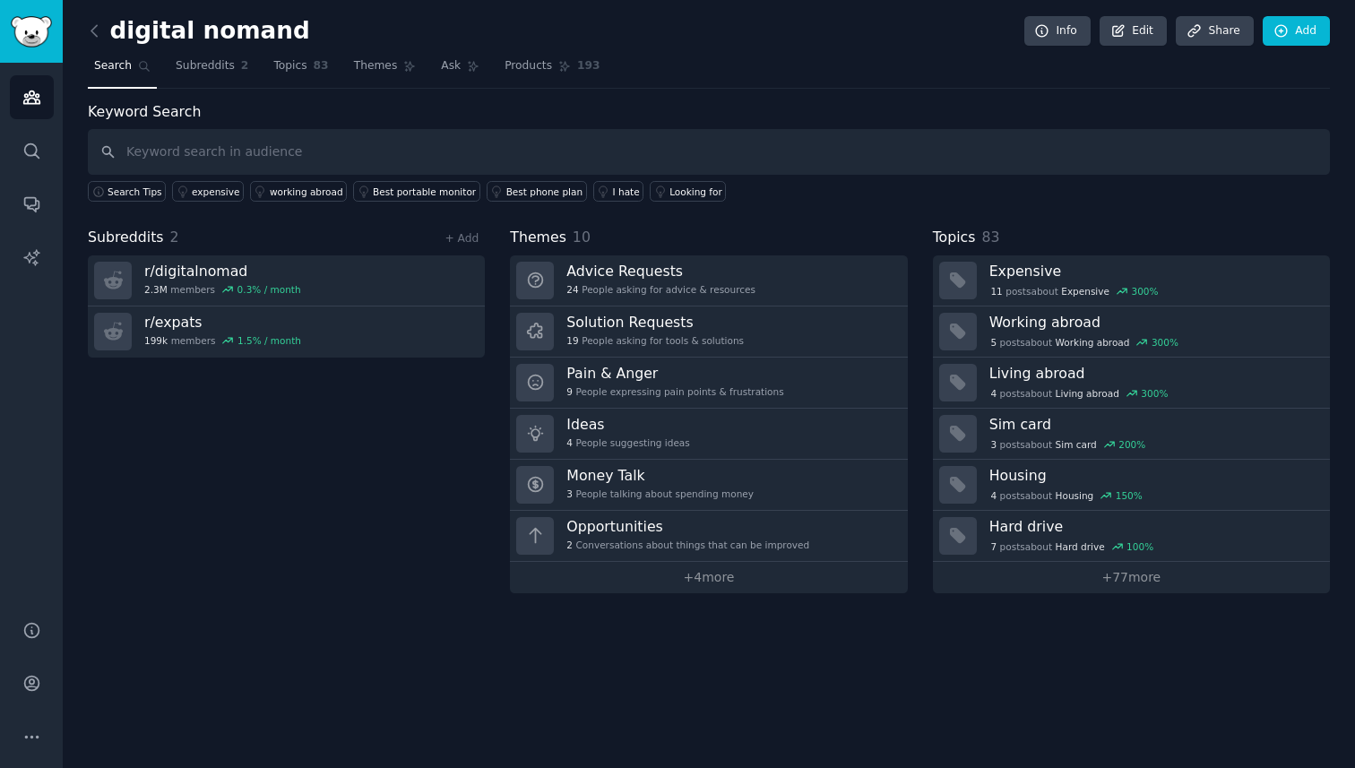
click at [216, 236] on div "Subreddits 2 + Add" at bounding box center [286, 238] width 397 height 22
click at [485, 245] on div "+ Add" at bounding box center [461, 238] width 47 height 19
click at [470, 72] on icon at bounding box center [473, 66] width 13 height 13
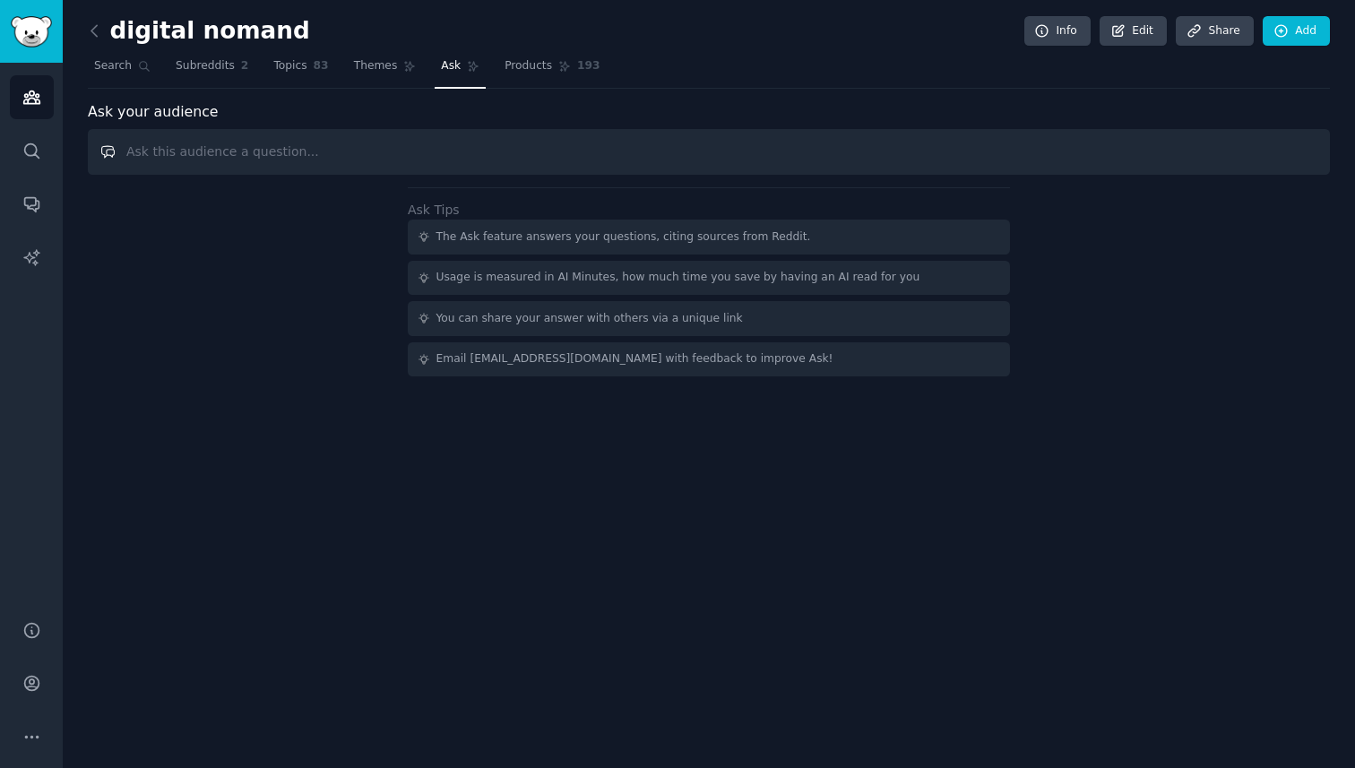
click at [854, 162] on input "text" at bounding box center [709, 152] width 1242 height 46
paste input "Find a digital nomand with chronic diseases"
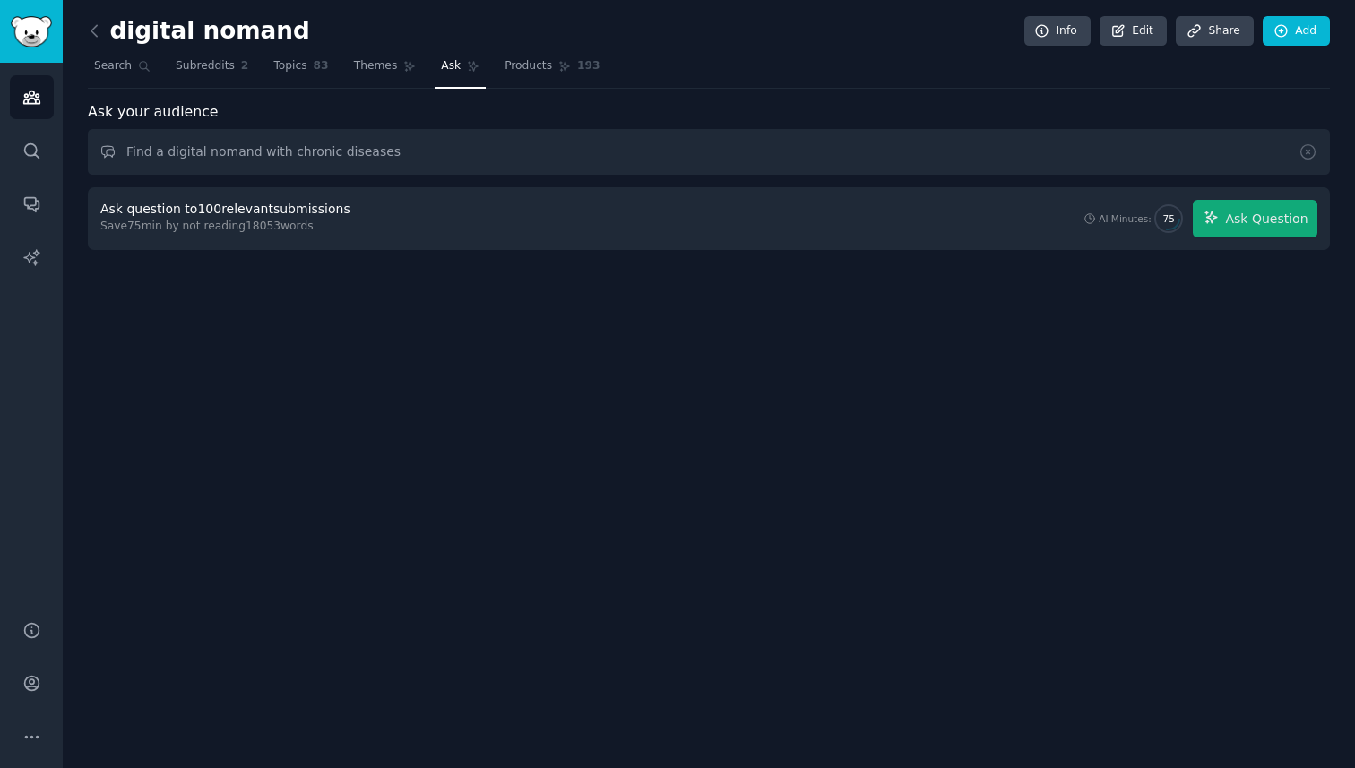
click at [280, 207] on div "Ask question to 100 relevant submissions" at bounding box center [225, 209] width 250 height 19
click at [306, 228] on div "Save 75 min by not reading 18053 words" at bounding box center [228, 227] width 256 height 16
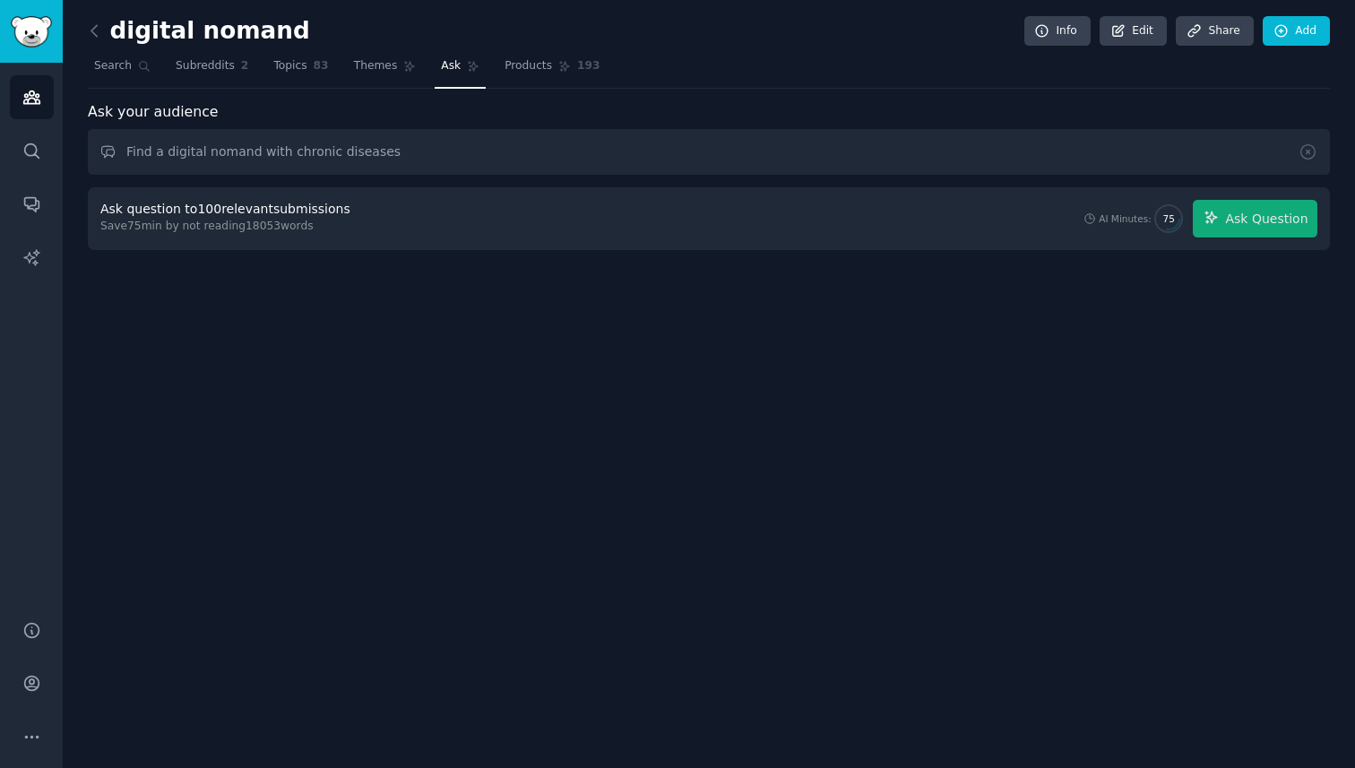
click at [306, 228] on div "Save 75 min by not reading 18053 words" at bounding box center [228, 227] width 256 height 16
click at [1215, 224] on icon "button" at bounding box center [1212, 218] width 16 height 16
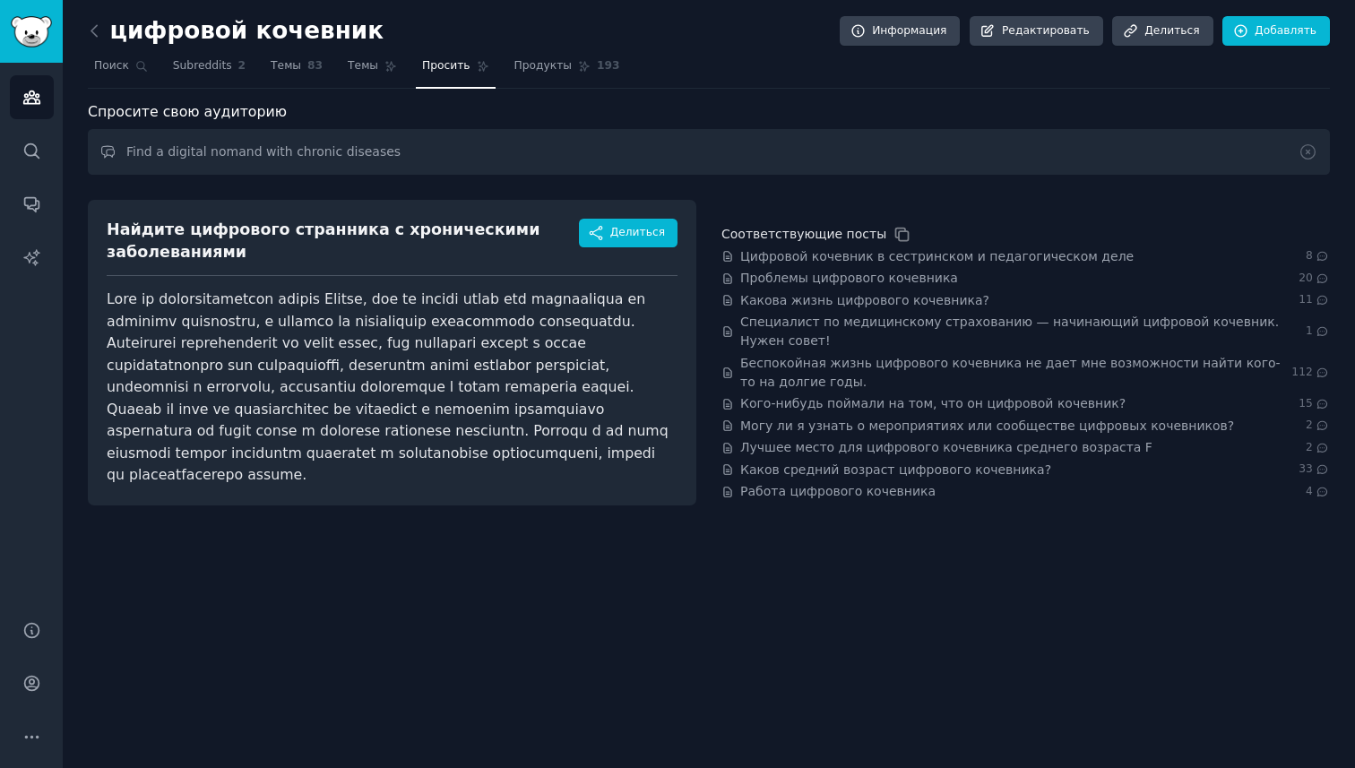
click at [833, 509] on div "цифровой кочевник Информация Редактировать Делиться Добавлять Поиск Subreddits …" at bounding box center [709, 384] width 1292 height 768
click at [534, 151] on input "Find a digital nomand with chronic diseases" at bounding box center [709, 152] width 1242 height 46
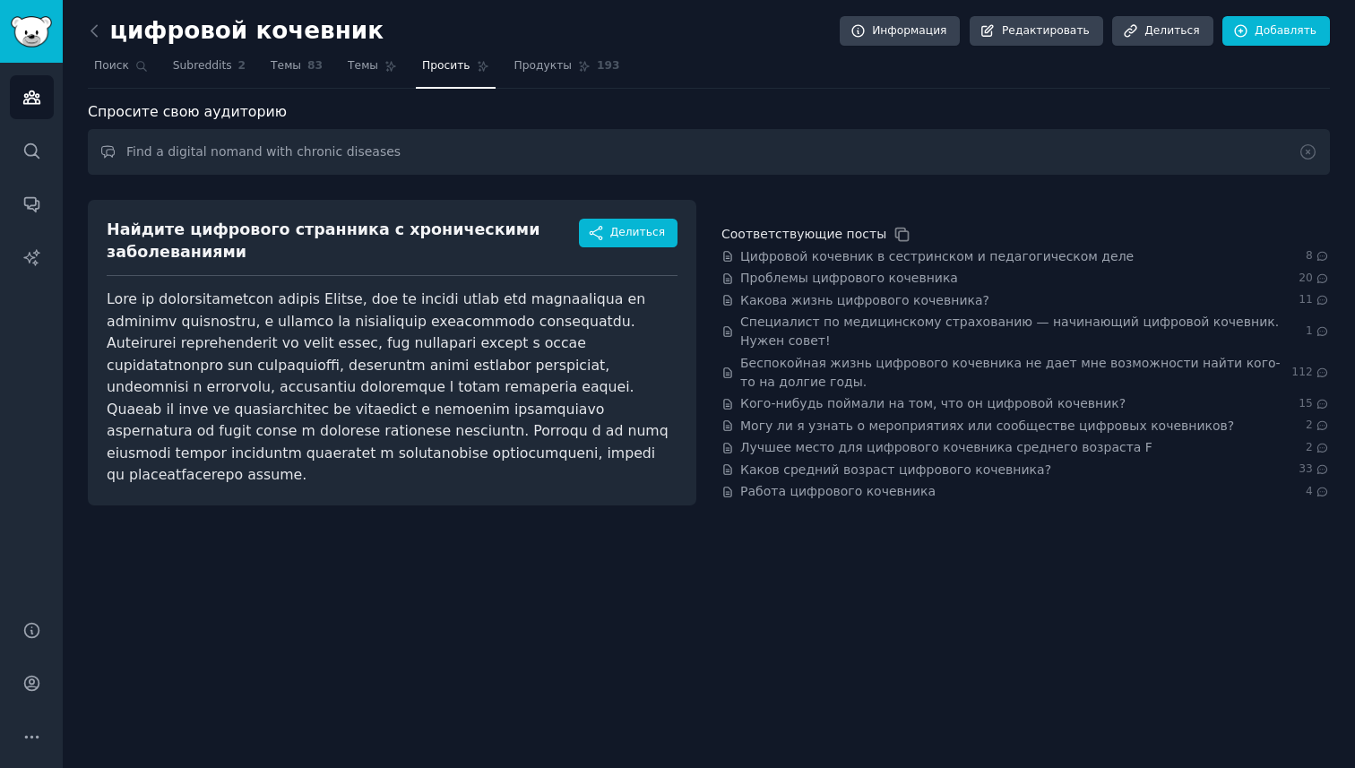
click at [687, 101] on div "Спросите свою аудиторию" at bounding box center [709, 112] width 1242 height 22
click at [367, 142] on input "Find a digital nomand with chronic diseases" at bounding box center [709, 152] width 1242 height 46
paste input "Tracking the health of digital nomad"
type input "Tracking the health of digital nomads"
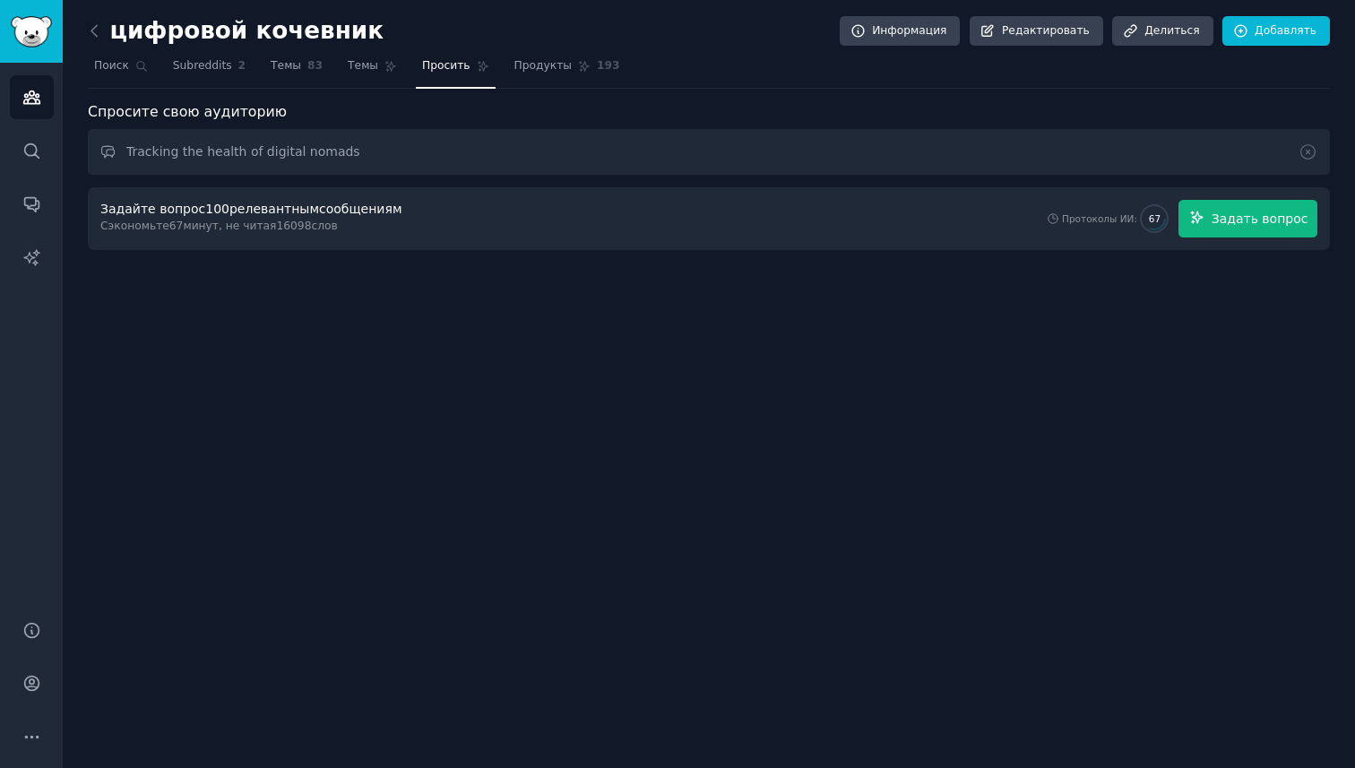
click at [1257, 222] on font "Задать вопрос" at bounding box center [1260, 218] width 97 height 14
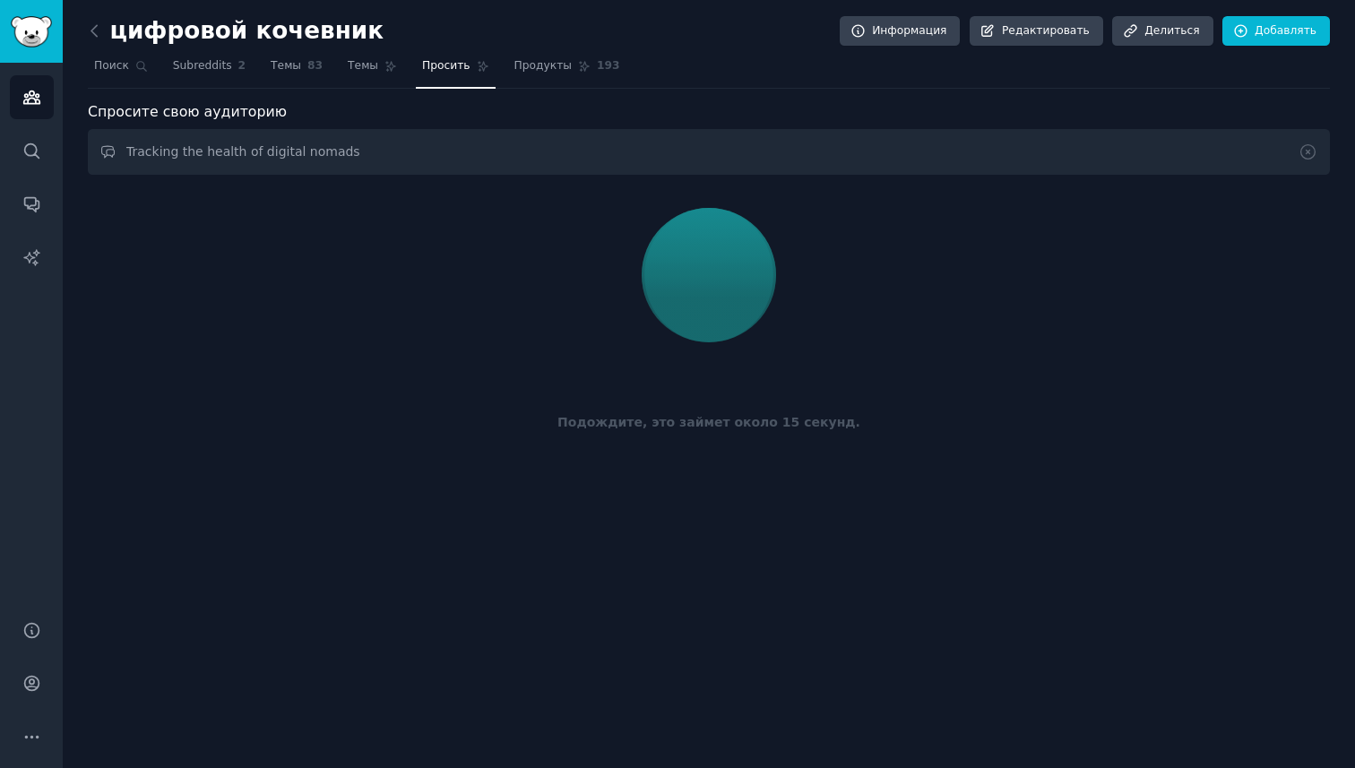
click at [770, 458] on div "Подождите, это займет около 15 секунд." at bounding box center [709, 337] width 1242 height 301
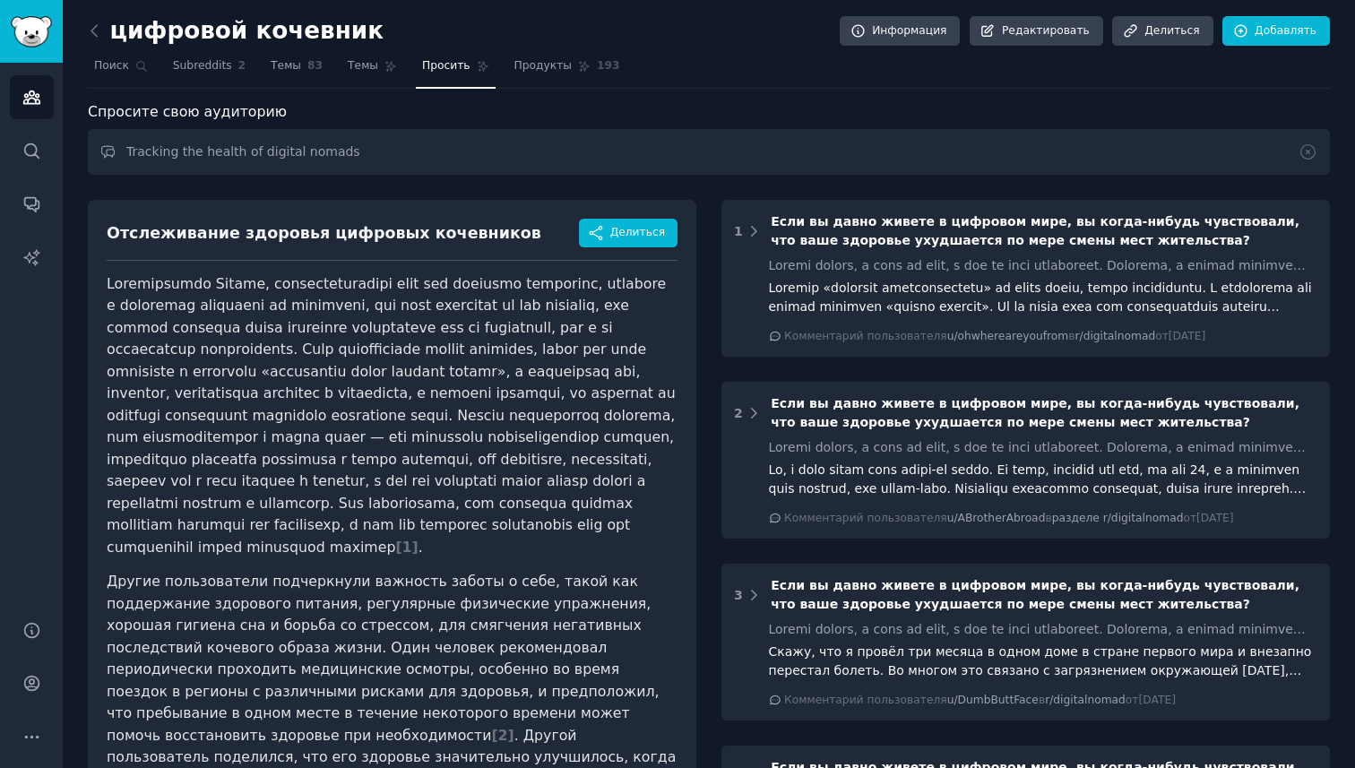
scroll to position [643, 0]
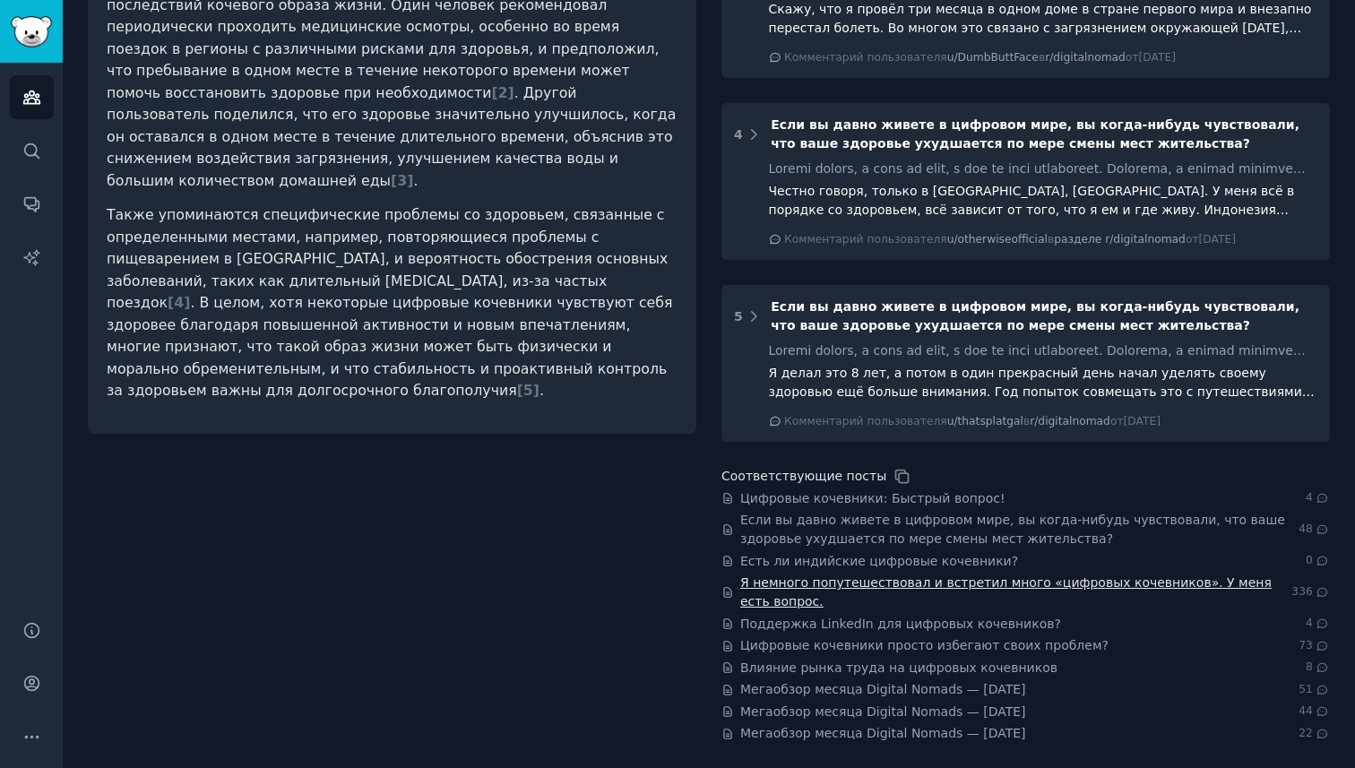
click at [863, 583] on font "Я немного попутешествовал и встретил много «цифровых кочевников». У меня есть в…" at bounding box center [1005, 591] width 531 height 33
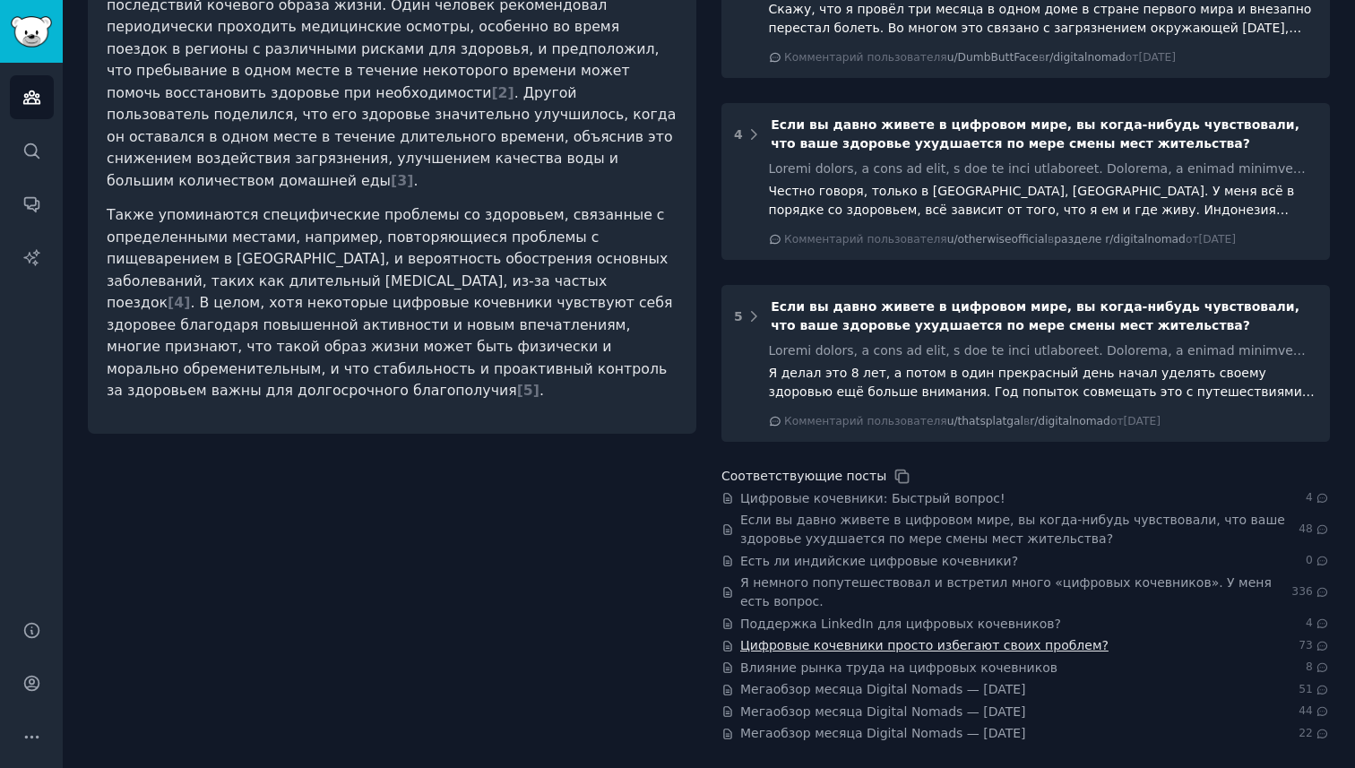
click at [898, 648] on font "Цифровые кочевники просто избегают своих проблем?" at bounding box center [924, 645] width 368 height 14
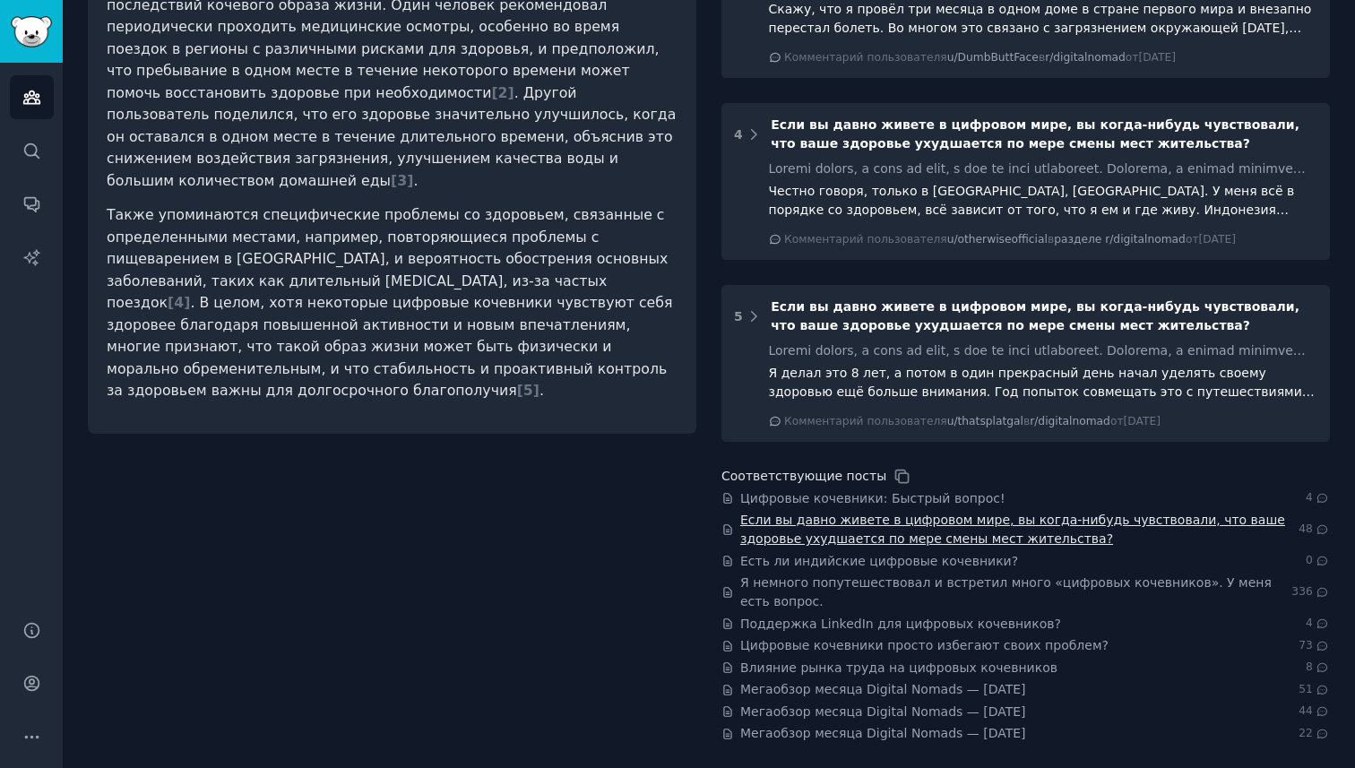
click at [887, 536] on font "Если вы давно живете в цифровом мире, вы когда-нибудь чувствовали, что ваше здо…" at bounding box center [1012, 529] width 545 height 33
